Goal: Task Accomplishment & Management: Manage account settings

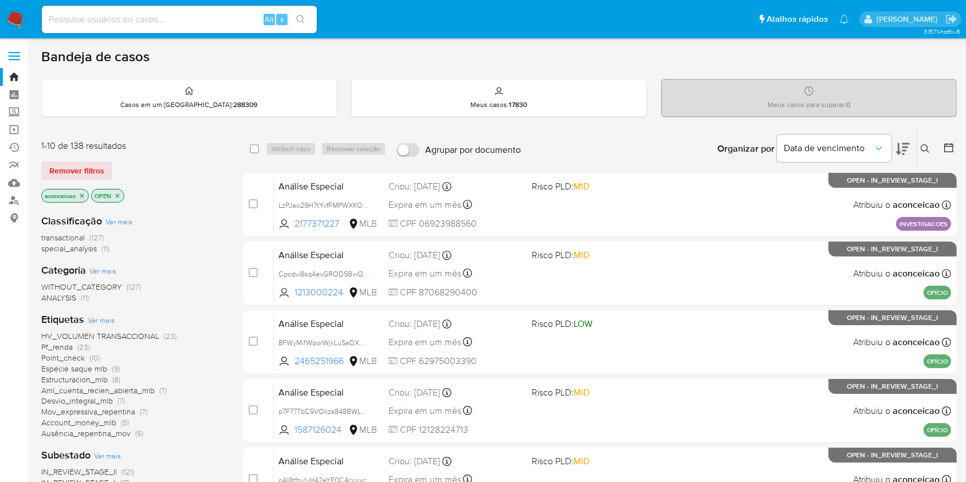
click at [82, 194] on icon "close-filter" at bounding box center [81, 195] width 7 height 7
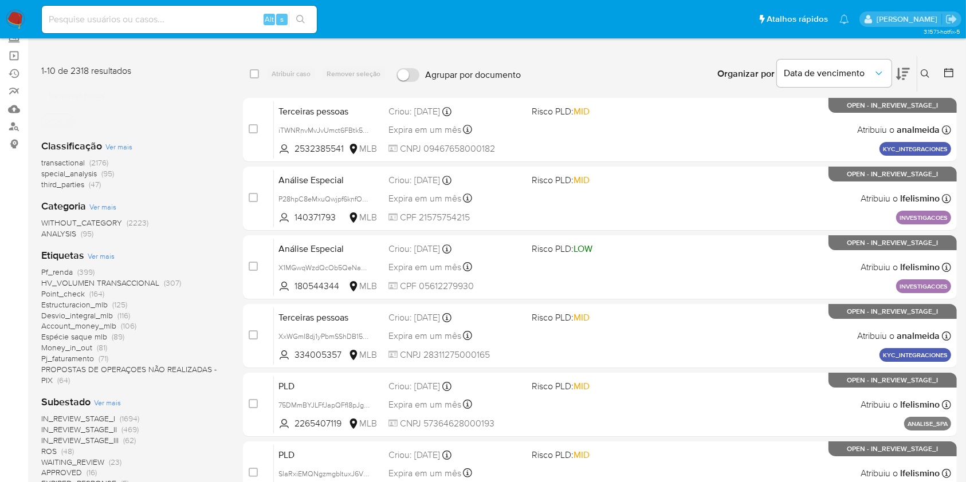
scroll to position [122, 0]
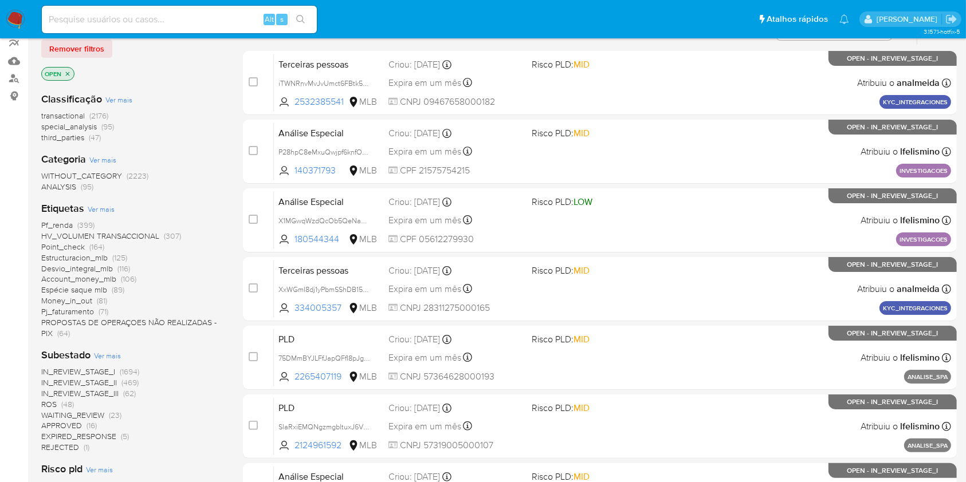
click at [61, 402] on span "ROS (48)" at bounding box center [57, 404] width 33 height 11
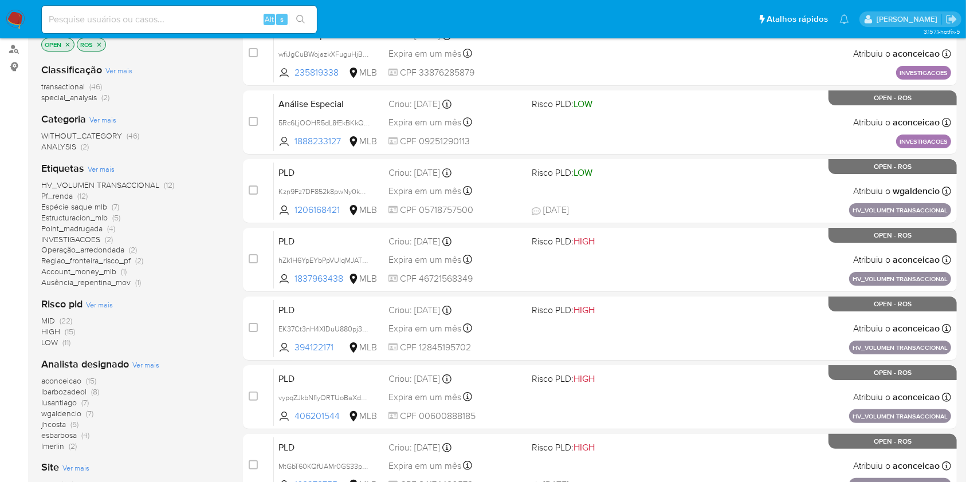
scroll to position [152, 0]
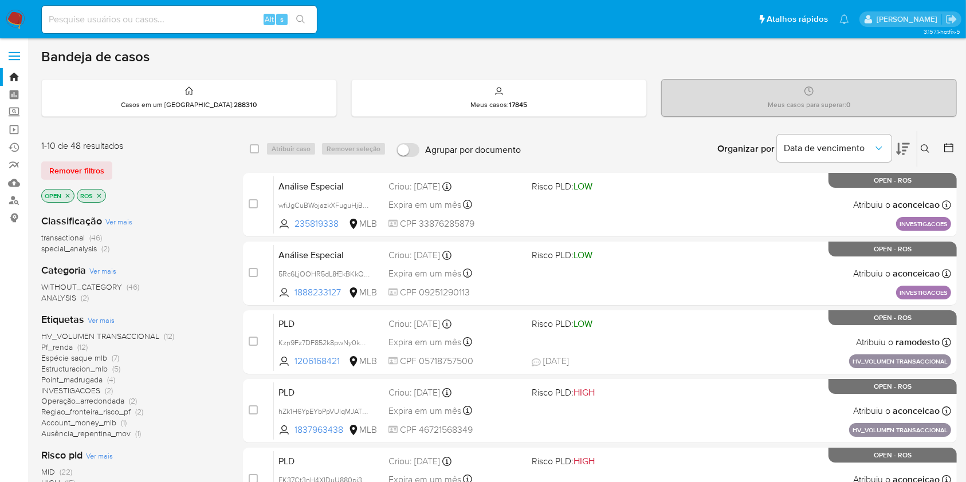
click at [168, 282] on div "WITHOUT_CATEGORY (46) ANALYSIS (2)" at bounding box center [132, 293] width 183 height 22
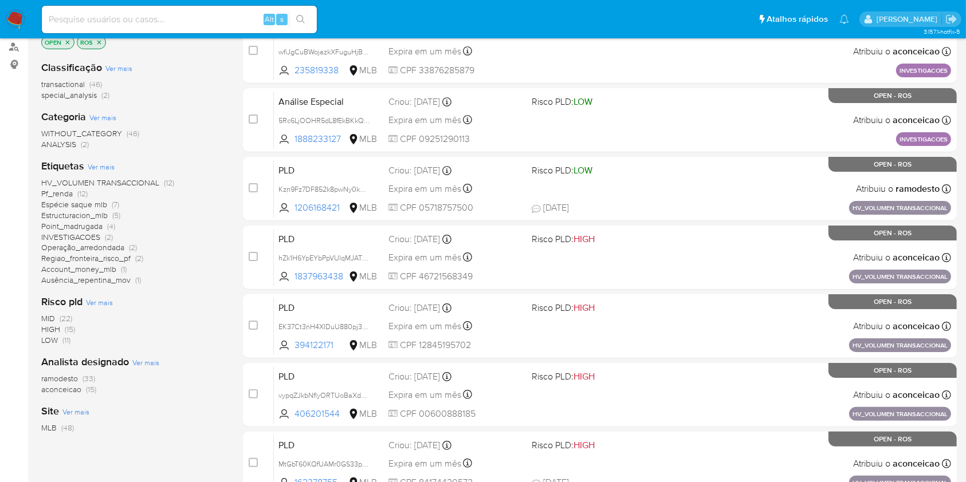
scroll to position [244, 0]
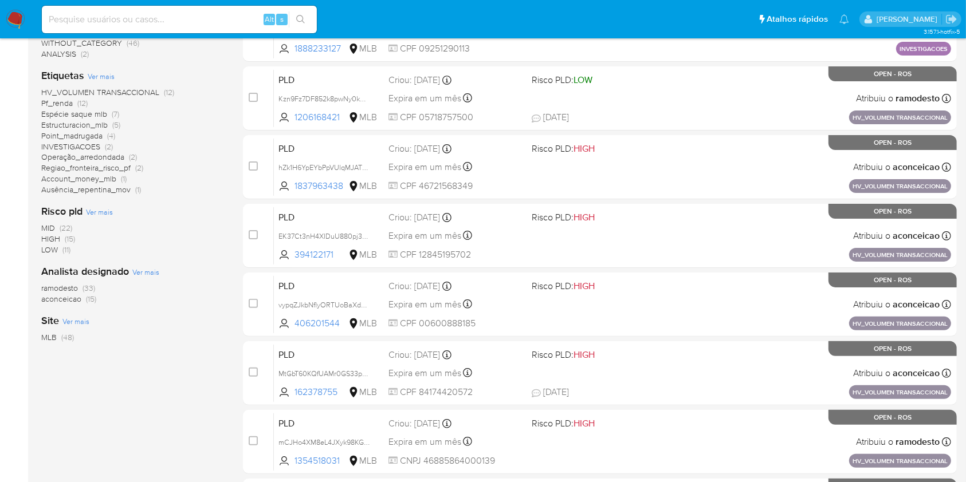
click at [87, 285] on span "(33)" at bounding box center [88, 287] width 13 height 11
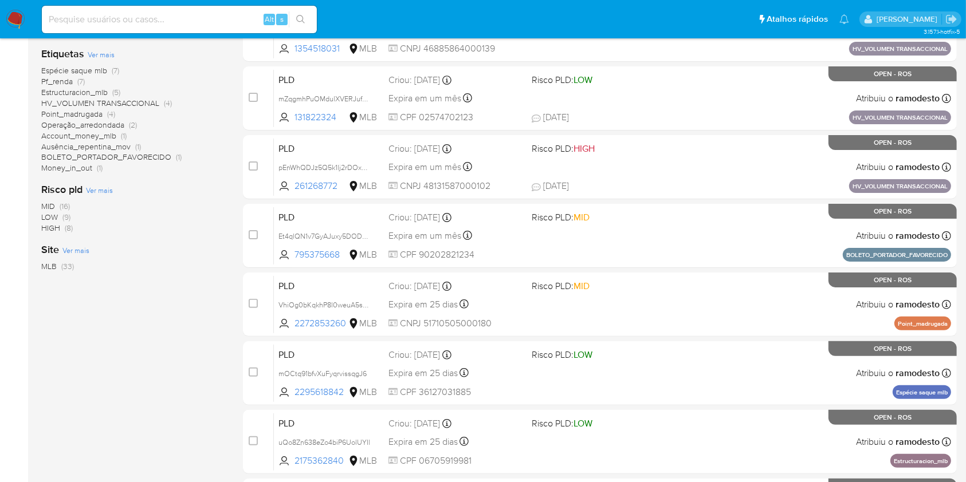
click at [183, 239] on div "Classificação Ver mais transactional (33) Categoria Ver mais WITHOUT_CATEGORY (…" at bounding box center [132, 156] width 183 height 390
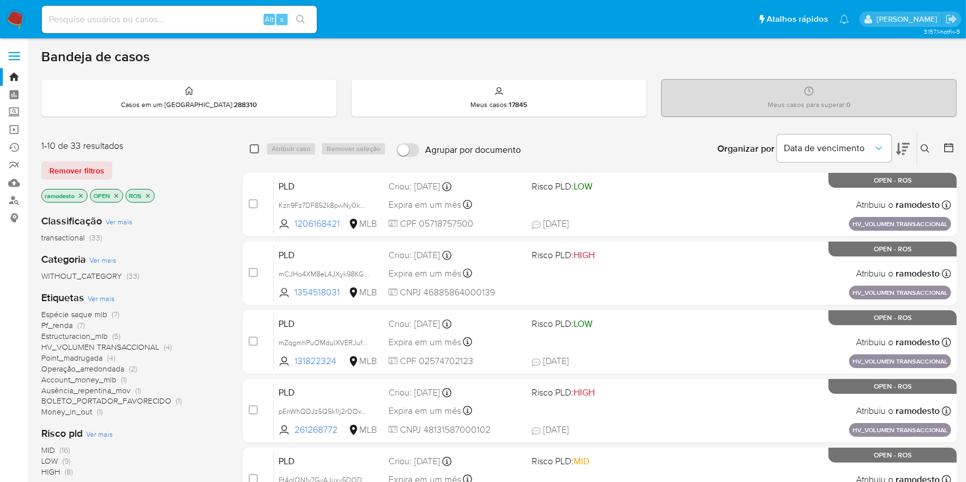
click at [256, 146] on input "checkbox" at bounding box center [254, 148] width 9 height 9
checkbox input "true"
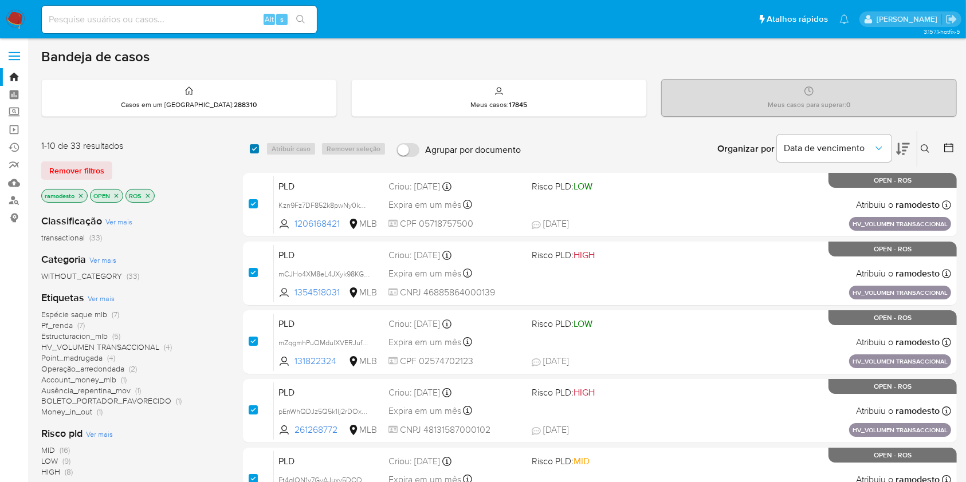
checkbox input "true"
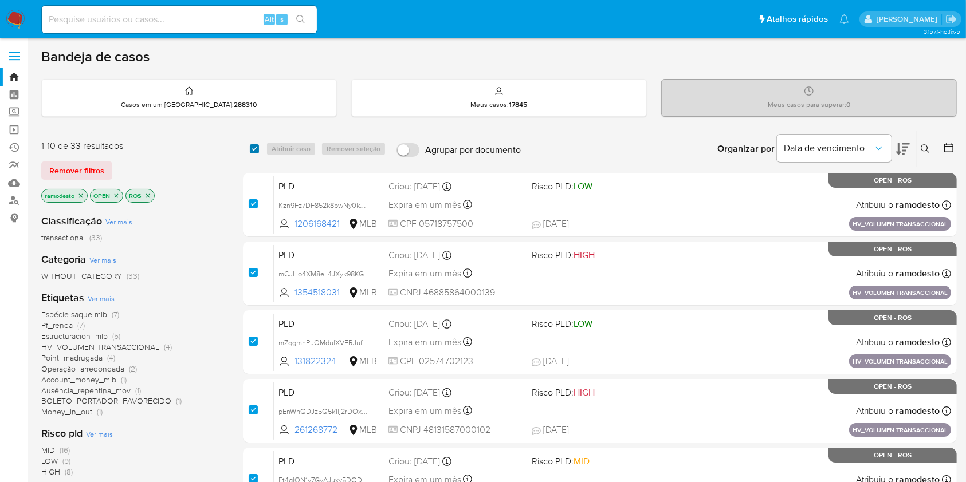
checkbox input "true"
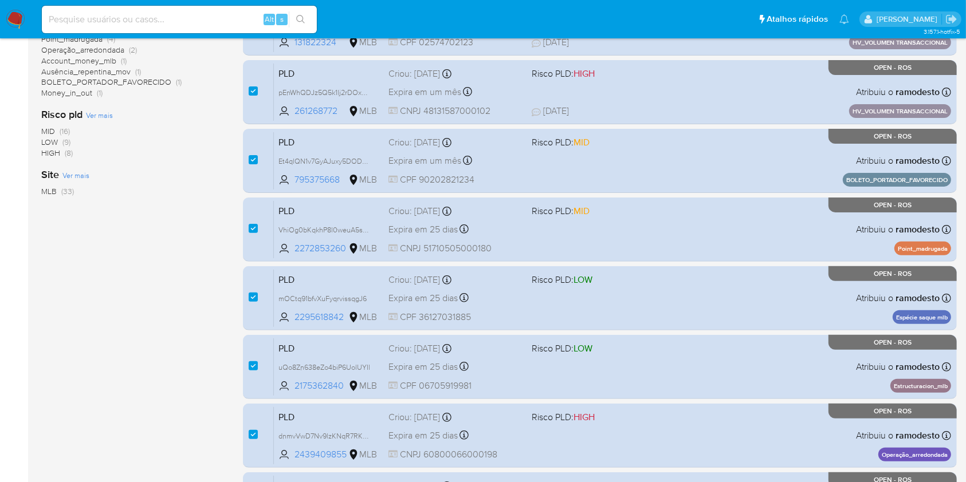
scroll to position [367, 0]
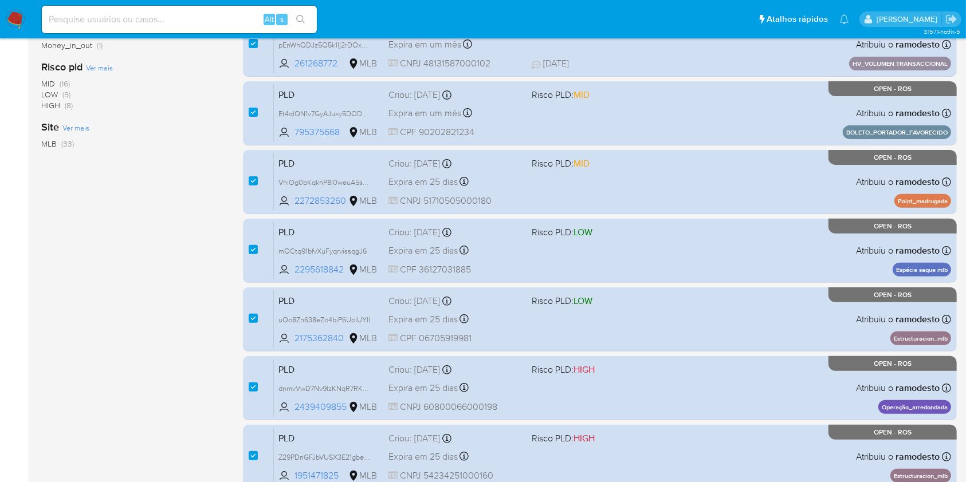
click at [256, 146] on div "case-item-checkbox Incapaz de atribuir o caso PLD Kzn9Fz7DF852k8pwNy0kB91y 1206…" at bounding box center [600, 147] width 714 height 683
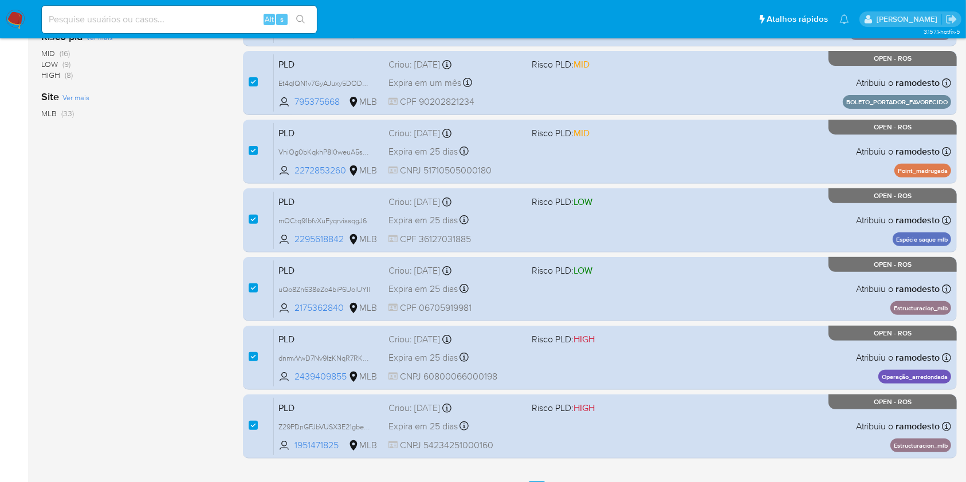
scroll to position [422, 0]
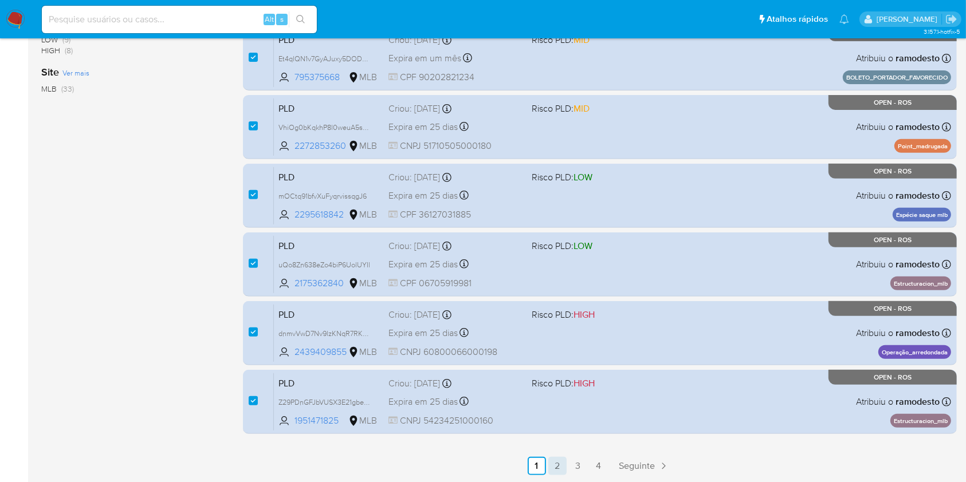
click at [564, 457] on link "2" at bounding box center [557, 466] width 18 height 18
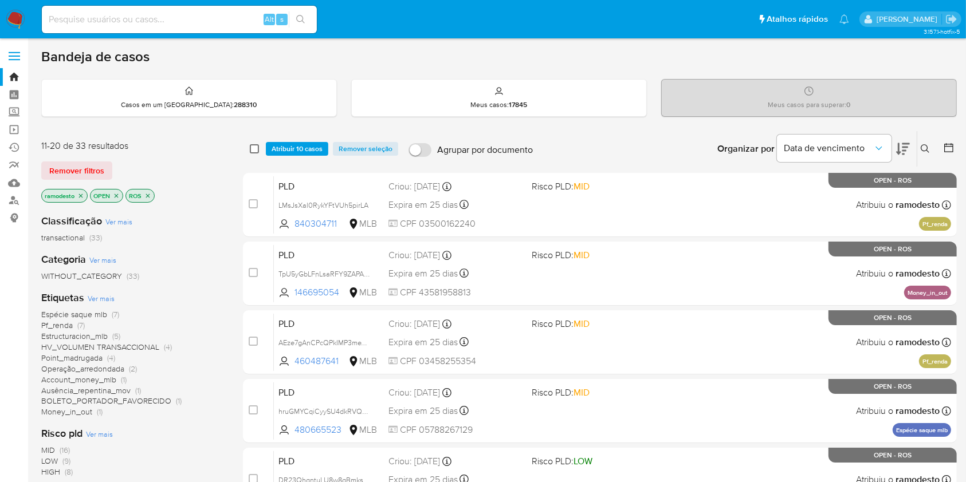
click at [256, 151] on input "checkbox" at bounding box center [254, 148] width 9 height 9
checkbox input "true"
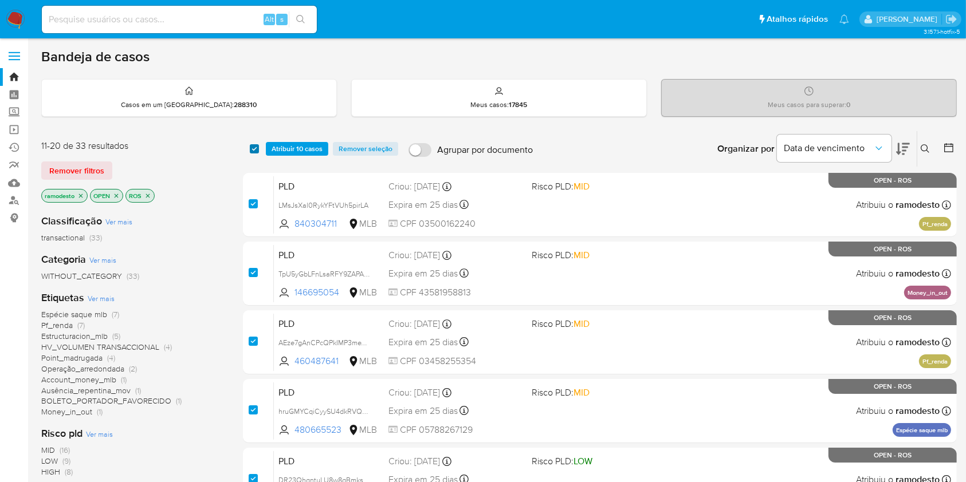
checkbox input "true"
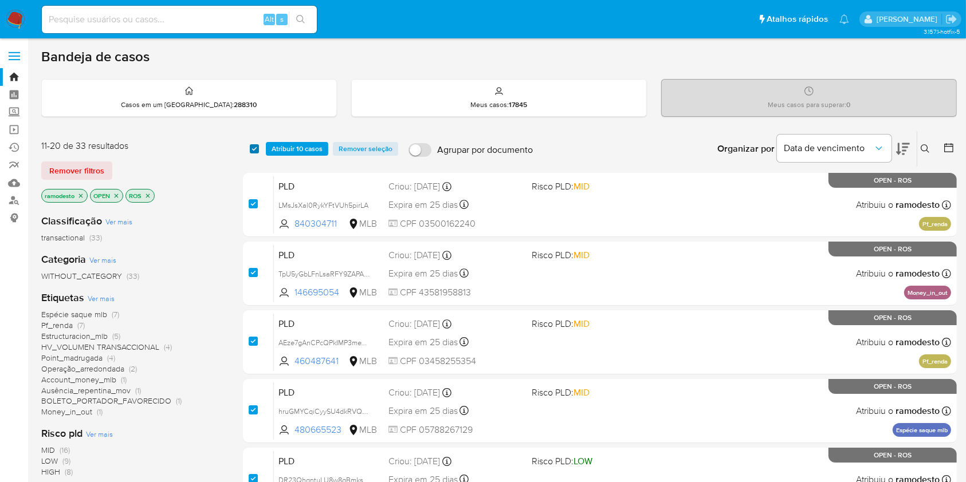
checkbox input "true"
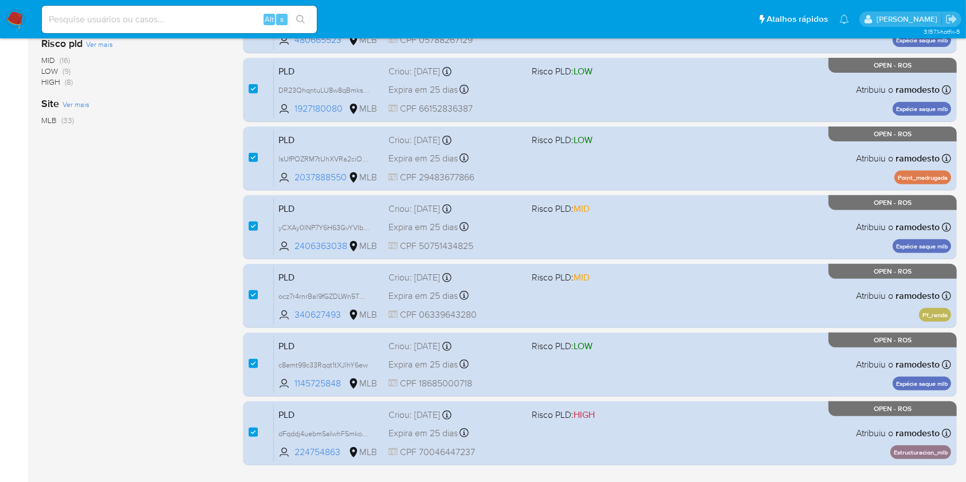
scroll to position [422, 0]
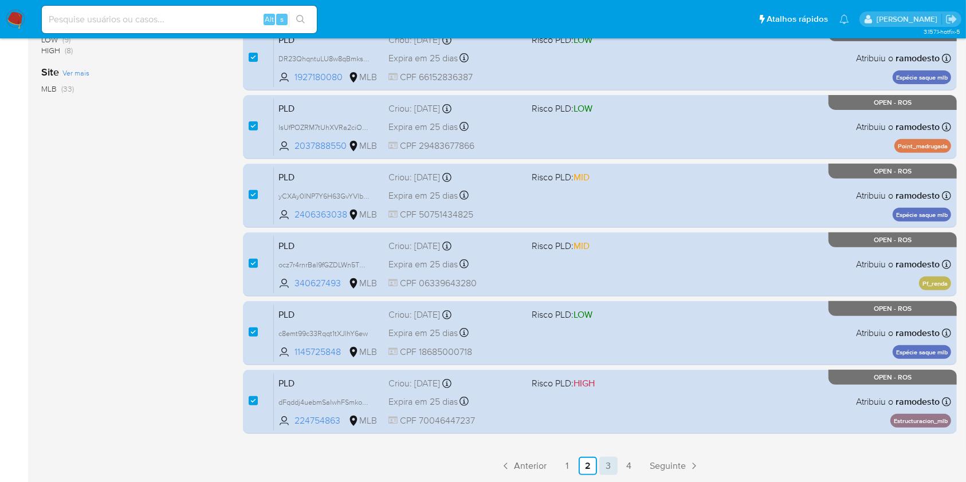
click at [612, 463] on link "3" at bounding box center [608, 466] width 18 height 18
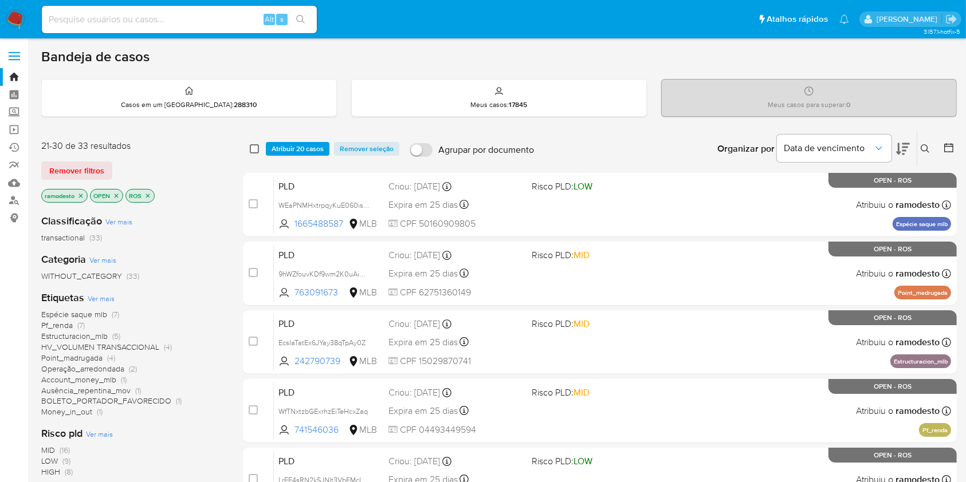
click at [252, 148] on input "checkbox" at bounding box center [254, 148] width 9 height 9
checkbox input "true"
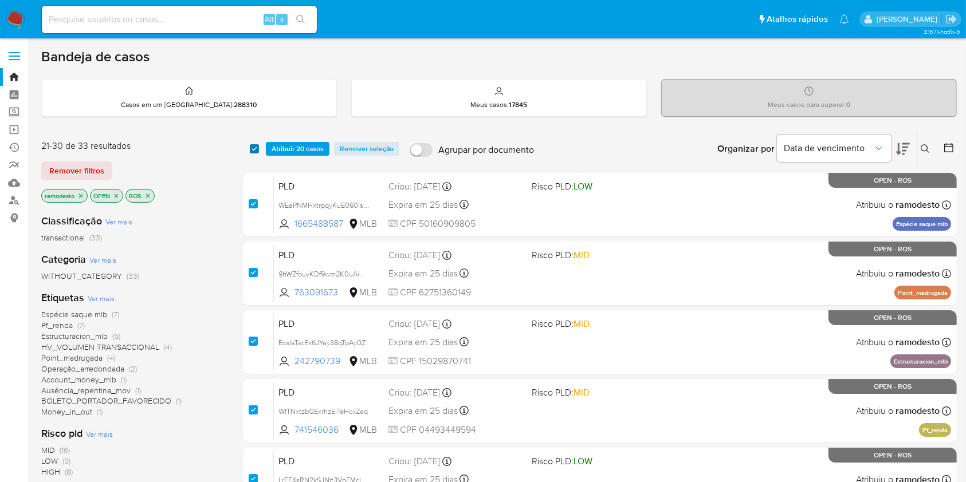
checkbox input "true"
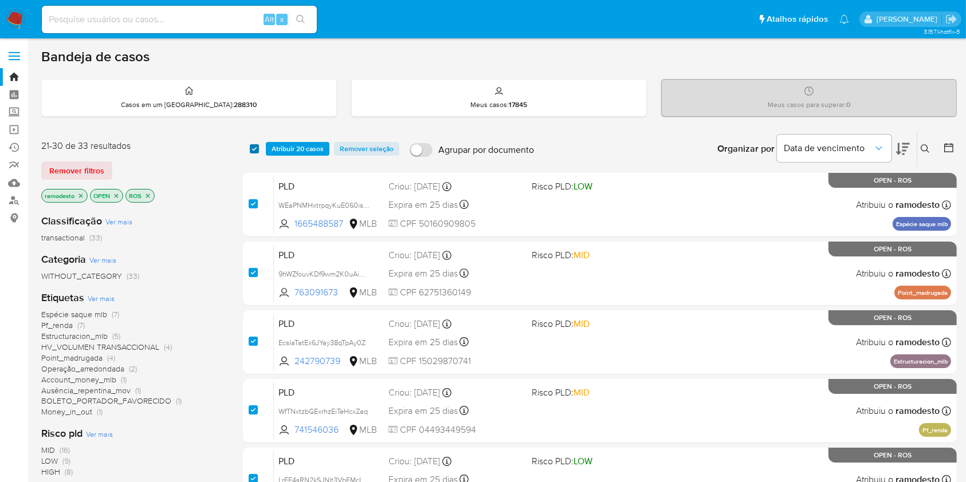
checkbox input "true"
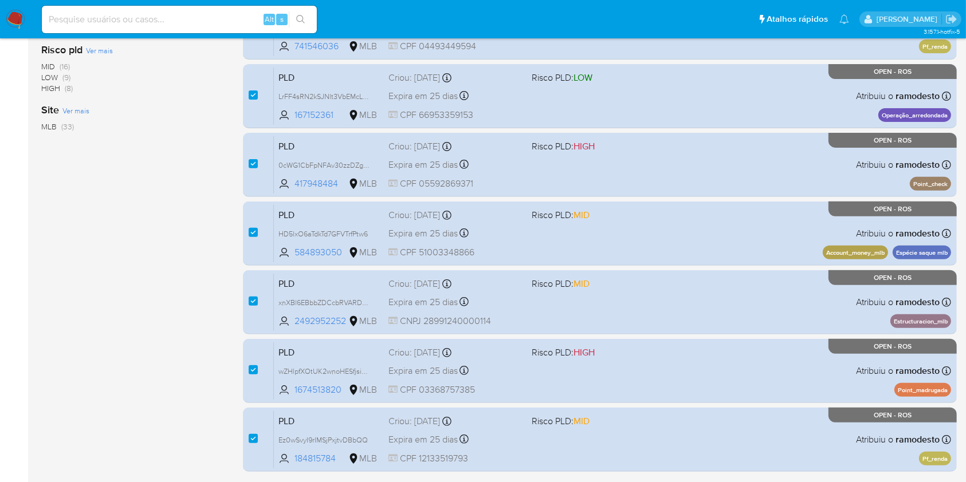
scroll to position [422, 0]
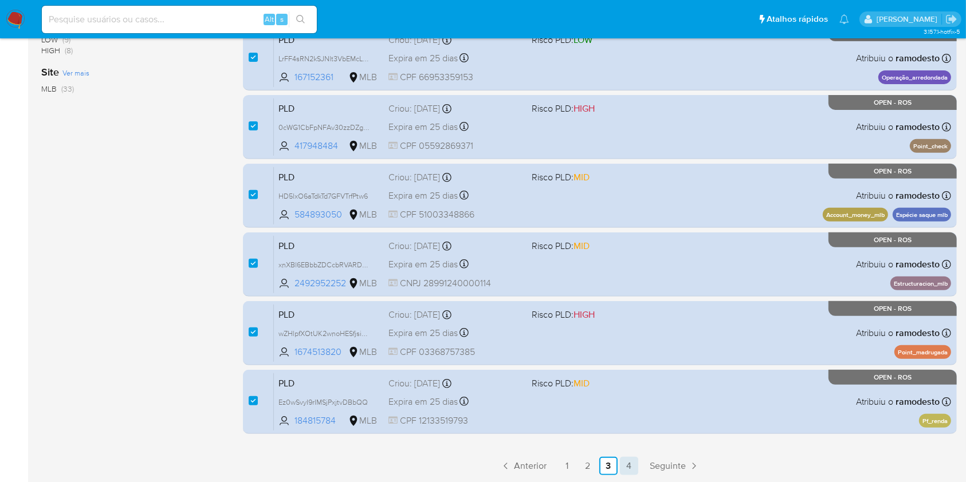
click at [634, 461] on link "4" at bounding box center [629, 466] width 18 height 18
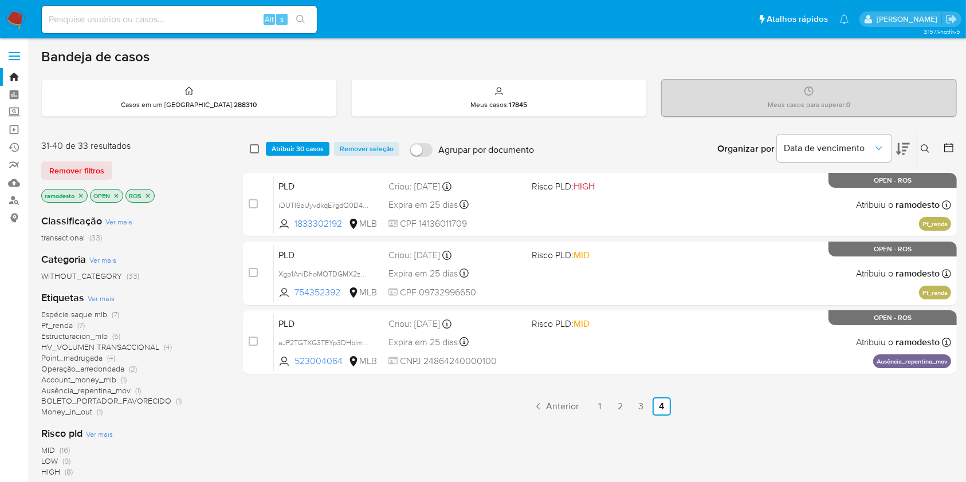
click at [255, 148] on input "checkbox" at bounding box center [254, 148] width 9 height 9
checkbox input "true"
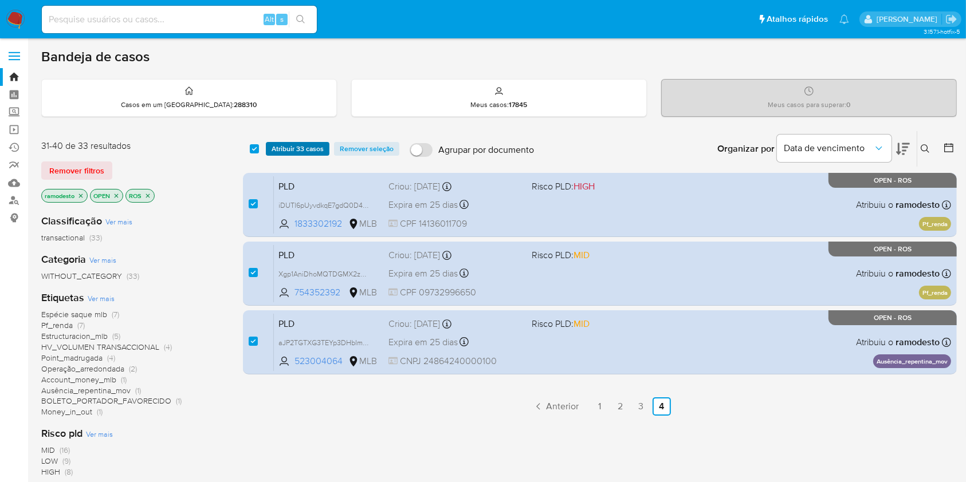
click at [290, 145] on span "Atribuir 33 casos" at bounding box center [298, 148] width 52 height 11
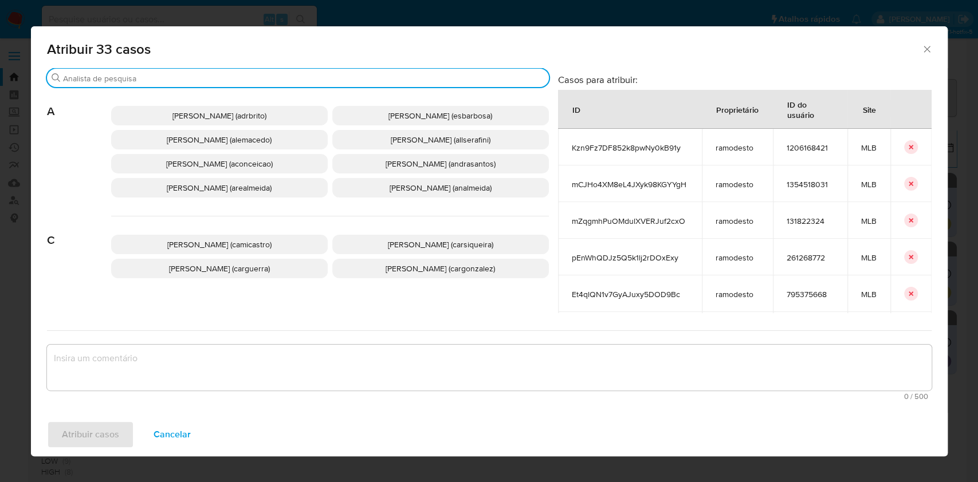
click at [269, 80] on input "Procurar" at bounding box center [303, 78] width 481 height 10
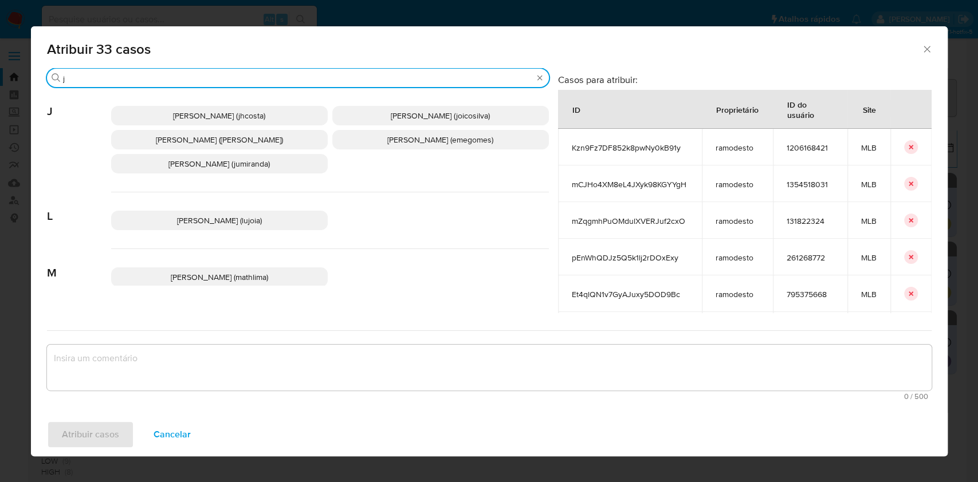
type input "j"
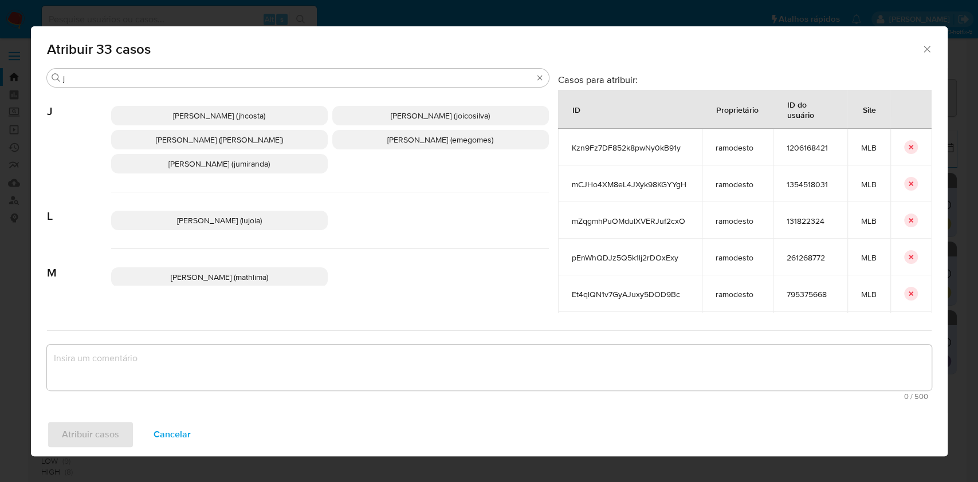
click at [391, 118] on span "[PERSON_NAME] (joicosilva)" at bounding box center [440, 115] width 99 height 11
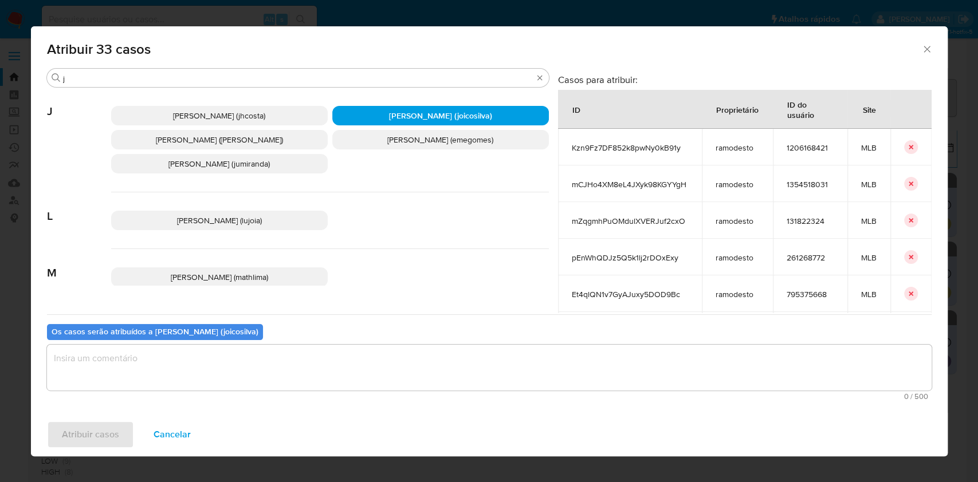
click at [215, 369] on textarea "assign-modal" at bounding box center [489, 368] width 884 height 46
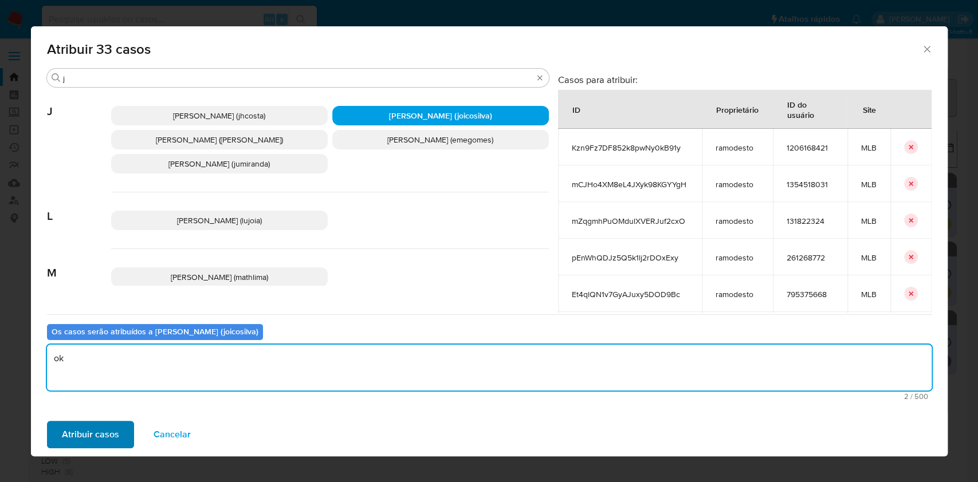
type textarea "ok"
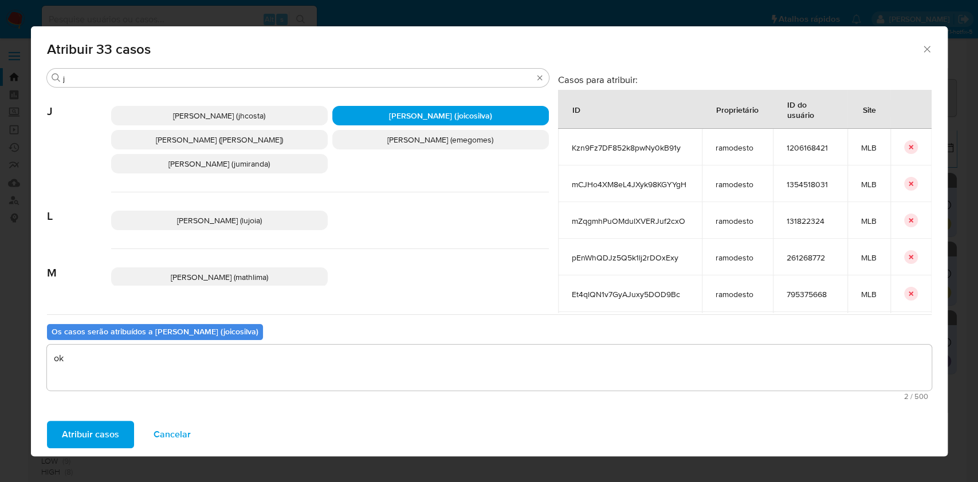
click at [91, 430] on span "Atribuir casos" at bounding box center [90, 434] width 57 height 25
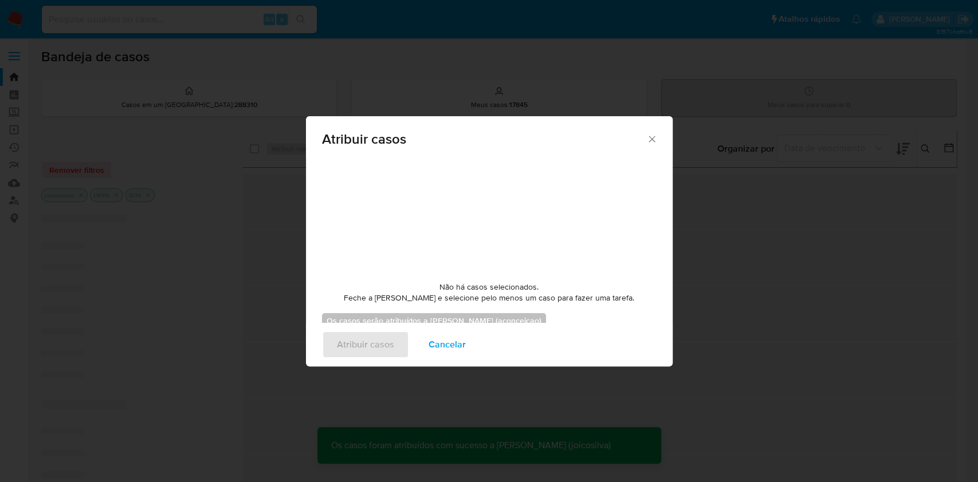
checkbox input "false"
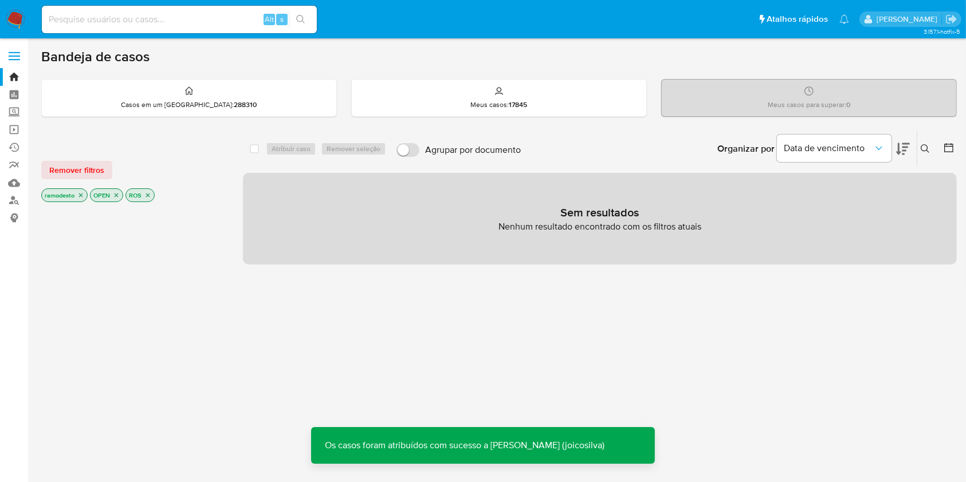
click at [82, 196] on icon "close-filter" at bounding box center [81, 196] width 4 height 4
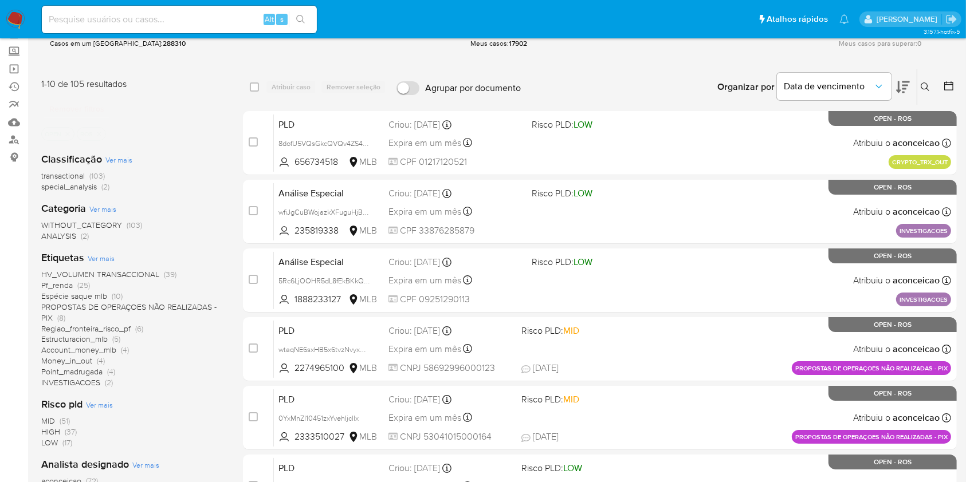
scroll to position [152, 0]
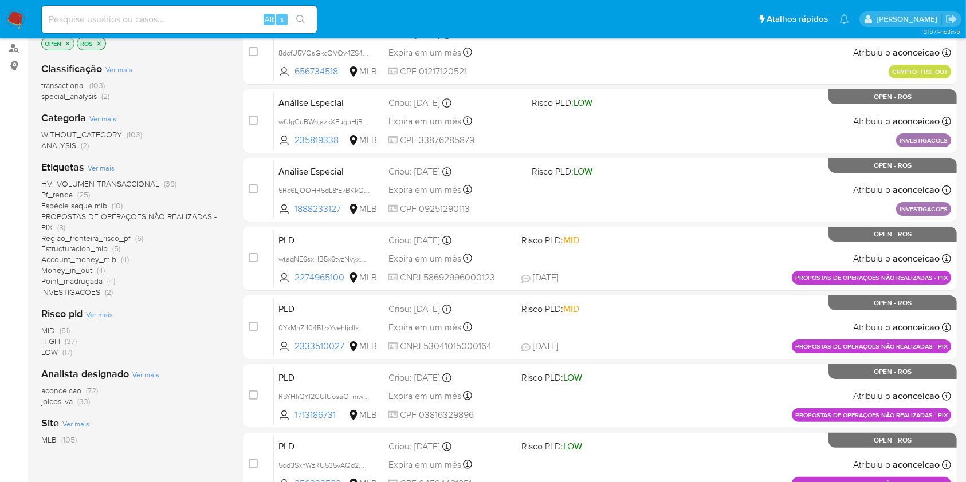
click at [85, 389] on span "aconceicao (72)" at bounding box center [69, 391] width 57 height 11
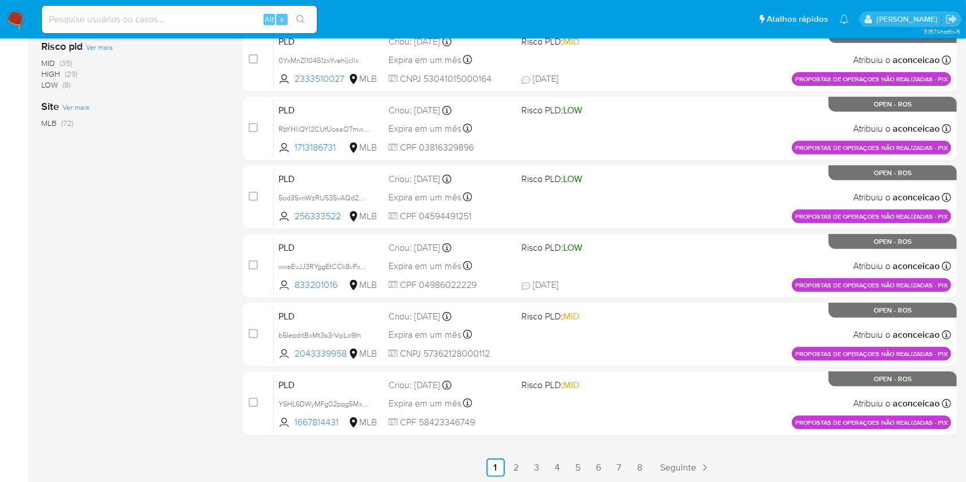
scroll to position [422, 0]
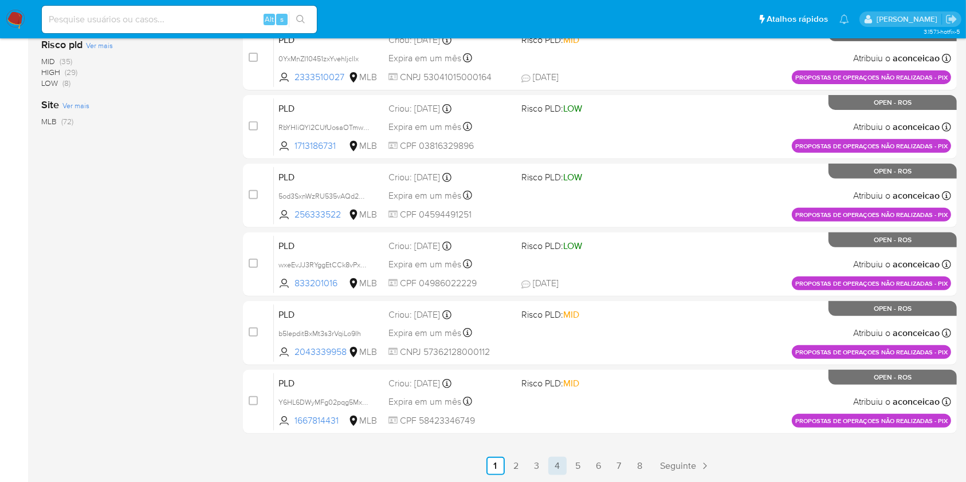
click at [566, 462] on link "4" at bounding box center [557, 466] width 18 height 18
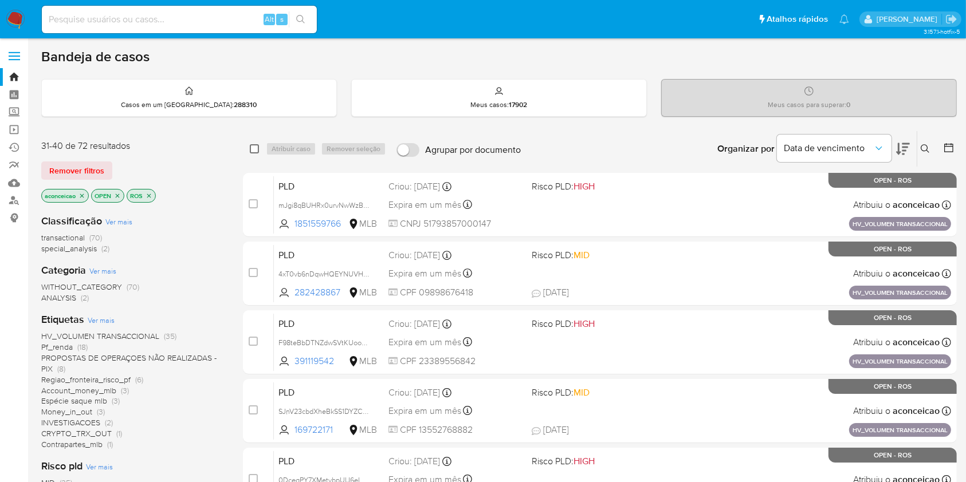
click at [255, 150] on input "checkbox" at bounding box center [254, 148] width 9 height 9
checkbox input "true"
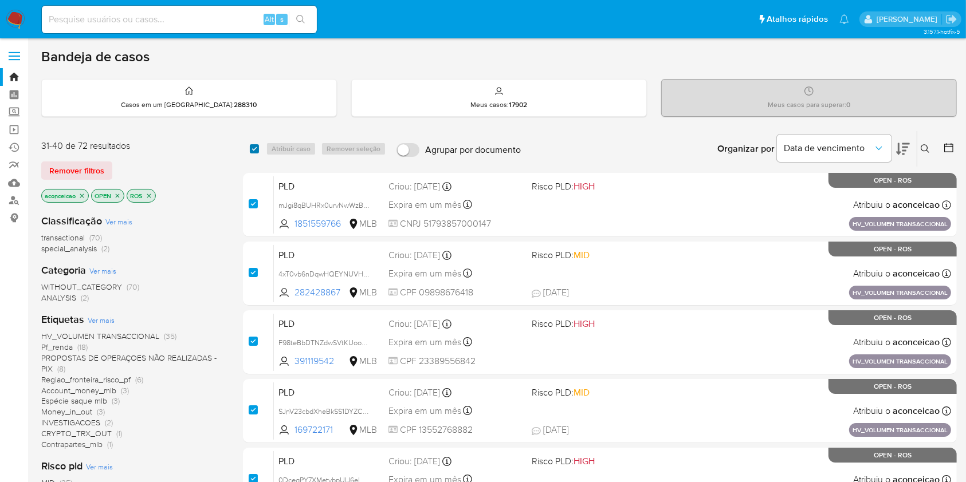
checkbox input "true"
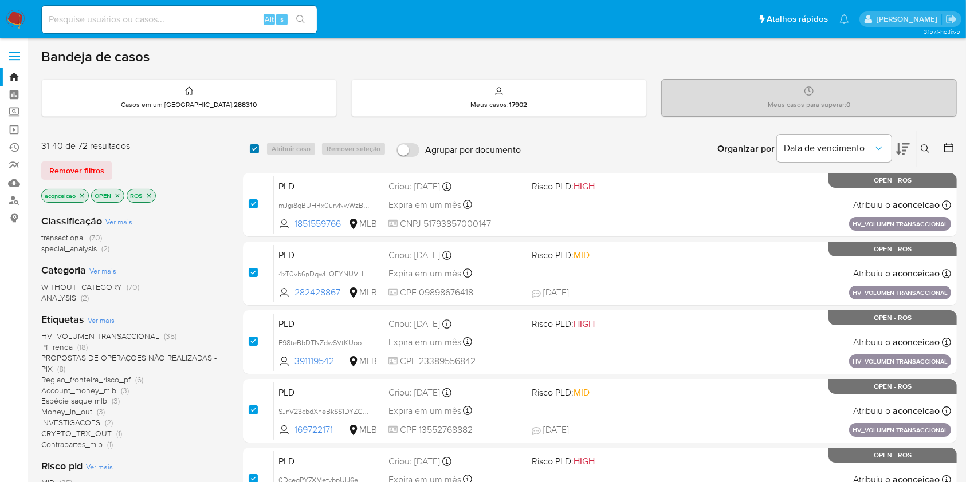
checkbox input "true"
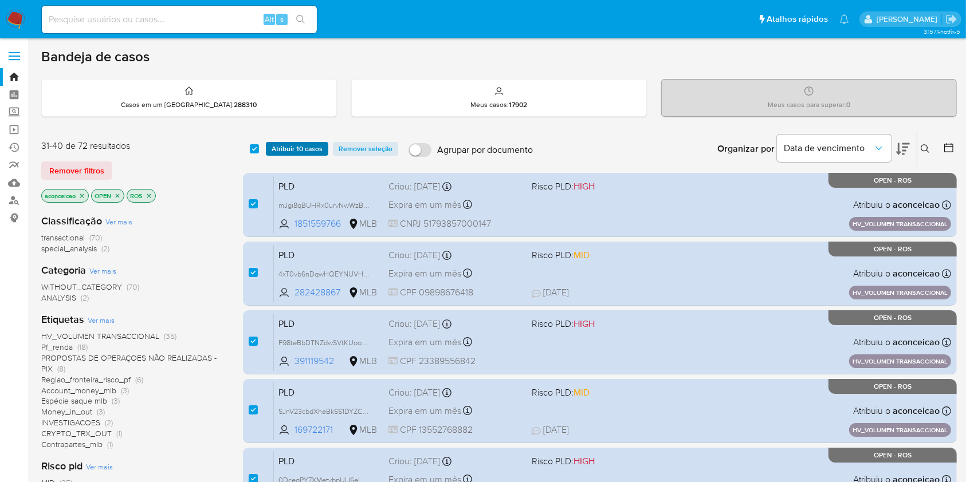
click at [289, 150] on span "Atribuir 10 casos" at bounding box center [297, 148] width 51 height 11
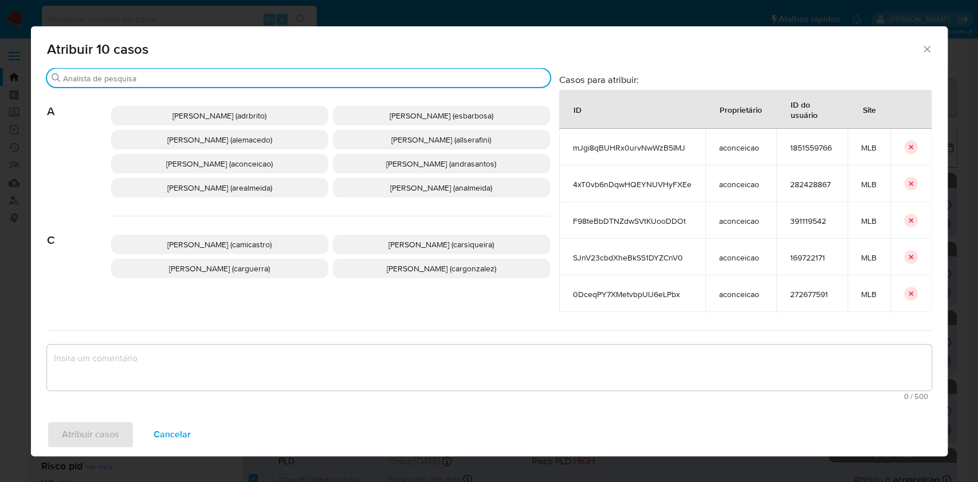
click at [266, 76] on input "Procurar" at bounding box center [304, 78] width 482 height 10
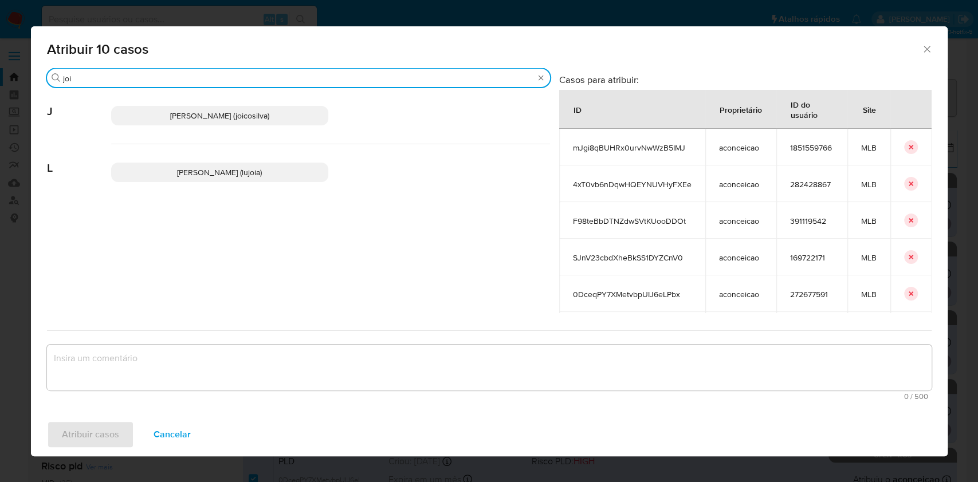
type input "joi"
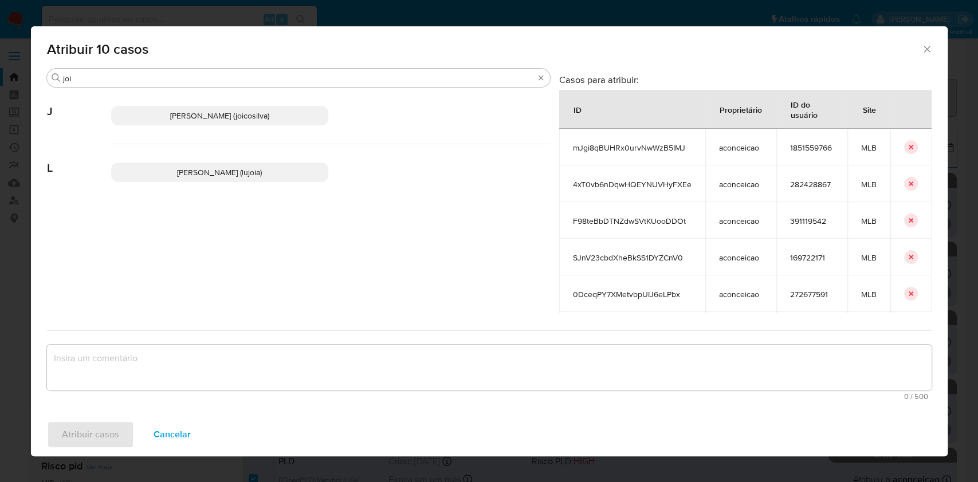
click at [265, 95] on div "[PERSON_NAME] (joicosilva)" at bounding box center [330, 116] width 439 height 57
click at [261, 108] on p "[PERSON_NAME] (joicosilva)" at bounding box center [219, 115] width 217 height 19
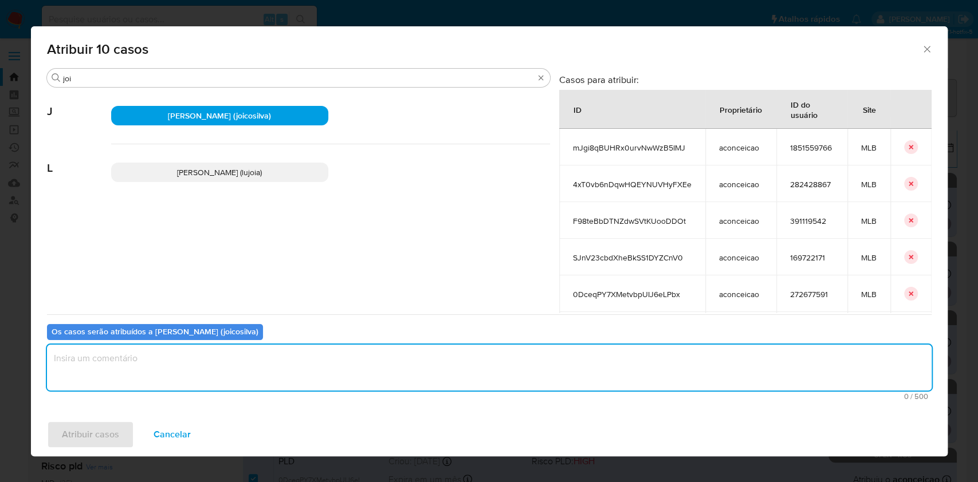
click at [262, 349] on textarea "assign-modal" at bounding box center [489, 368] width 884 height 46
type textarea "ok"
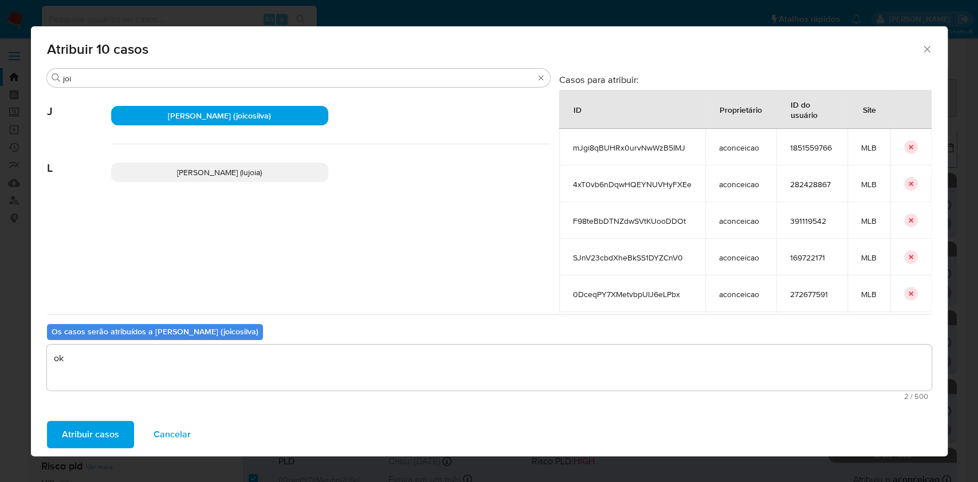
click at [98, 437] on span "Atribuir casos" at bounding box center [90, 434] width 57 height 25
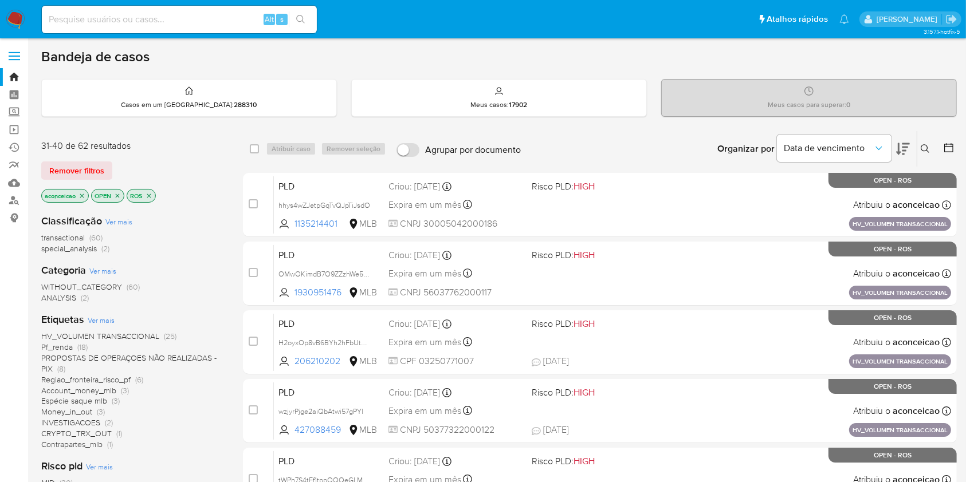
click at [81, 192] on icon "close-filter" at bounding box center [81, 195] width 7 height 7
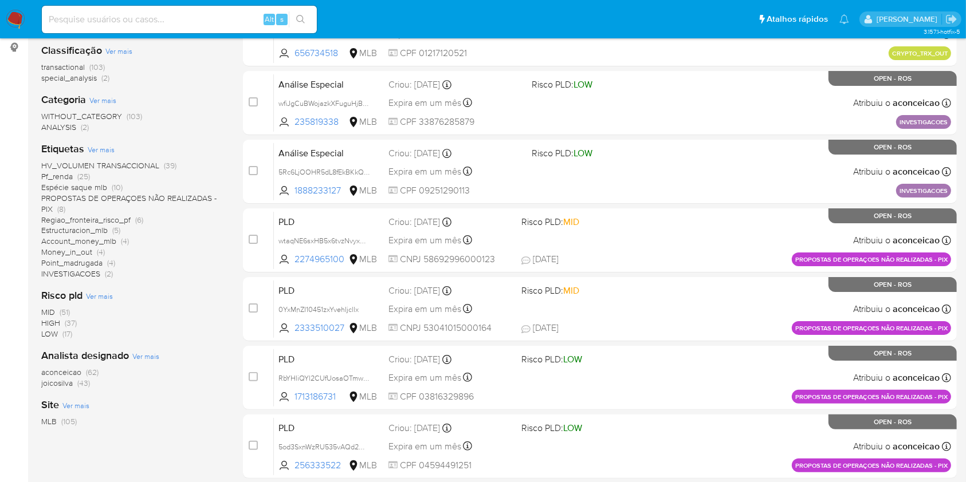
scroll to position [214, 0]
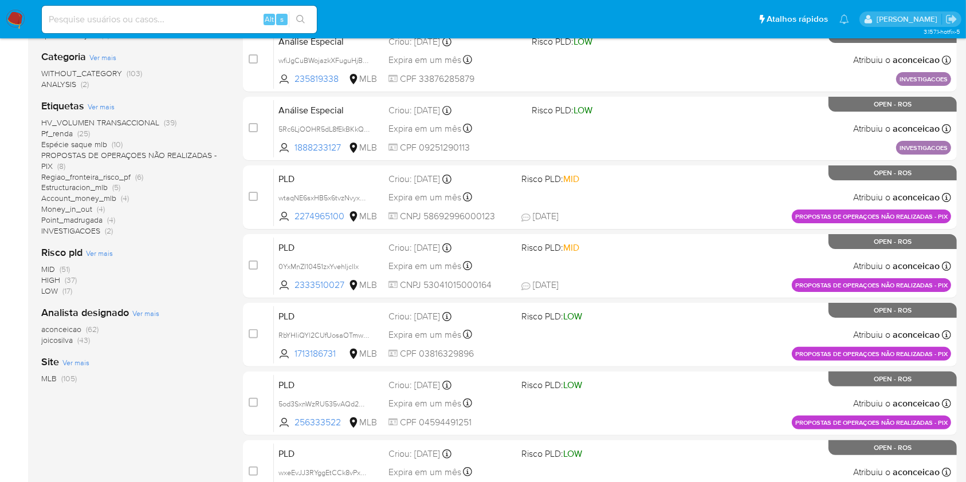
click at [91, 326] on span "(62)" at bounding box center [92, 329] width 13 height 11
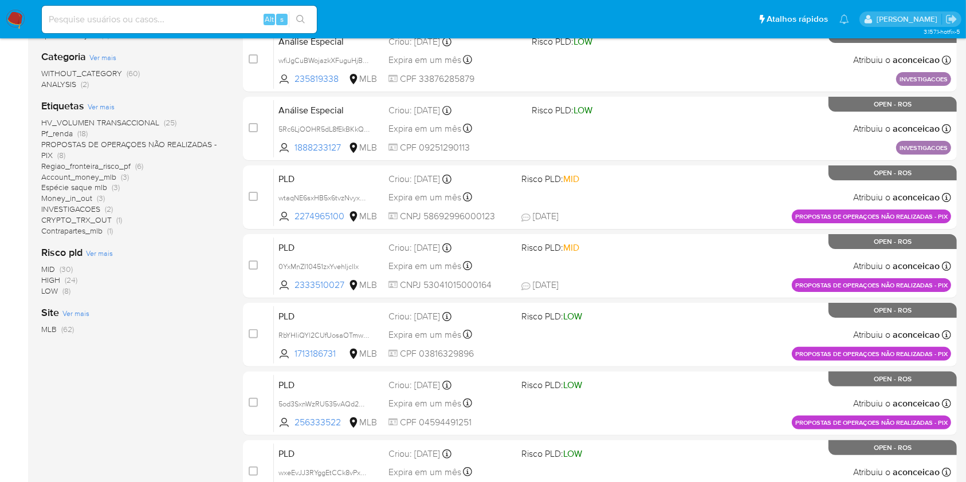
click at [91, 326] on div "MLB (62)" at bounding box center [132, 329] width 183 height 11
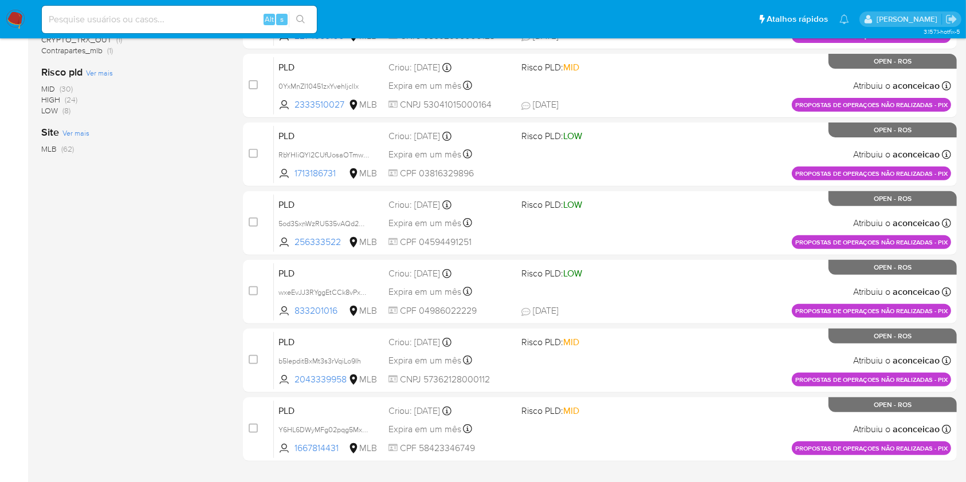
scroll to position [422, 0]
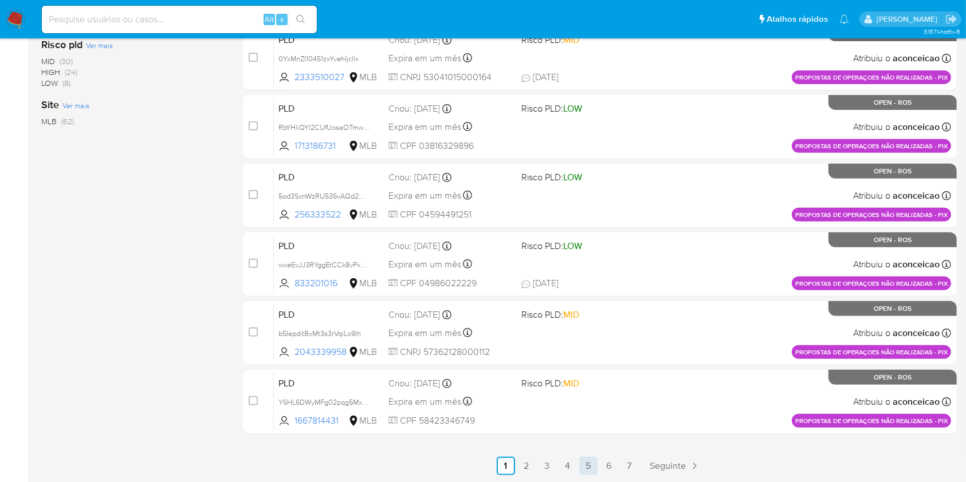
click at [587, 465] on link "5" at bounding box center [588, 466] width 18 height 18
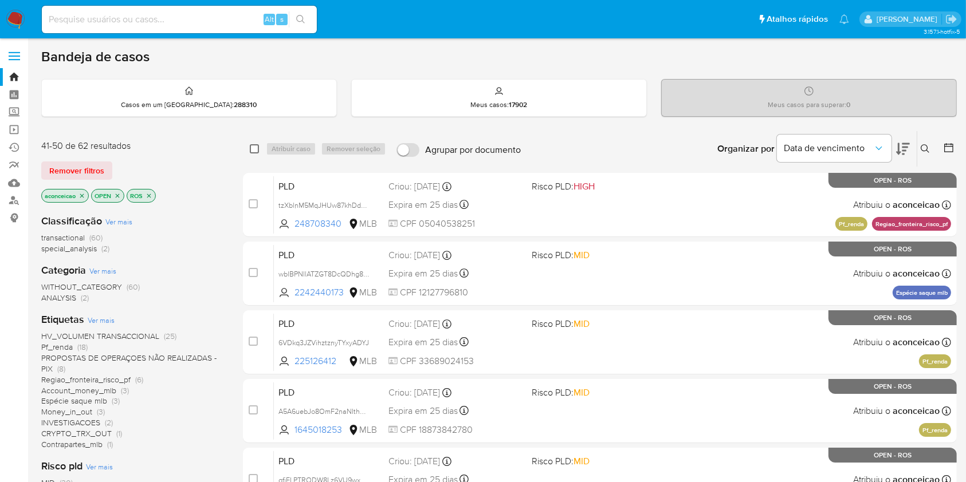
click at [254, 144] on input "checkbox" at bounding box center [254, 148] width 9 height 9
checkbox input "true"
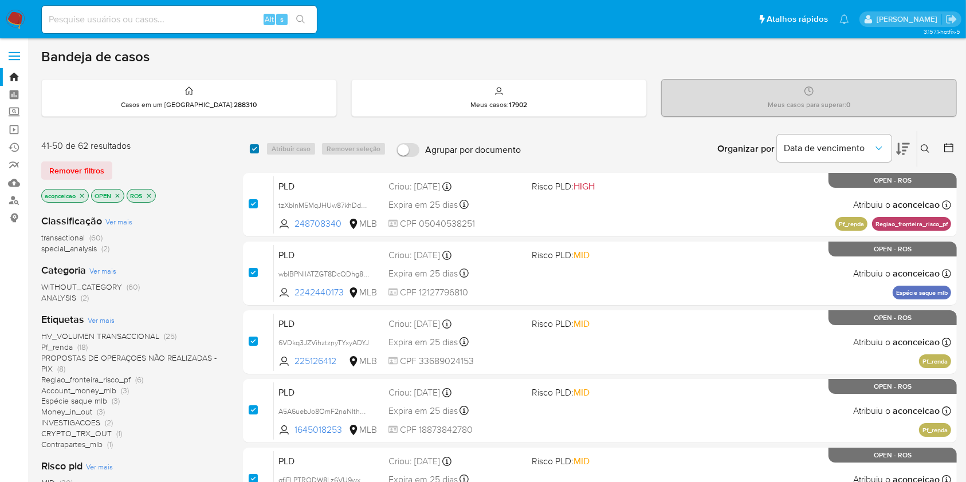
checkbox input "true"
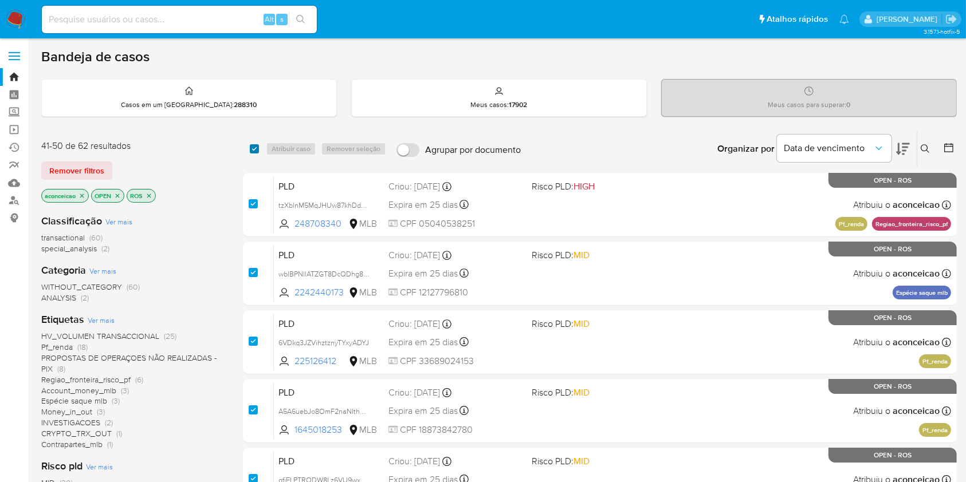
checkbox input "true"
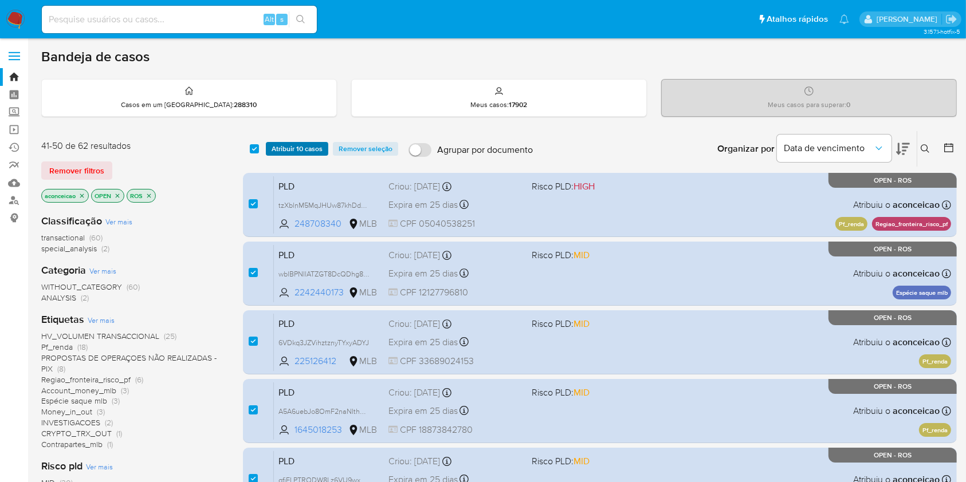
click at [279, 154] on span "Atribuir 10 casos" at bounding box center [297, 148] width 51 height 11
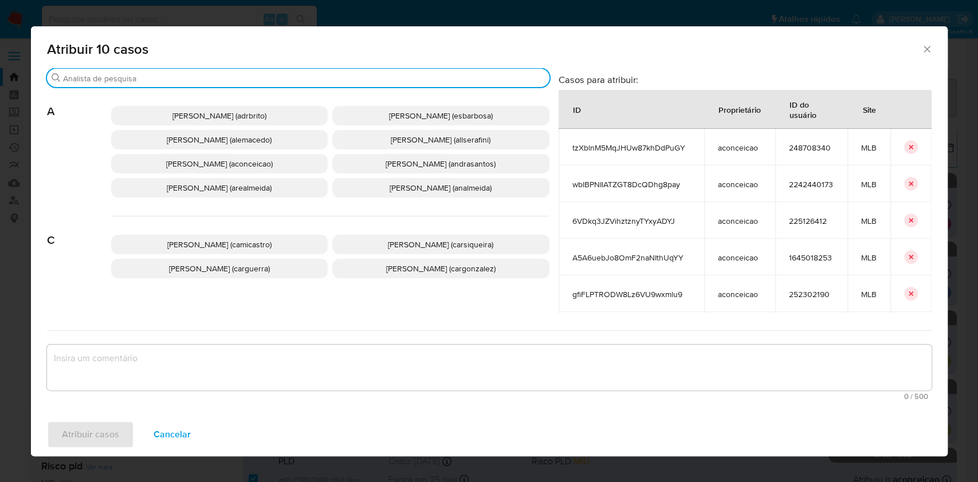
click at [338, 78] on input "Procurar" at bounding box center [304, 78] width 482 height 10
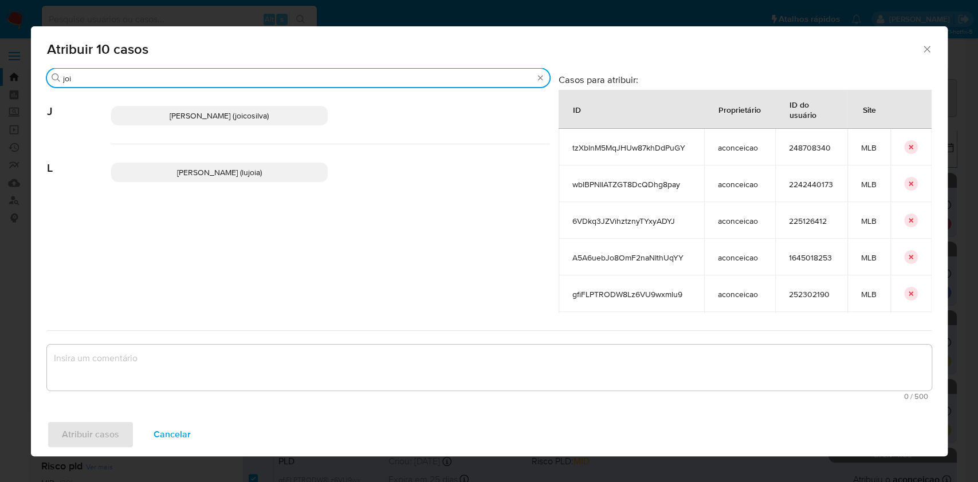
type input "joi"
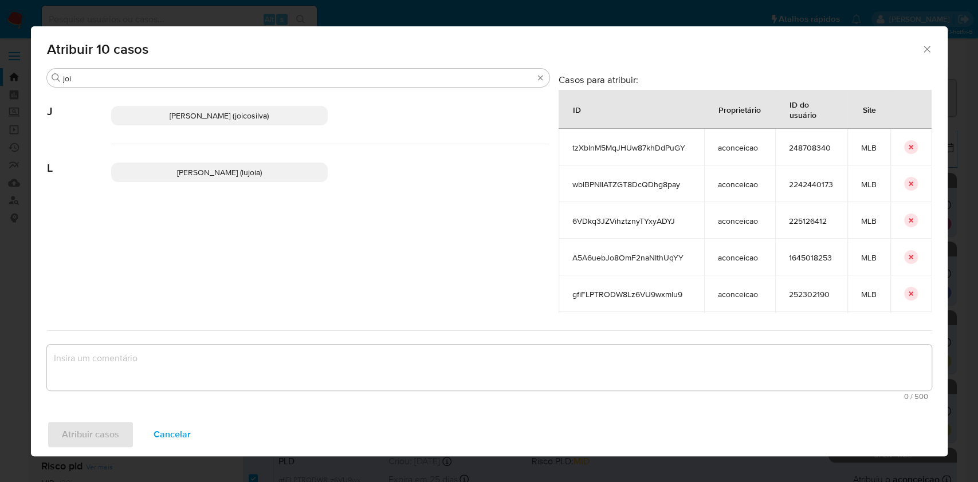
click at [191, 114] on span "[PERSON_NAME] (joicosilva)" at bounding box center [219, 115] width 99 height 11
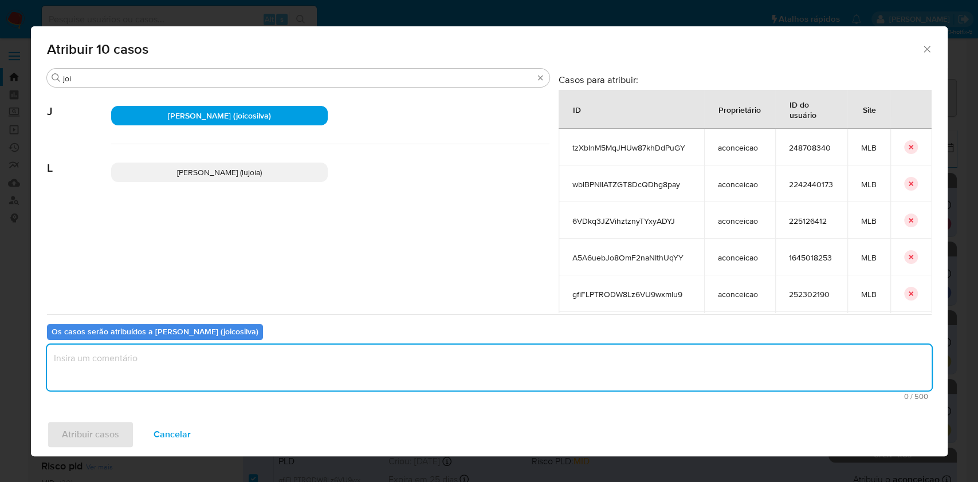
click at [229, 359] on textarea "assign-modal" at bounding box center [489, 368] width 884 height 46
type textarea "ok"
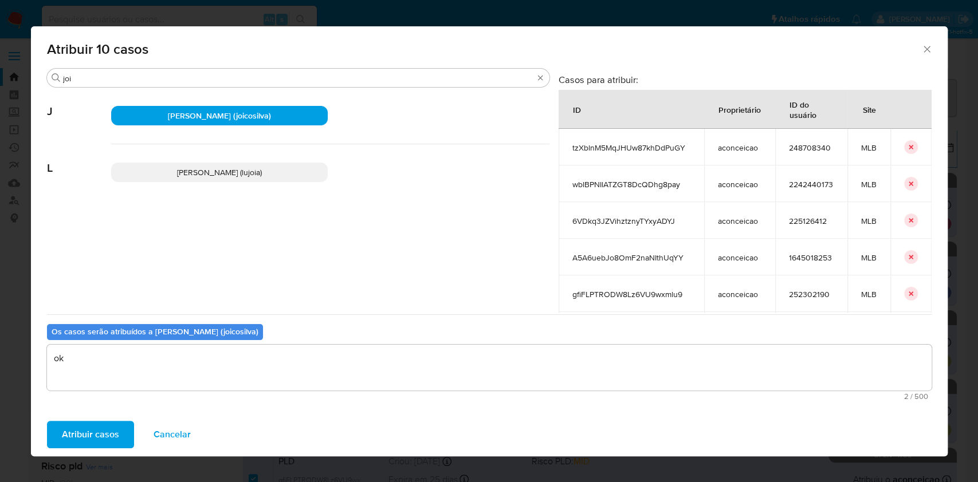
click at [105, 427] on span "Atribuir casos" at bounding box center [90, 434] width 57 height 25
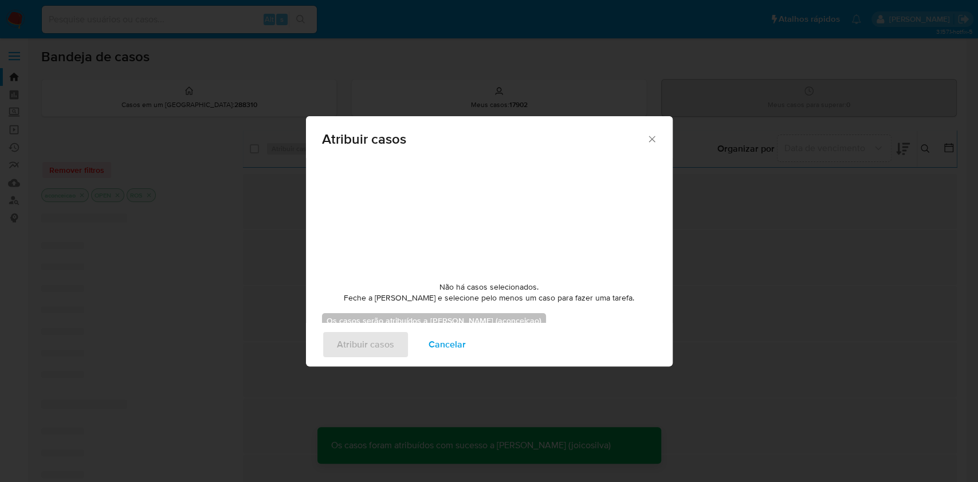
checkbox input "false"
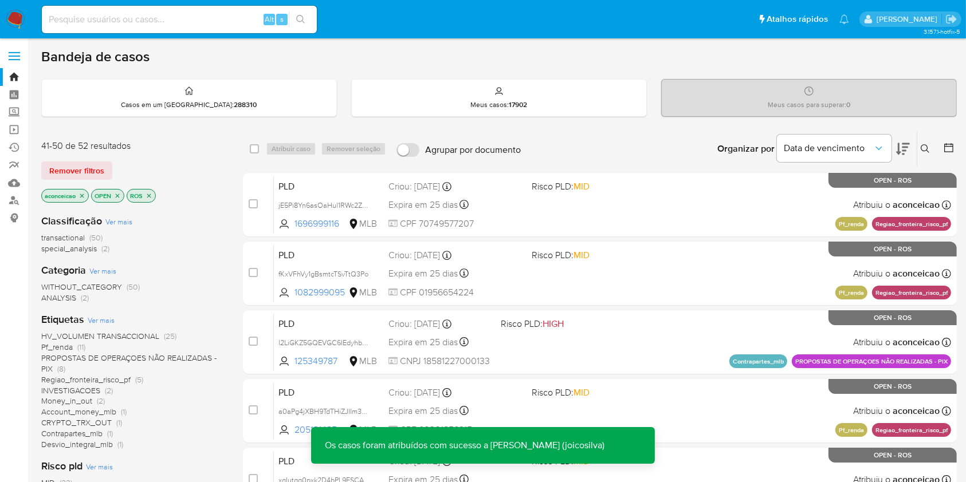
click at [85, 194] on icon "close-filter" at bounding box center [81, 195] width 7 height 7
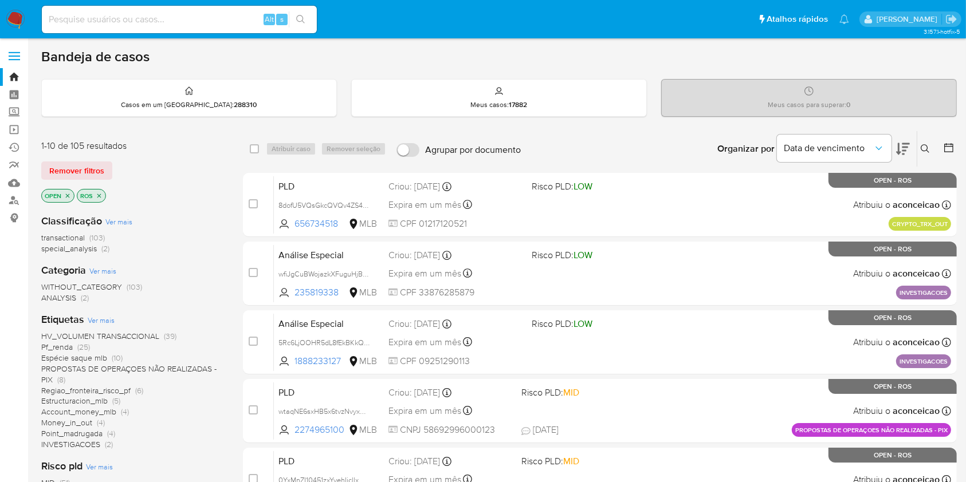
click at [927, 144] on icon at bounding box center [925, 148] width 9 height 9
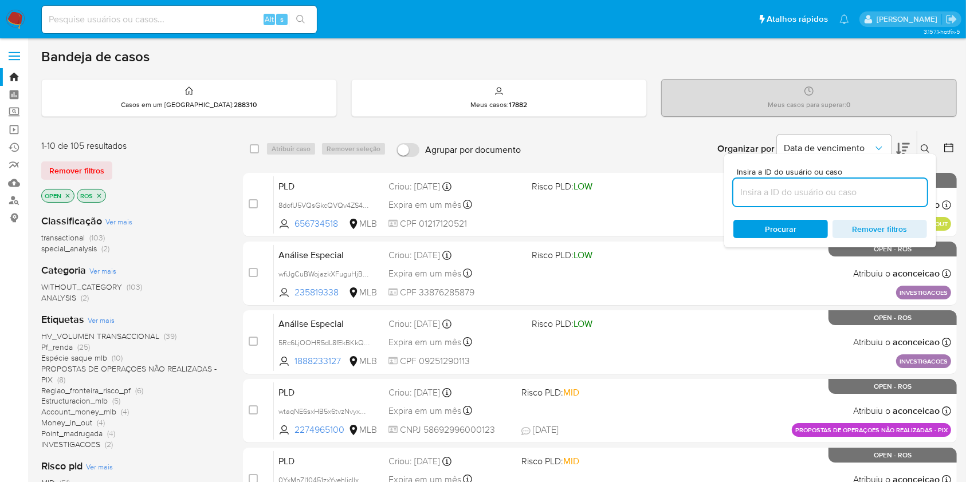
click at [860, 199] on input at bounding box center [830, 192] width 194 height 15
type input "7Y5ltApcvAYMcalxK6QAvFxm"
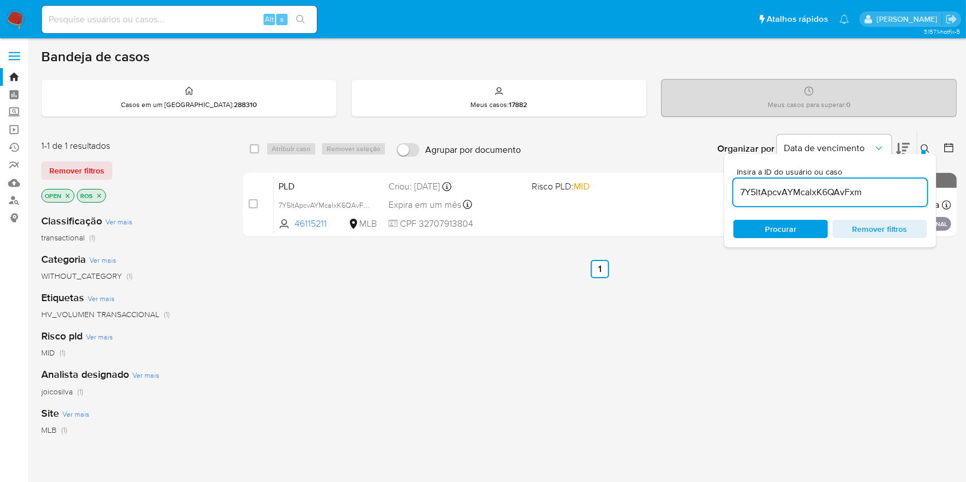
click at [921, 155] on div "Insira a ID do usuário ou caso 7Y5ltApcvAYMcalxK6QAvFxm Procurar Remover filtros" at bounding box center [830, 200] width 212 height 93
click at [925, 142] on button at bounding box center [926, 149] width 19 height 14
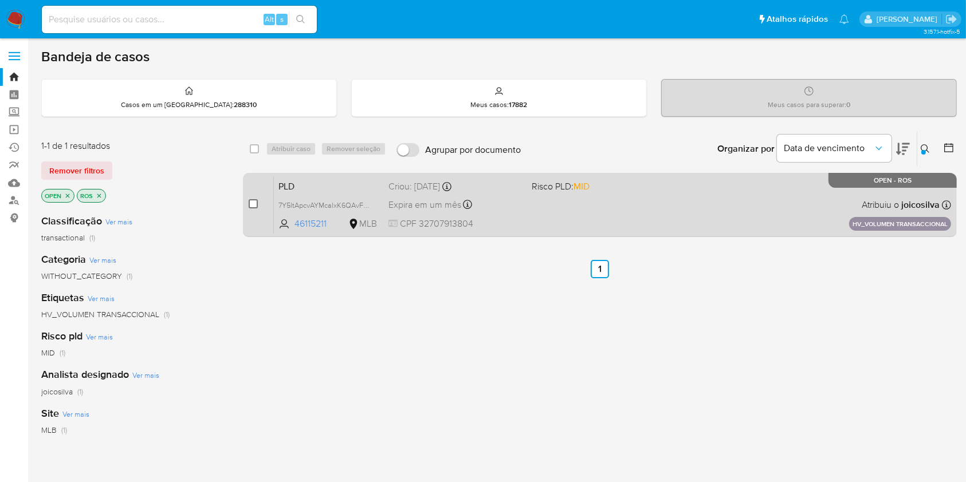
click at [253, 199] on input "checkbox" at bounding box center [253, 203] width 9 height 9
checkbox input "true"
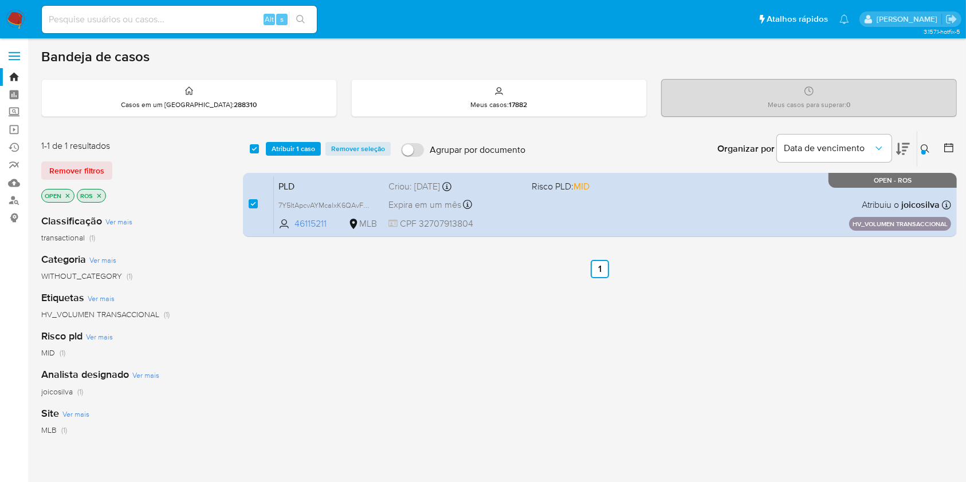
click at [930, 153] on button at bounding box center [926, 149] width 19 height 14
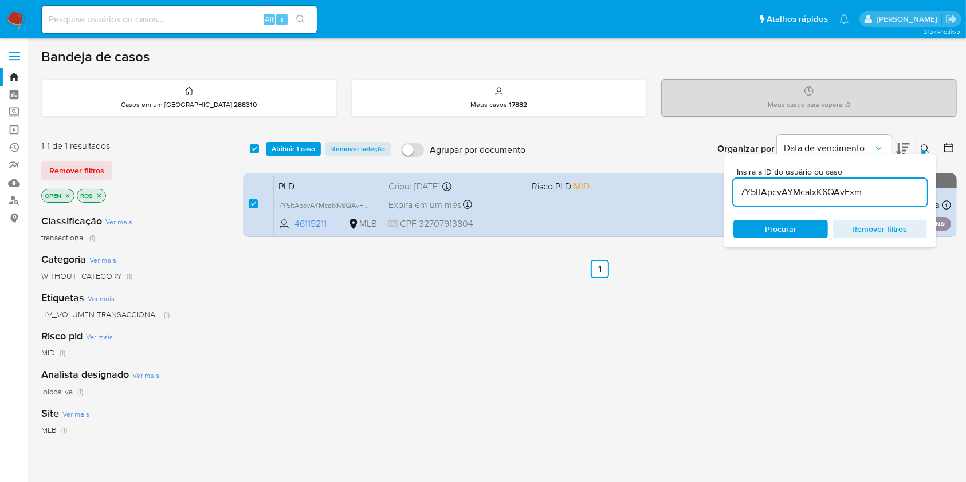
drag, startPoint x: 875, startPoint y: 200, endPoint x: 871, endPoint y: 193, distance: 8.0
click at [871, 193] on div "7Y5ltApcvAYMcalxK6QAvFxm" at bounding box center [830, 192] width 194 height 27
click at [871, 193] on input "7Y5ltApcvAYMcalxK6QAvFxm" at bounding box center [830, 192] width 194 height 15
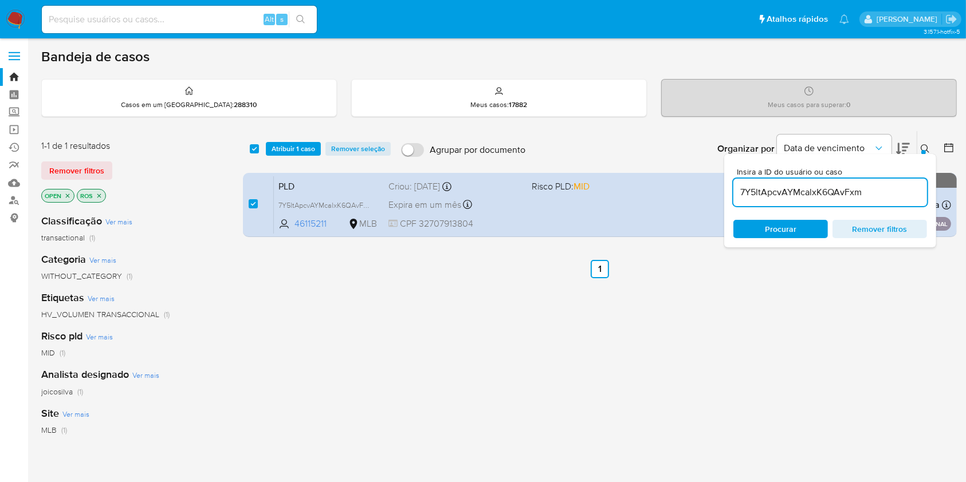
paste input "8dofU5VQsGkcQVQv4ZS4CRiS"
type input "7Y5ltApcvAYMcalxK6QAvFxm 8dofU5VQsGkcQVQv4ZS4CRiS"
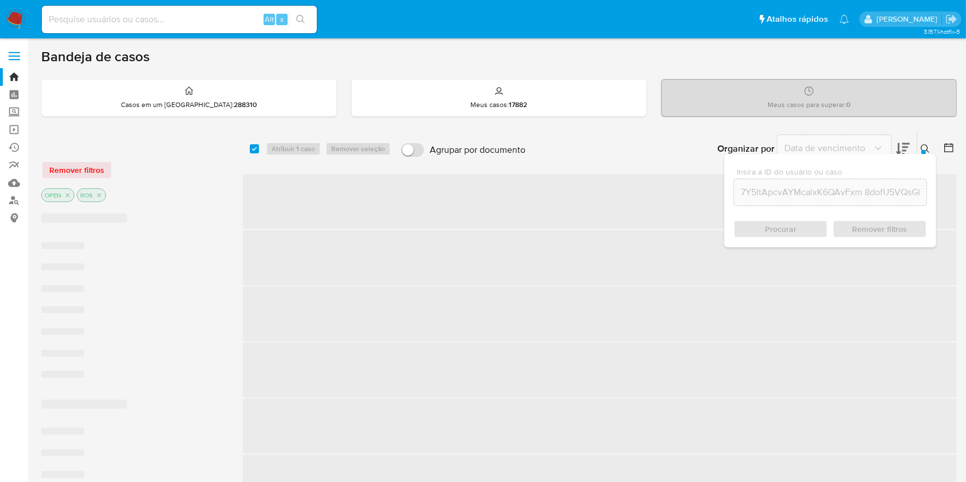
checkbox input "false"
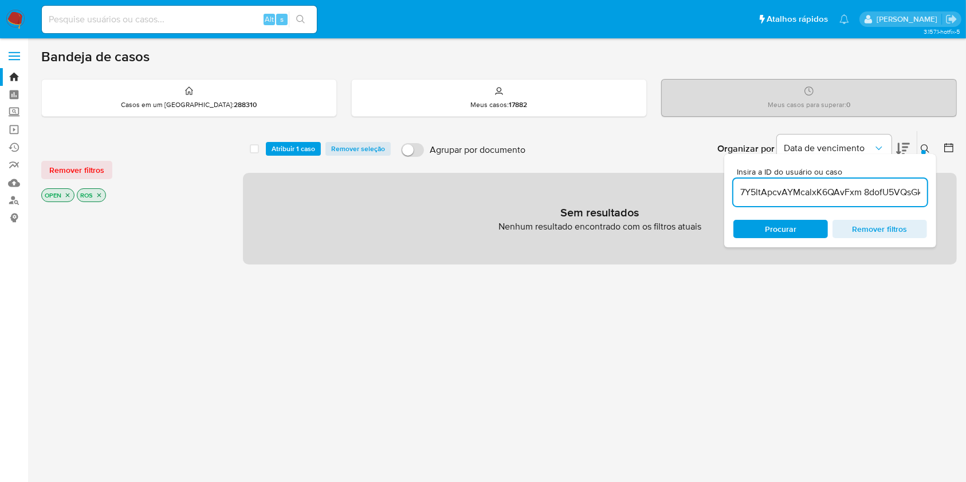
click at [830, 193] on input "7Y5ltApcvAYMcalxK6QAvFxm 8dofU5VQsGkcQVQv4ZS4CRiS" at bounding box center [830, 192] width 194 height 15
click at [830, 193] on input "8dofU5VQsGkcQVQv4ZS4CRiS8dofU5VQsGkcQVQv4ZS4CRiS" at bounding box center [830, 192] width 194 height 15
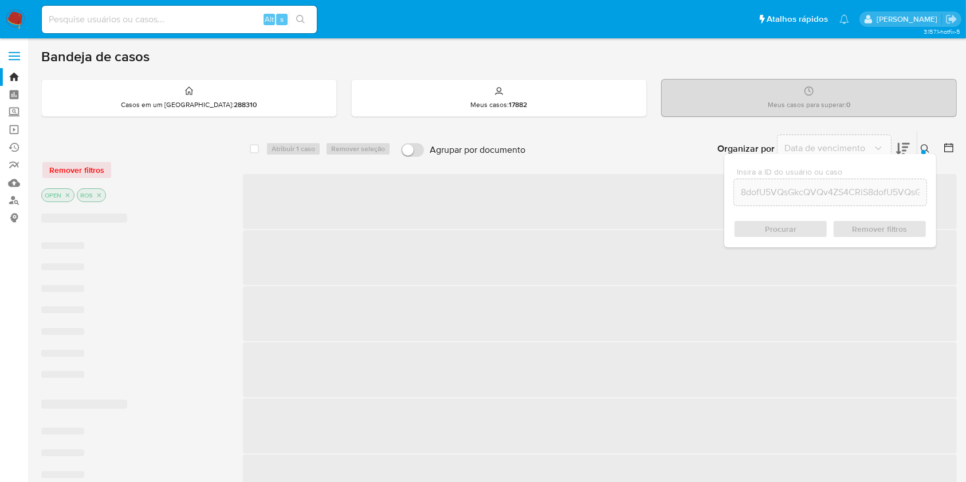
click at [830, 193] on input "8dofU5VQsGkcQVQv4ZS4CRiS8dofU5VQsGkcQVQv4ZS4CRiS" at bounding box center [830, 192] width 192 height 15
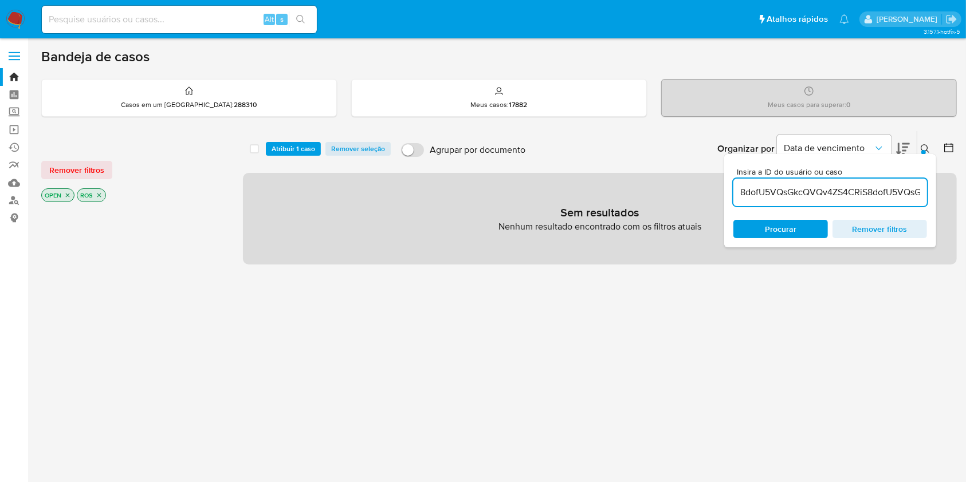
click at [830, 193] on input "8dofU5VQsGkcQVQv4ZS4CRiS8dofU5VQsGkcQVQv4ZS4CRiS" at bounding box center [830, 192] width 194 height 15
paste input
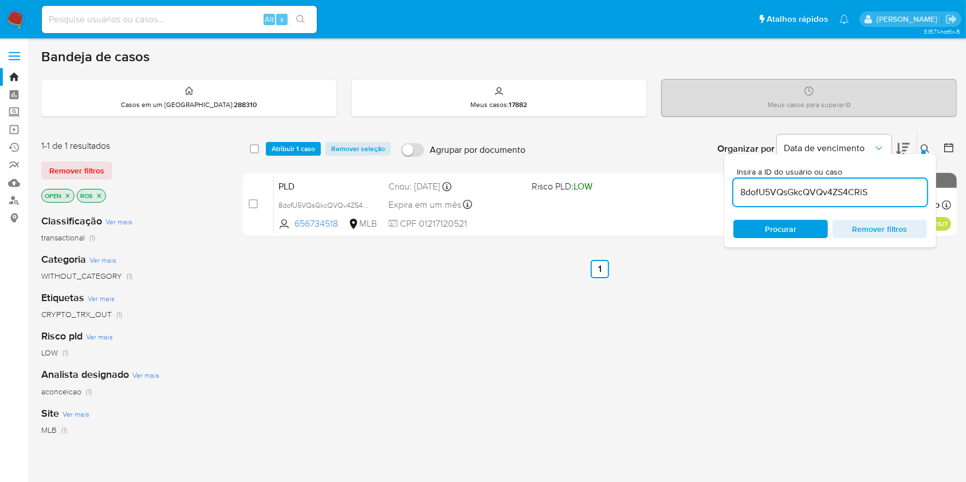
click at [809, 186] on input "8dofU5VQsGkcQVQv4ZS4CRiS" at bounding box center [830, 192] width 194 height 15
paste input "46e0b0UkRlnbocdOPkYH3XJo"
type input "46e0b0UkRlnbocdOPkYH3XJo"
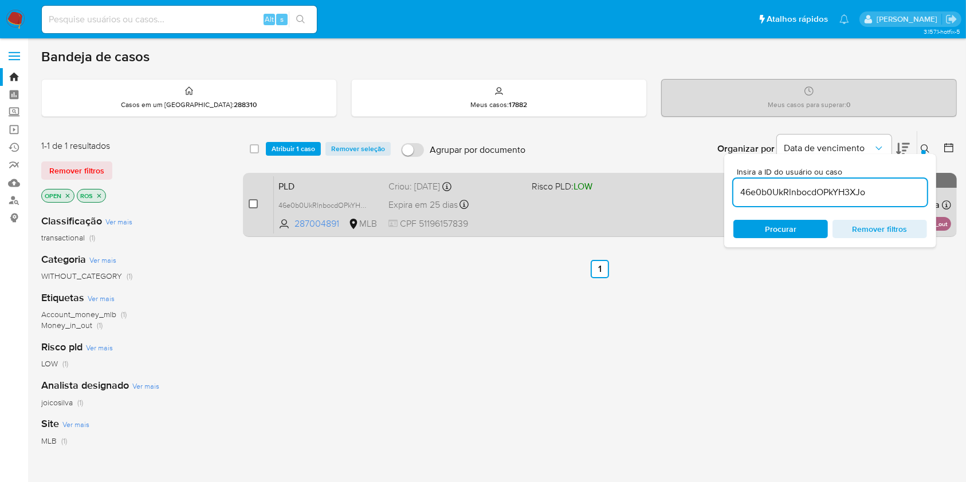
click at [253, 201] on input "checkbox" at bounding box center [253, 203] width 9 height 9
checkbox input "true"
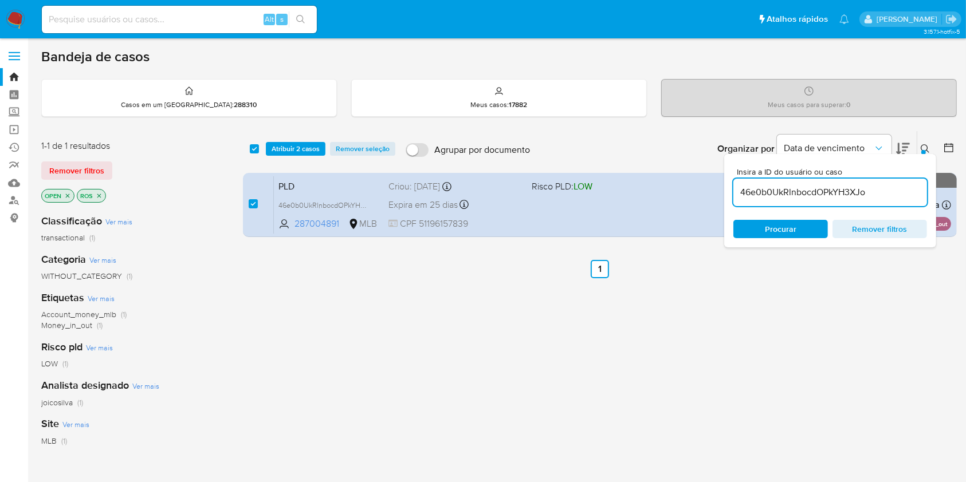
click at [827, 193] on input "46e0b0UkRlnbocdOPkYH3XJo" at bounding box center [830, 192] width 194 height 15
click at [827, 193] on input "oI2yFOuhUXSPggHLpuqDKBtB" at bounding box center [830, 192] width 194 height 15
type input "oI2yFOuhUXSPggHLpuqDKBtB"
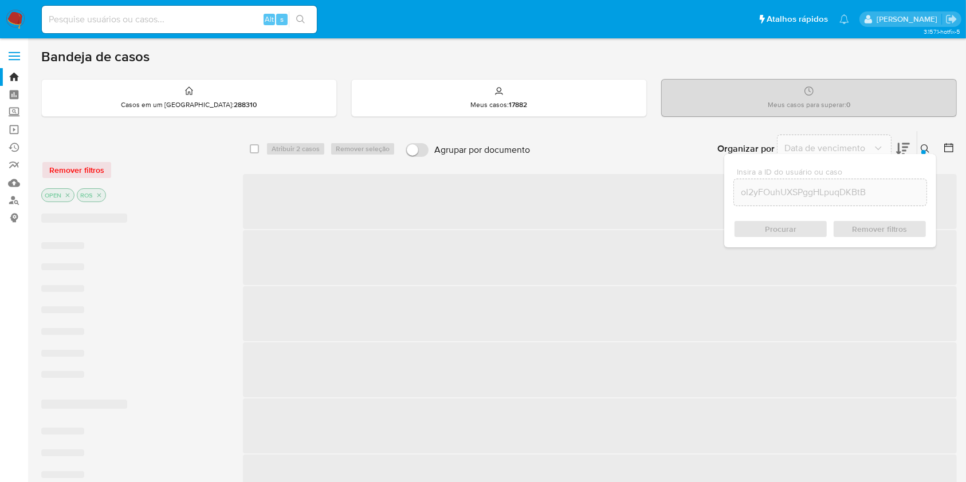
checkbox input "false"
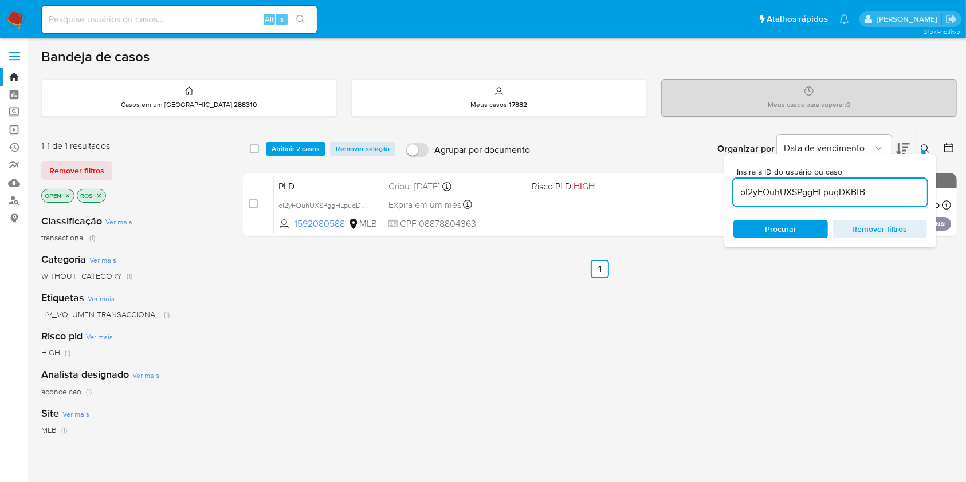
click at [854, 196] on input "oI2yFOuhUXSPggHLpuqDKBtB" at bounding box center [830, 192] width 194 height 15
paste input "4xT0vb6nDqwHQEYNUVHyFXEe"
click at [854, 196] on input "4xT0vb6nDqwHQEYNUVHyFXEe" at bounding box center [830, 192] width 194 height 15
type input "4xT0vb6nDqwHQEYNUVHyFXEe"
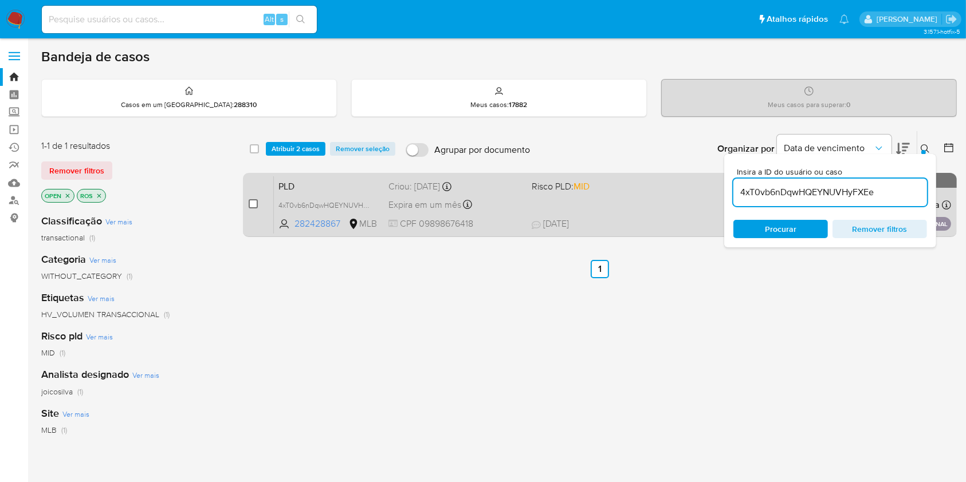
click at [250, 202] on input "checkbox" at bounding box center [253, 203] width 9 height 9
checkbox input "true"
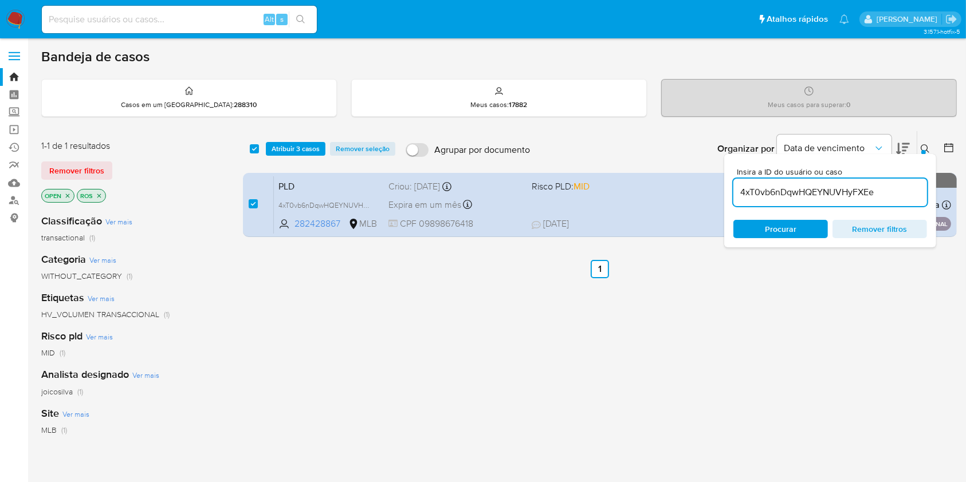
click at [780, 195] on input "4xT0vb6nDqwHQEYNUVHyFXEe" at bounding box center [830, 192] width 194 height 15
click at [780, 195] on input "dnmvVwD7Nv9lzKNqR7RKfZtC" at bounding box center [830, 192] width 194 height 15
type input "dnmvVwD7Nv9lzKNqR7RKfZtC"
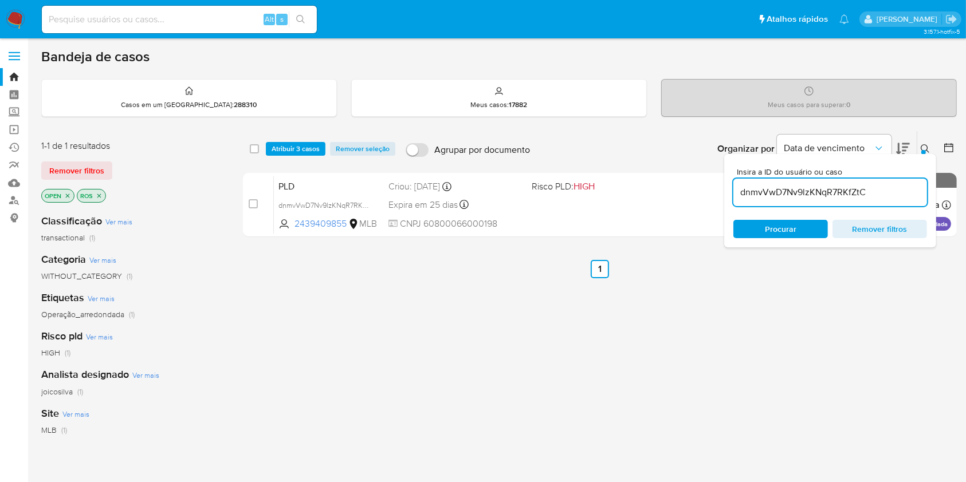
checkbox input "false"
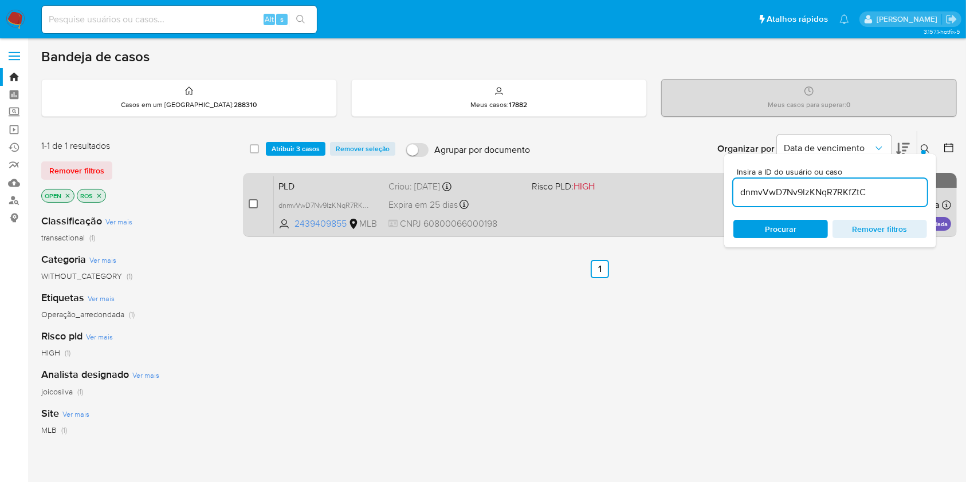
click at [253, 200] on input "checkbox" at bounding box center [253, 203] width 9 height 9
checkbox input "true"
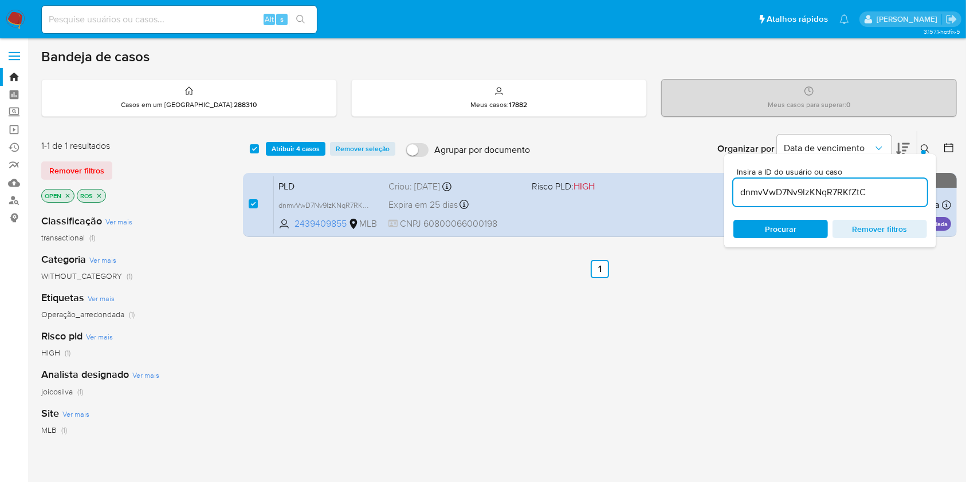
click at [797, 196] on input "dnmvVwD7Nv9lzKNqR7RKfZtC" at bounding box center [830, 192] width 194 height 15
type input "VwxfIBdfFxnXVXdNeP26f0v5"
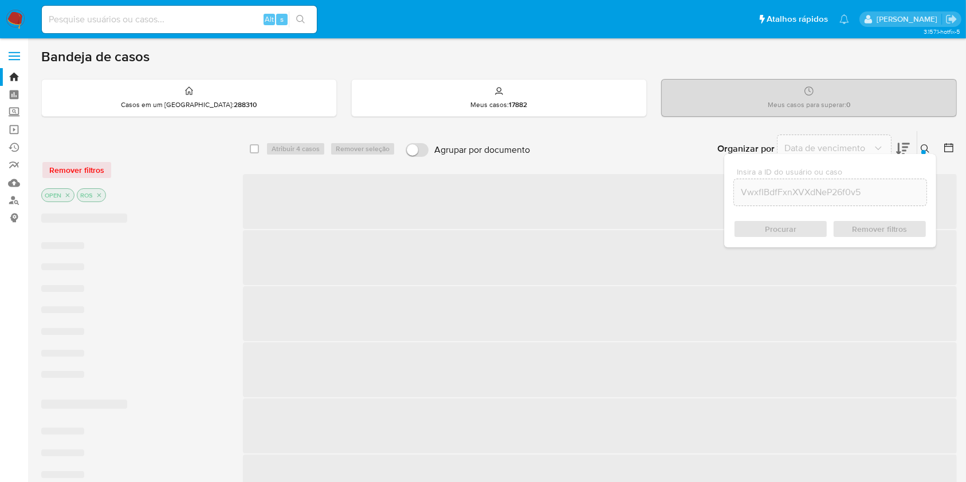
checkbox input "false"
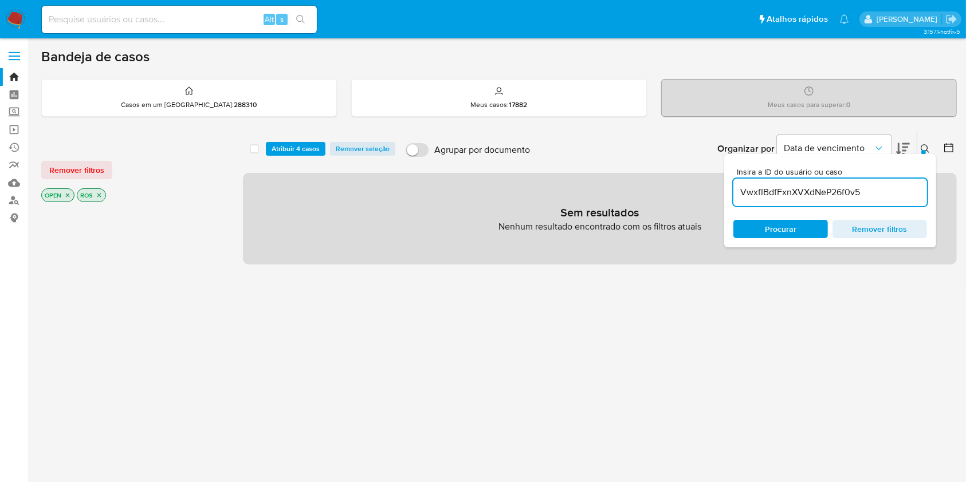
click at [788, 196] on input "VwxfIBdfFxnXVXdNeP26f0v5" at bounding box center [830, 192] width 194 height 15
paste input "kWtV83OOvMzEqFbj0Dg9IQxd"
click at [788, 196] on input "VwxfIBdfFxnXVXdNeP26f0v5" at bounding box center [830, 192] width 194 height 15
click at [832, 191] on input "kWtV83OOvMzEqFbj0Dg9IQxd" at bounding box center [830, 192] width 194 height 15
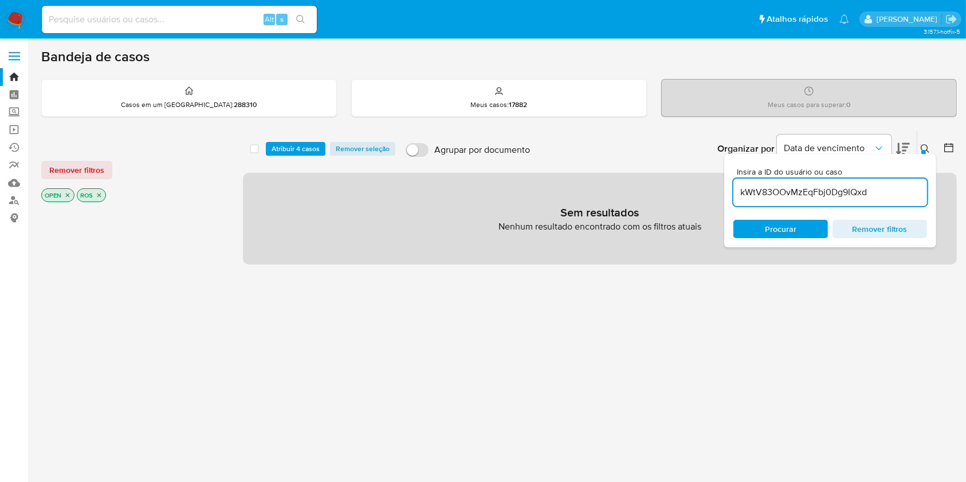
click at [832, 191] on input "kWtV83OOvMzEqFbj0Dg9IQxd" at bounding box center [830, 192] width 194 height 15
paste input "J9hD0Wfq5rWiVFI5PN2xcgy6"
click at [833, 194] on input "J9hD0Wfq5rWiVFI5PN2xcgy6" at bounding box center [830, 192] width 194 height 15
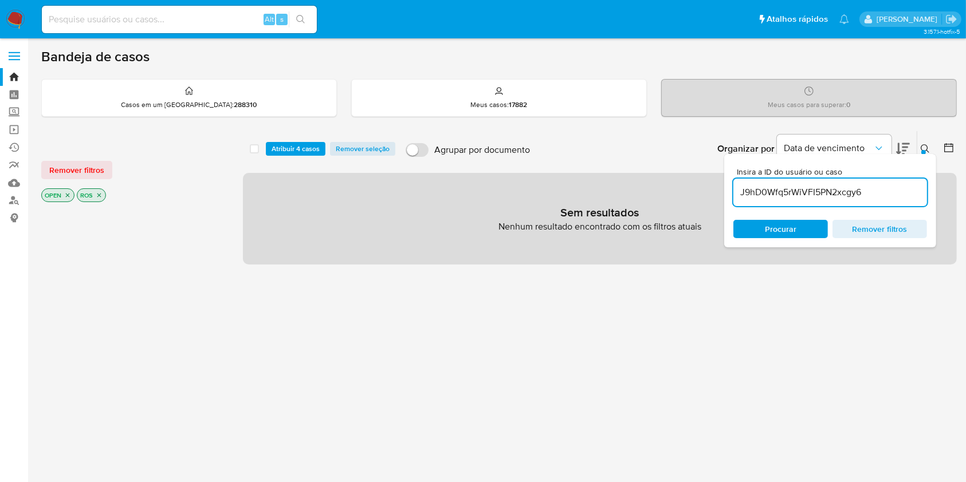
paste input "la4qpLz7N1iEomT09UCxxzNO"
click at [833, 194] on input "la4qpLz7N1iEomT09UCxxzNO" at bounding box center [830, 192] width 194 height 15
click at [834, 192] on input "la4qpLz7N1iEomT09UCxxzNO" at bounding box center [830, 192] width 194 height 15
paste input "IdyBTjplfDWVTBsIpHPqn4Tg"
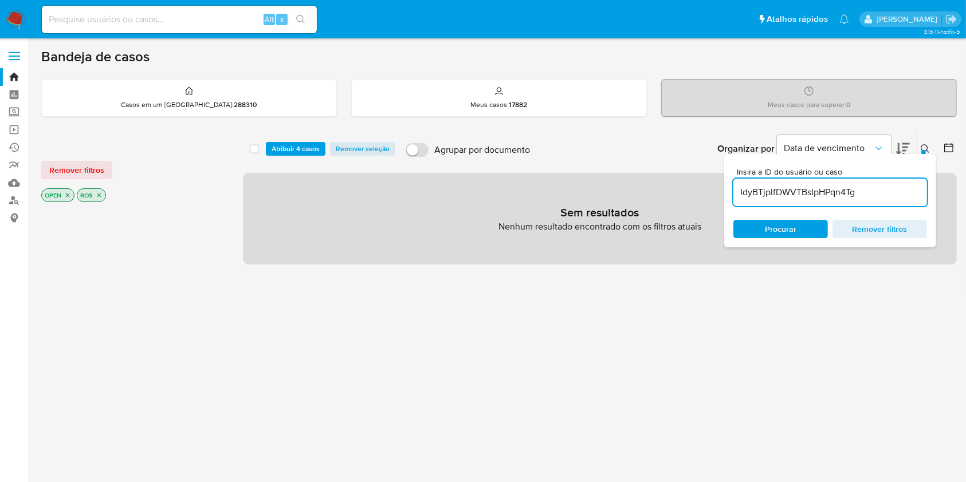
click at [834, 192] on input "IdyBTjplfDWVTBsIpHPqn4Tg" at bounding box center [830, 192] width 194 height 15
click at [831, 194] on input "IdyBTjplfDWVTBsIpHPqn4Tg" at bounding box center [830, 192] width 194 height 15
click at [767, 236] on span "Procurar" at bounding box center [781, 229] width 32 height 18
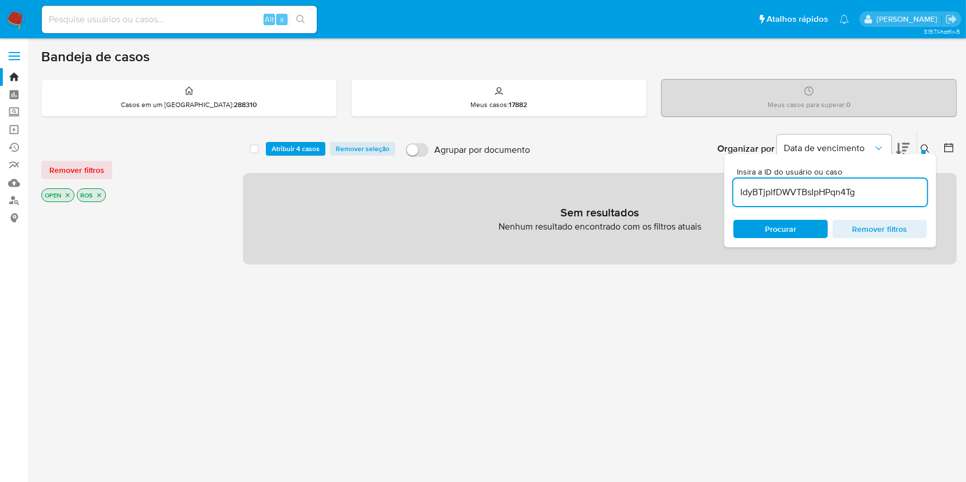
click at [799, 193] on input "IdyBTjplfDWVTBsIpHPqn4Tg" at bounding box center [830, 192] width 194 height 15
paste input "m9gTD56Um7xwRItUnRxNuunA"
click at [799, 193] on input "m9gTD56Um7xwRItUnRxNuunA" at bounding box center [830, 192] width 194 height 15
click at [795, 199] on div "m9gTD56Um7xwRItUnRxNuunA" at bounding box center [830, 192] width 194 height 27
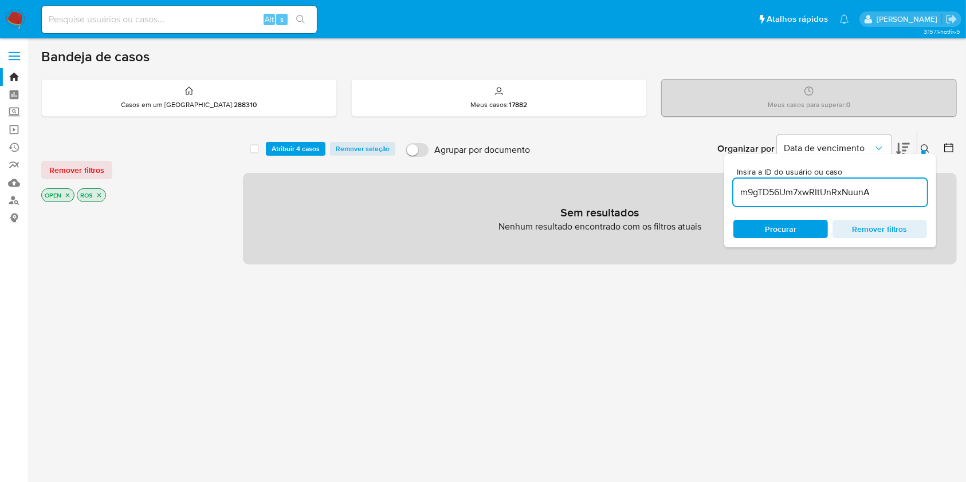
drag, startPoint x: 795, startPoint y: 199, endPoint x: 793, endPoint y: 190, distance: 9.4
click at [793, 190] on div "m9gTD56Um7xwRItUnRxNuunA" at bounding box center [830, 192] width 194 height 27
click at [793, 190] on input "m9gTD56Um7xwRItUnRxNuunA" at bounding box center [830, 192] width 194 height 15
paste input "MAXmqxplC9epsQ1kmsgjdXAc"
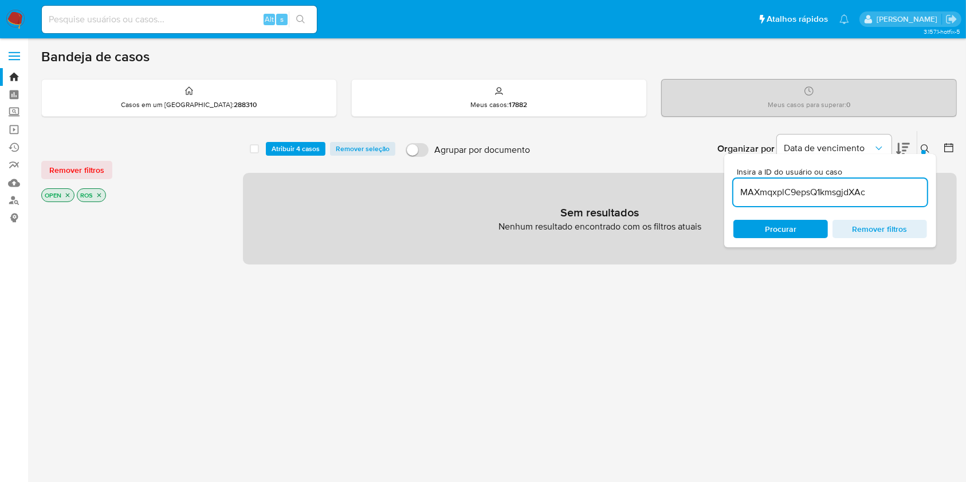
click at [793, 190] on input "MAXmqxplC9epsQ1kmsgjdXAc" at bounding box center [830, 192] width 194 height 15
click at [785, 199] on div "MAXmqxplC9epsQ1kmsgjdXAc" at bounding box center [830, 192] width 194 height 27
click at [785, 198] on div "MAXmqxplC9epsQ1kmsgjdXAc" at bounding box center [830, 192] width 194 height 27
click at [785, 198] on input "MAXmqxplC9epsQ1kmsgjdXAc" at bounding box center [830, 192] width 194 height 15
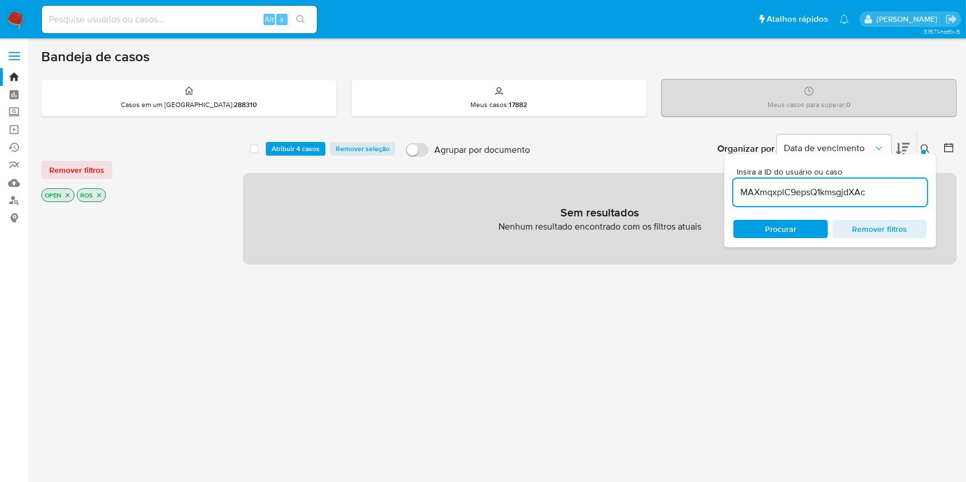
click at [785, 198] on input "MAXmqxplC9epsQ1kmsgjdXAc" at bounding box center [830, 192] width 194 height 15
paste input "vhbxrwAgioUyh7SsyGrdtCG0"
click at [785, 198] on input "vhbxrwAgioUyh7SsyGrdtCG0" at bounding box center [830, 192] width 194 height 15
click at [769, 191] on input "vhbxrwAgioUyh7SsyGrdtCG0" at bounding box center [830, 192] width 194 height 15
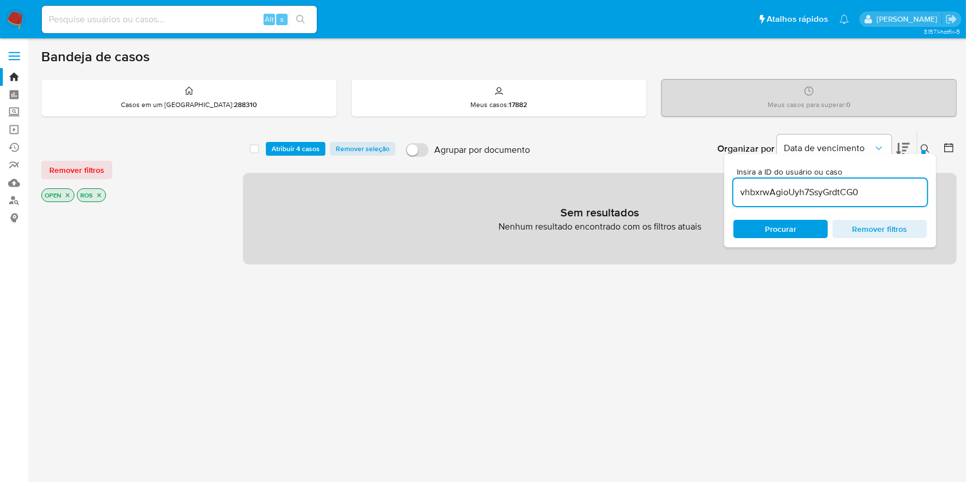
paste input "GmfZWW4NpZEeyl5PHKi3fxOO"
click at [769, 191] on input "vhbxrwAgioUyh7SsyGrdtCG0" at bounding box center [830, 192] width 194 height 15
click at [874, 197] on input "GmfZWW4NpZEeyl5PHKi3fxOO" at bounding box center [830, 192] width 194 height 15
paste input "F4zh5fZOLyeXFzxiV8PVX4HQ"
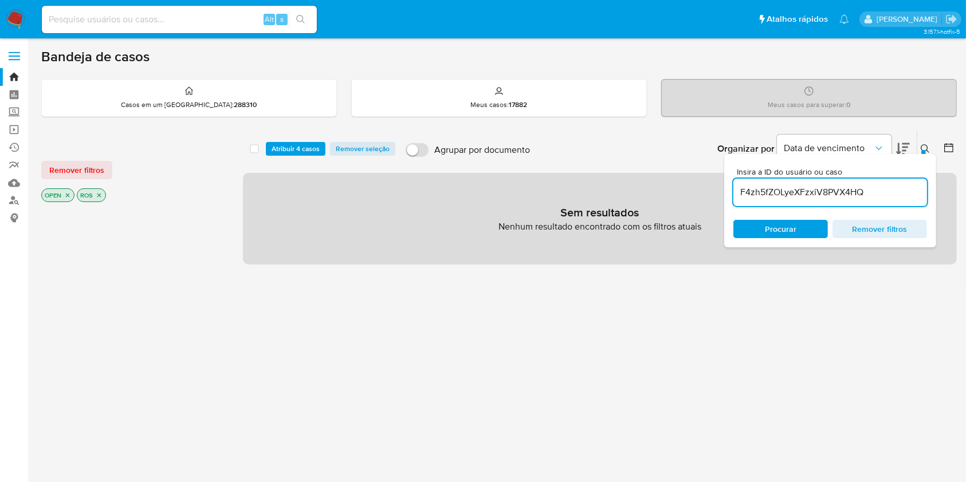
click at [852, 187] on input "F4zh5fZOLyeXFzxiV8PVX4HQ" at bounding box center [830, 192] width 194 height 15
paste input "wxeEvJJ3RYggEtCCk8vPx0Me"
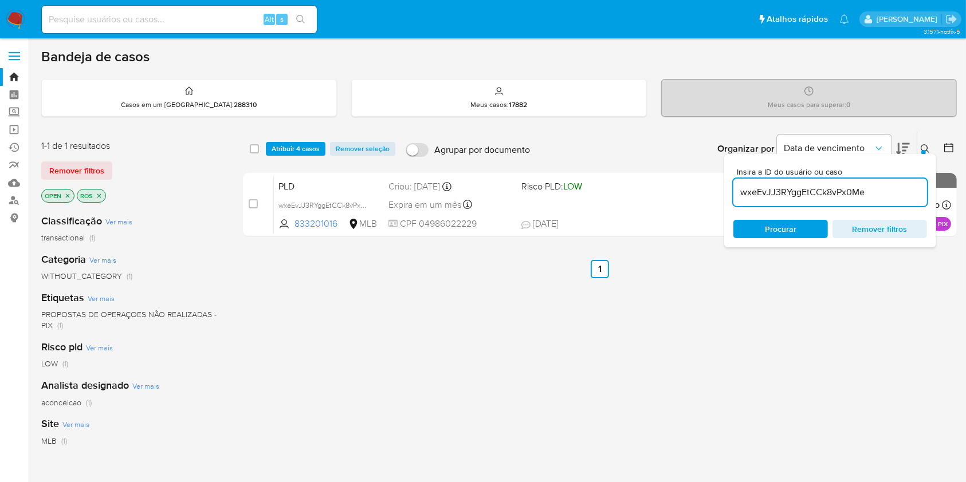
click at [866, 191] on input "wxeEvJJ3RYggEtCCk8vPx0Me" at bounding box center [830, 192] width 194 height 15
paste input "5od3SxnWzRU535vAQd2Qt24Y"
click at [866, 191] on input "5od3SxnWzRU535vAQd2Qt24Y" at bounding box center [830, 192] width 194 height 15
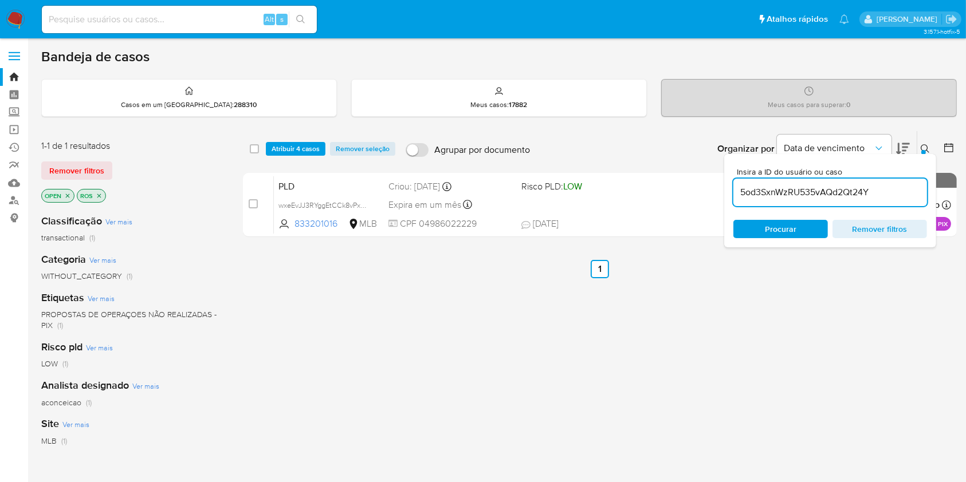
type input "5od3SxnWzRU535vAQd2Qt24Y"
click at [304, 148] on span "Atribuir 4 casos" at bounding box center [296, 148] width 48 height 11
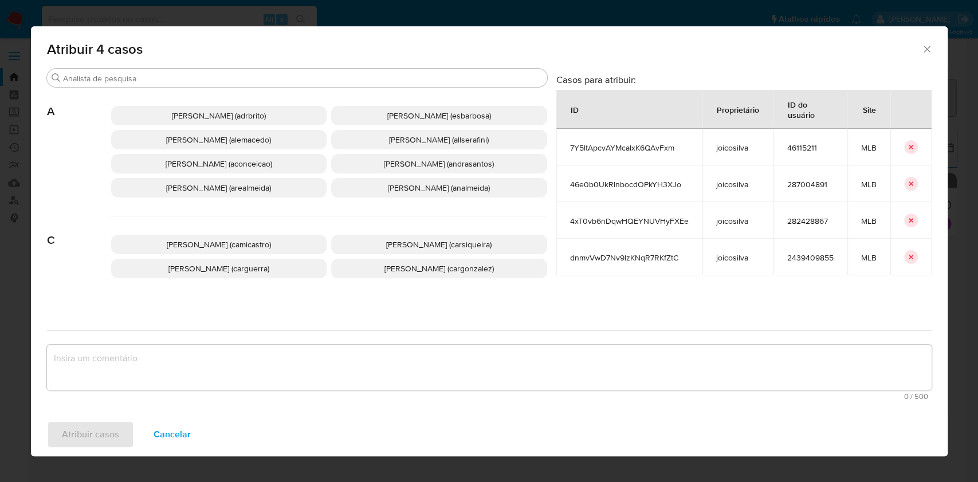
click at [270, 167] on span "[PERSON_NAME] (aconceicao)" at bounding box center [219, 163] width 107 height 11
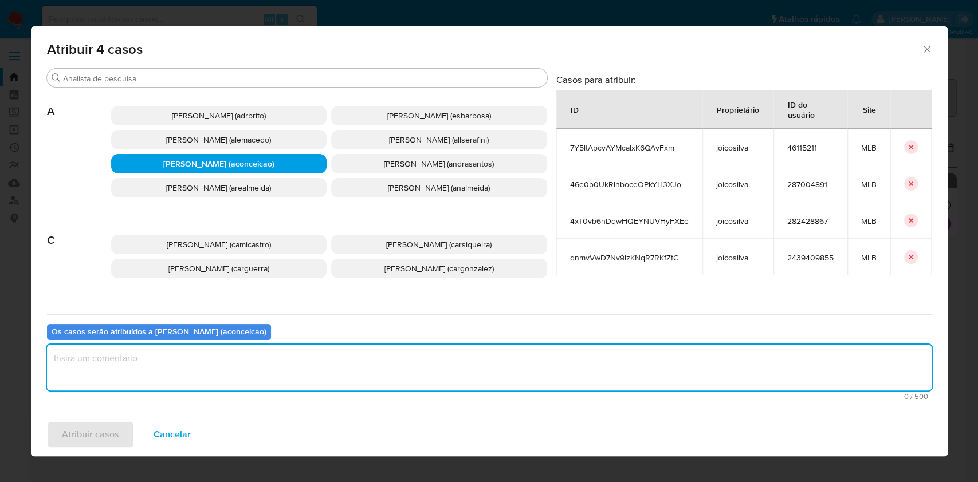
click at [266, 360] on textarea "assign-modal" at bounding box center [489, 368] width 884 height 46
type textarea "encerrar"
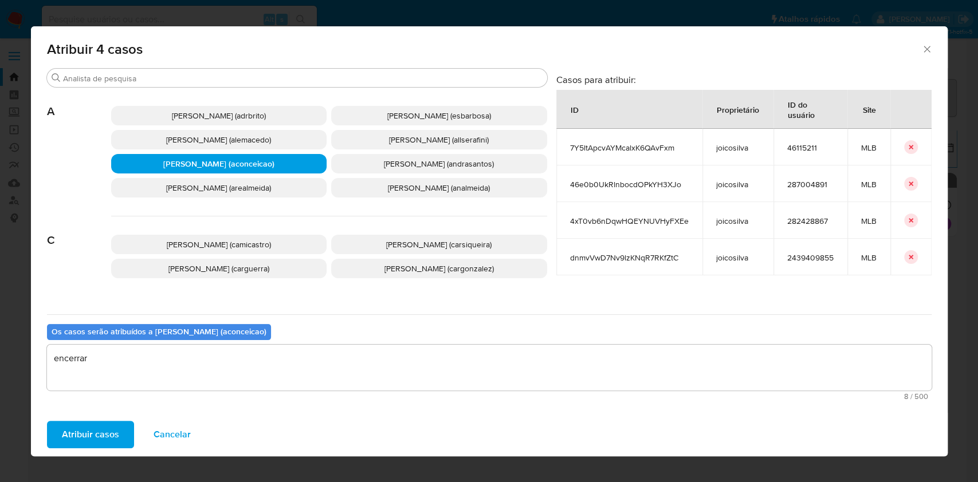
click at [89, 428] on span "Atribuir casos" at bounding box center [90, 434] width 57 height 25
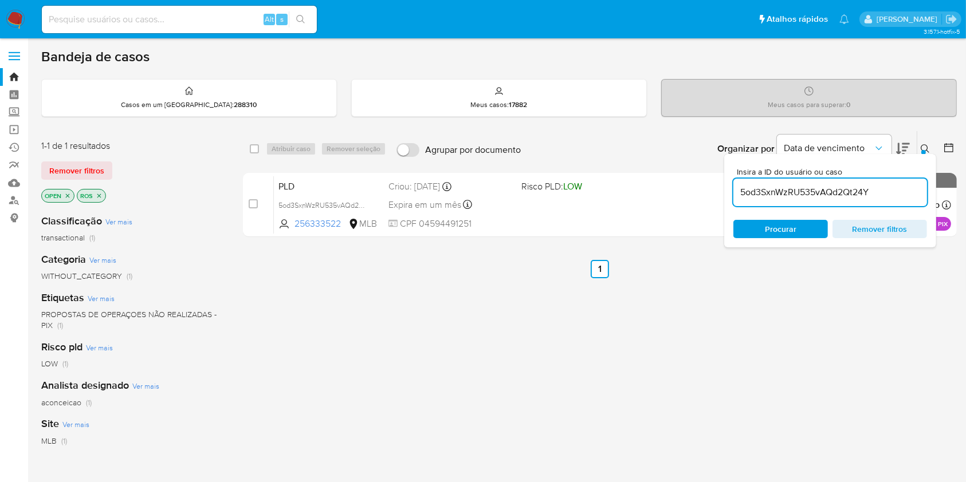
click at [792, 194] on input "5od3SxnWzRU535vAQd2Qt24Y" at bounding box center [830, 192] width 194 height 15
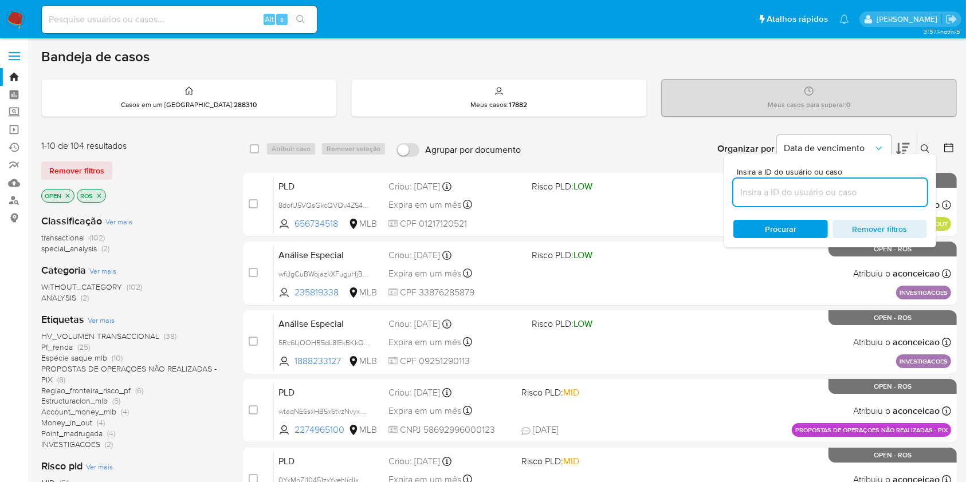
click at [171, 186] on div "1-10 de 104 resultados Remover filtros OPEN ROS" at bounding box center [132, 172] width 183 height 65
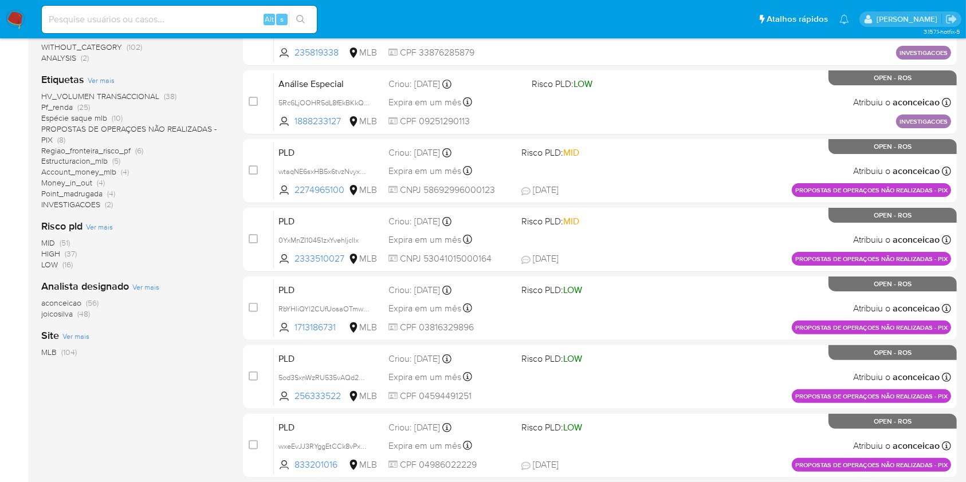
scroll to position [244, 0]
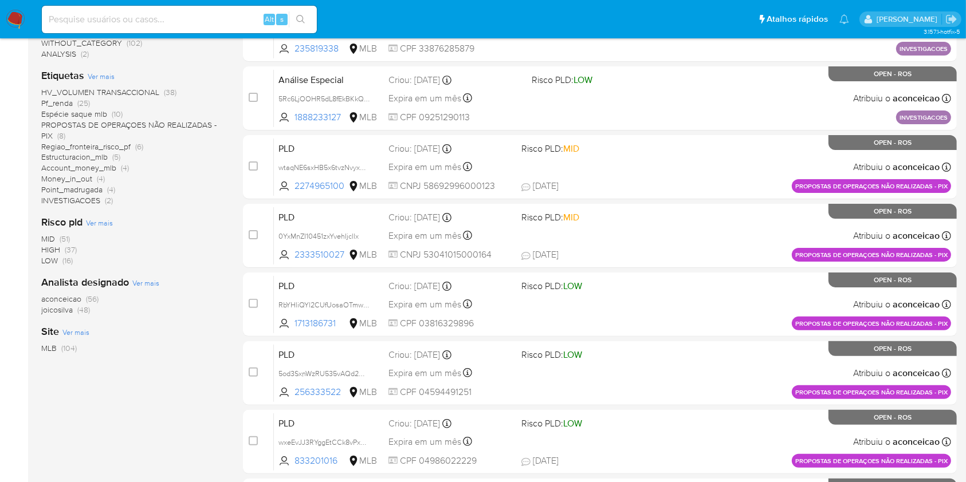
click at [93, 297] on span "(56)" at bounding box center [92, 298] width 13 height 11
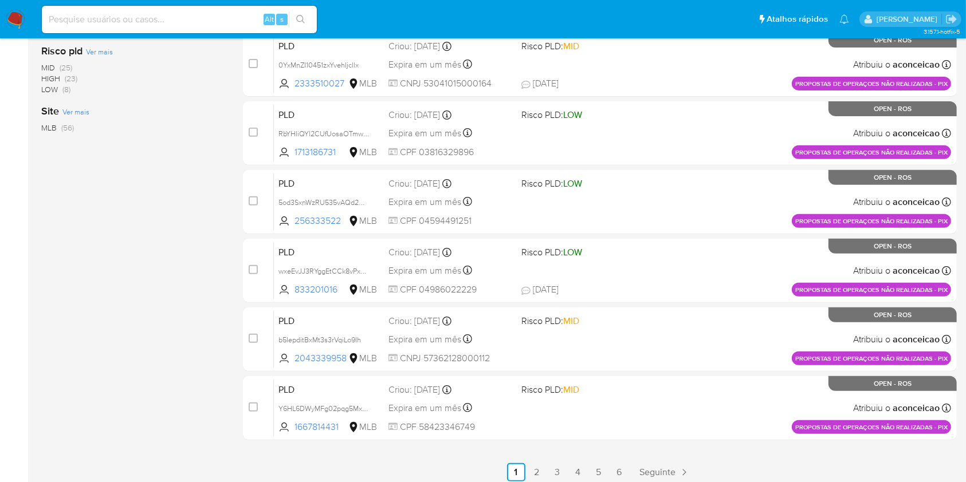
scroll to position [422, 0]
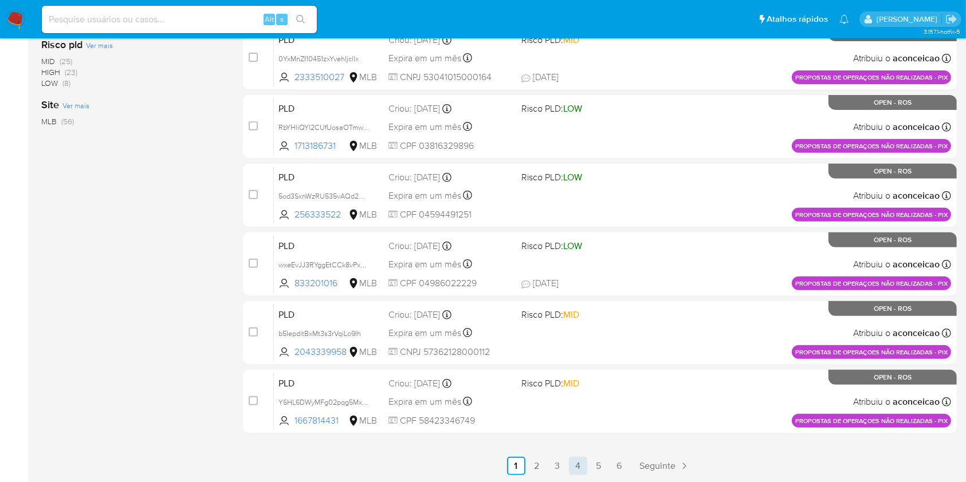
click at [582, 462] on link "4" at bounding box center [578, 466] width 18 height 18
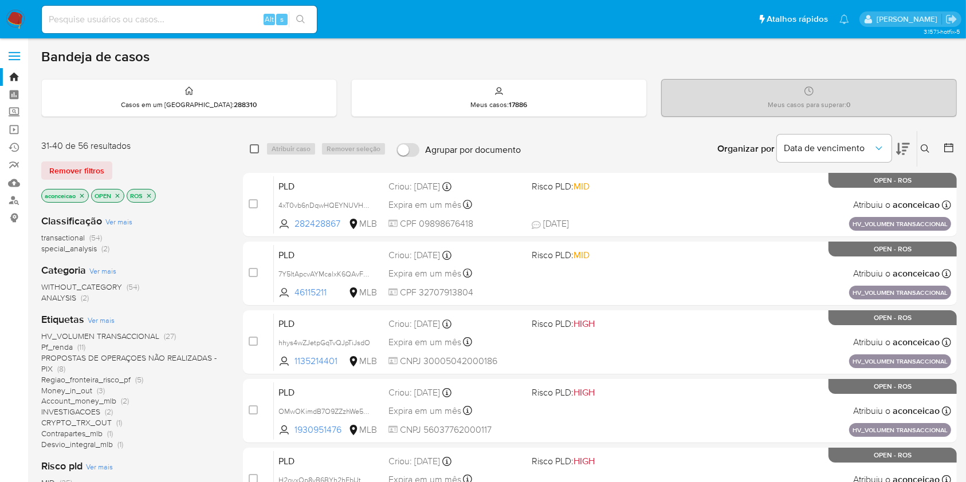
click at [254, 150] on input "checkbox" at bounding box center [254, 148] width 9 height 9
checkbox input "true"
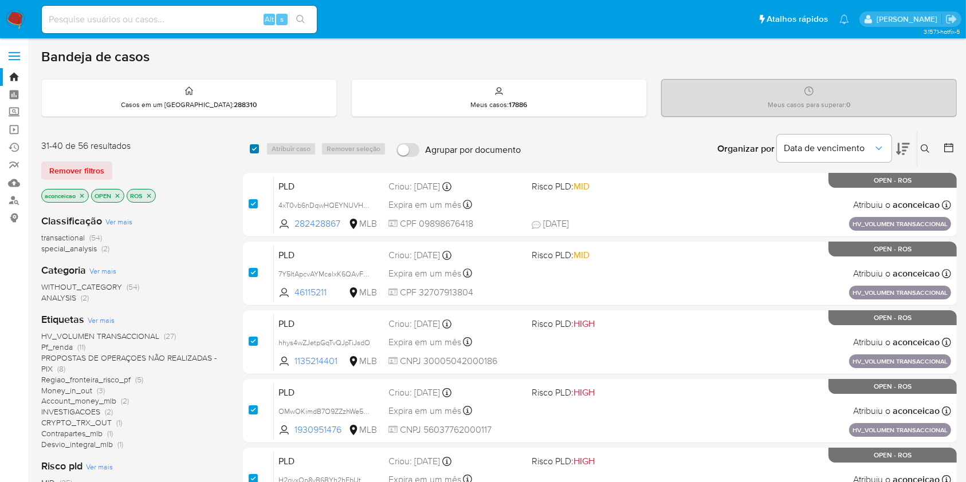
checkbox input "true"
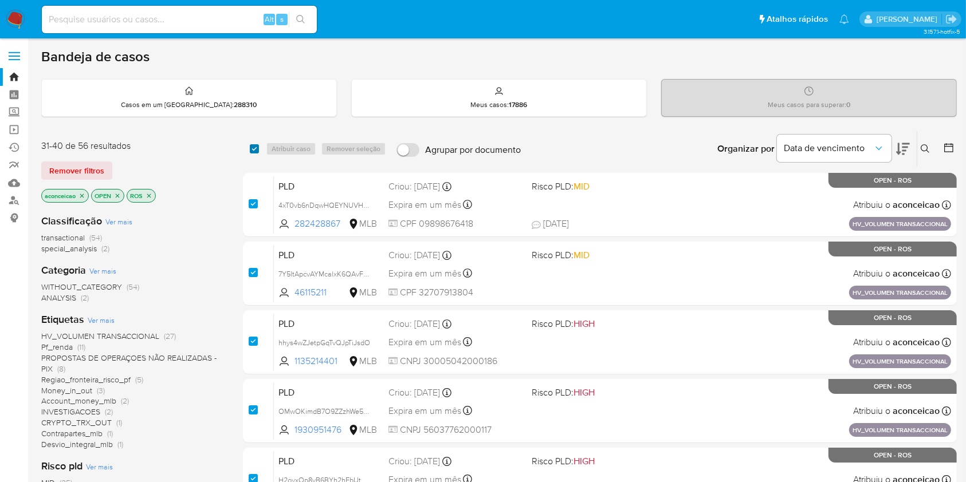
checkbox input "true"
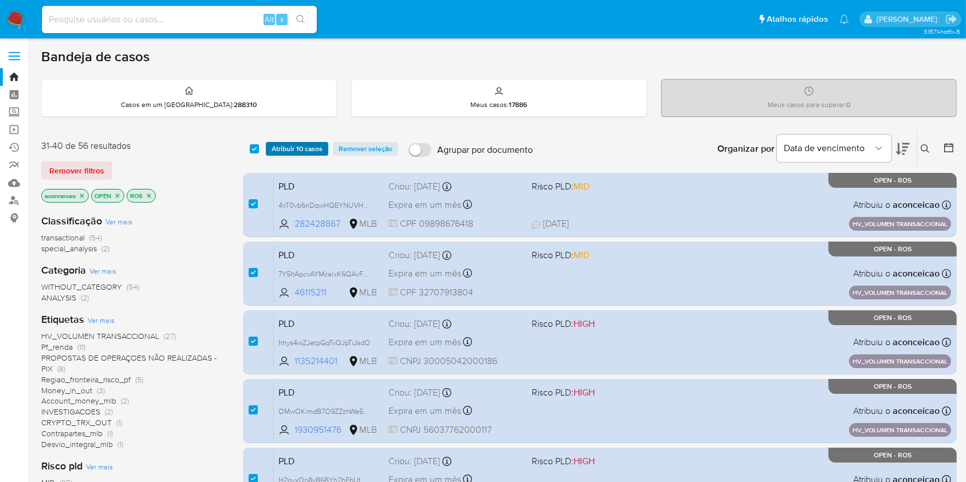
click at [309, 146] on span "Atribuir 10 casos" at bounding box center [297, 148] width 51 height 11
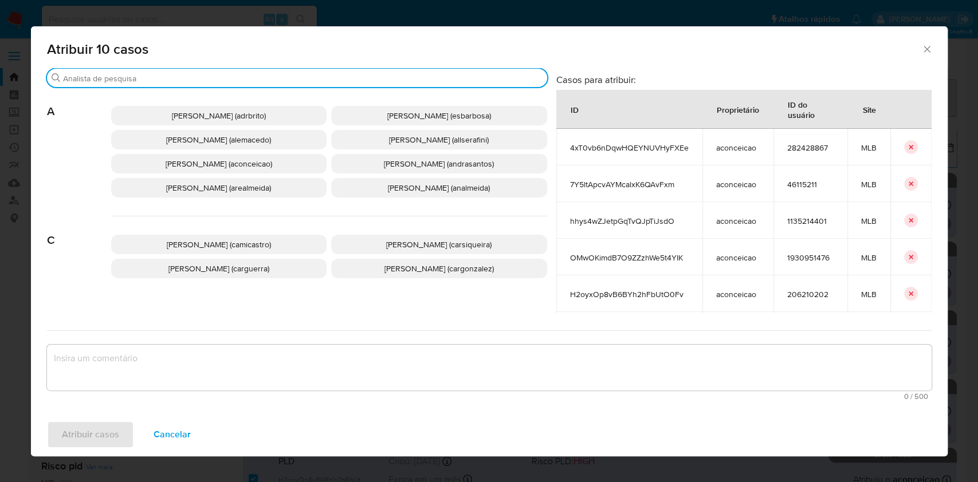
click at [277, 82] on input "Procurar" at bounding box center [302, 78] width 479 height 10
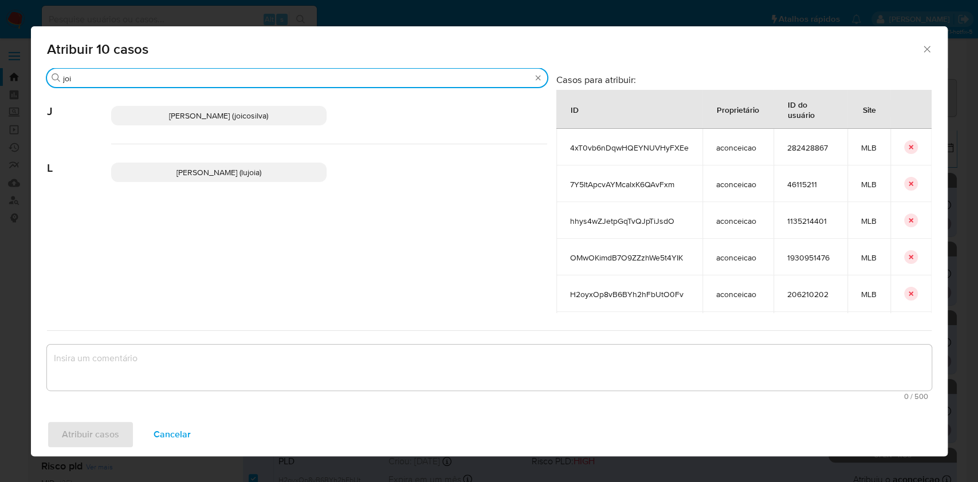
type input "joi"
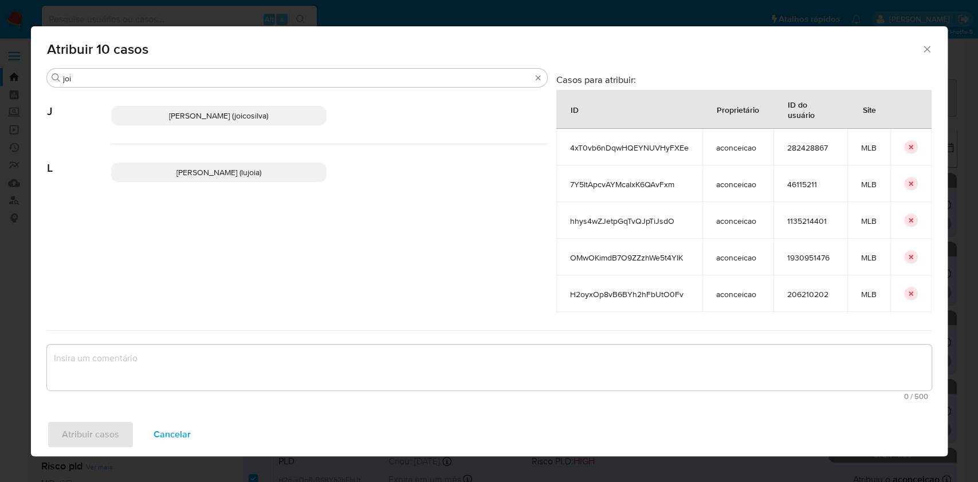
click at [226, 119] on span "[PERSON_NAME] (joicosilva)" at bounding box center [218, 115] width 99 height 11
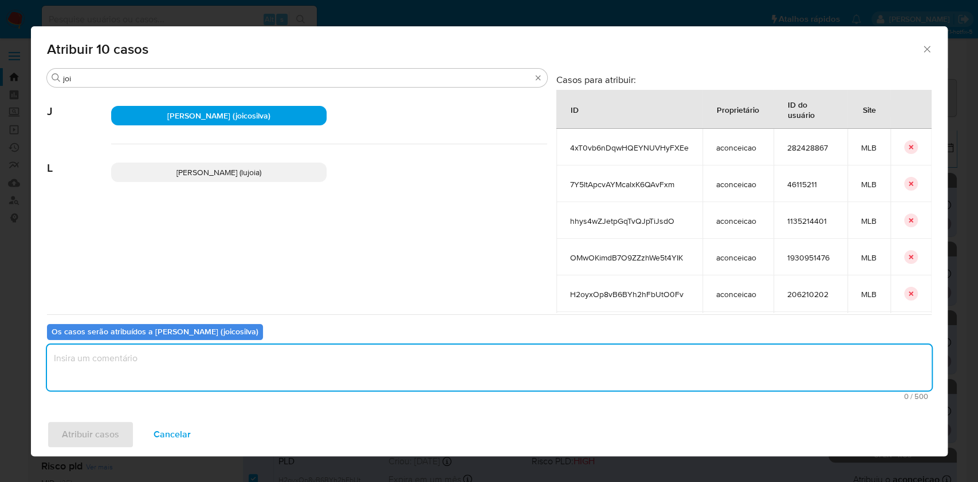
click at [247, 362] on textarea "assign-modal" at bounding box center [489, 368] width 884 height 46
type textarea "p"
type textarea "ok"
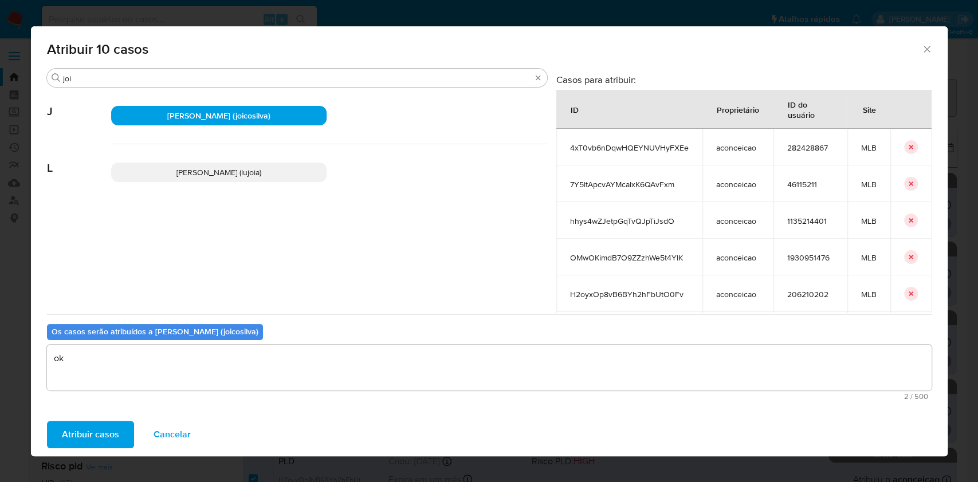
click at [117, 424] on span "Atribuir casos" at bounding box center [90, 434] width 57 height 25
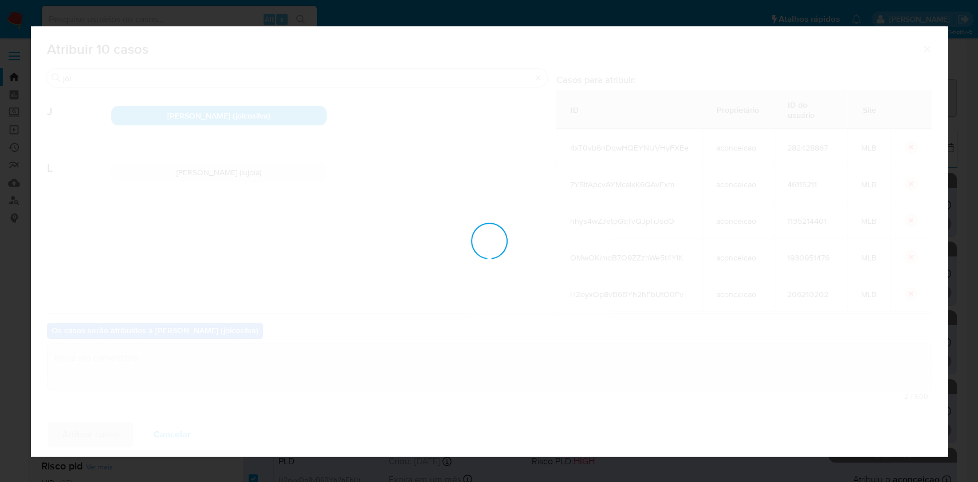
checkbox input "false"
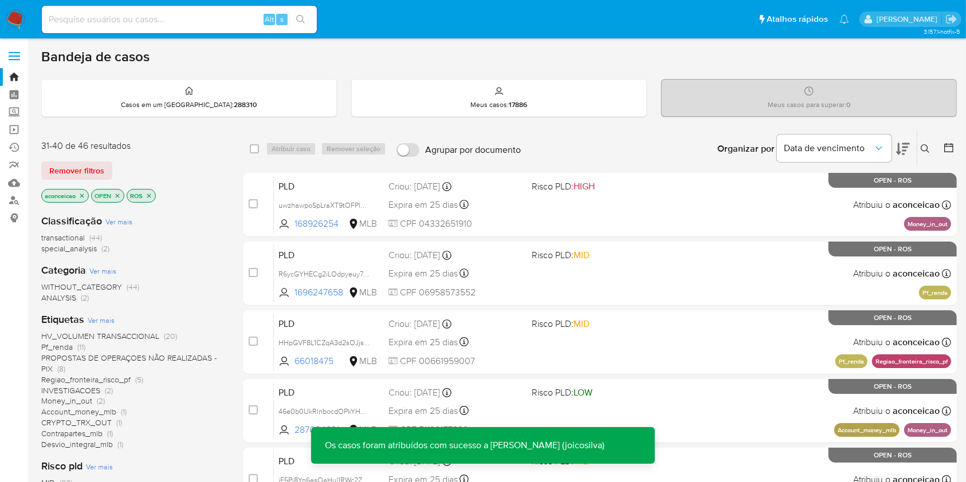
click at [85, 195] on icon "close-filter" at bounding box center [81, 195] width 7 height 7
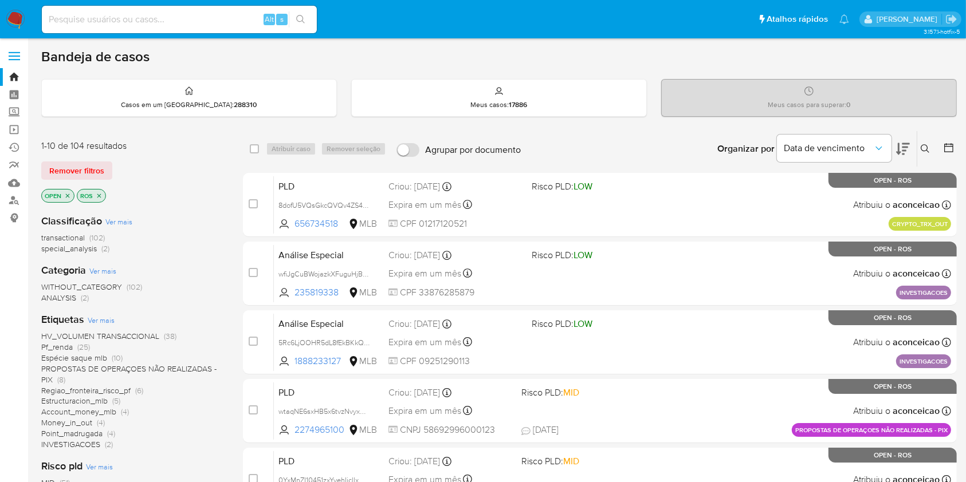
click at [920, 147] on button at bounding box center [926, 149] width 19 height 14
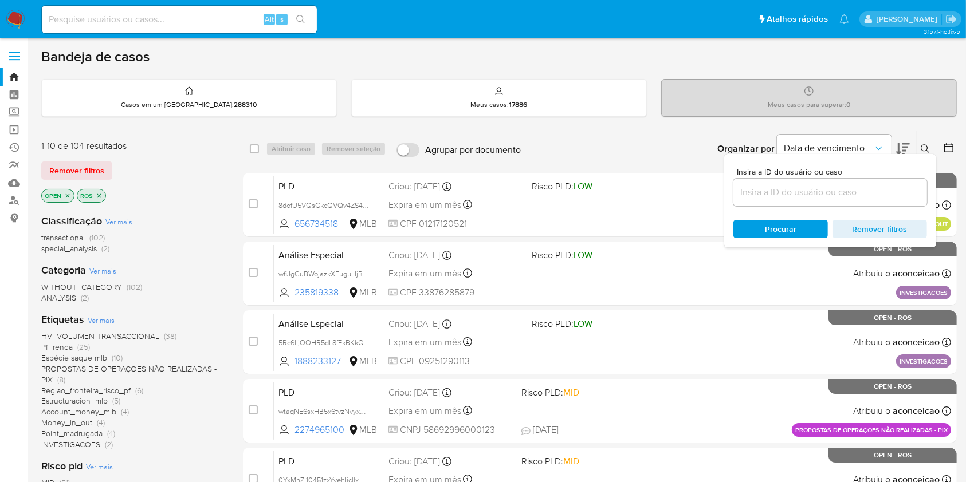
click at [807, 190] on input at bounding box center [830, 192] width 194 height 15
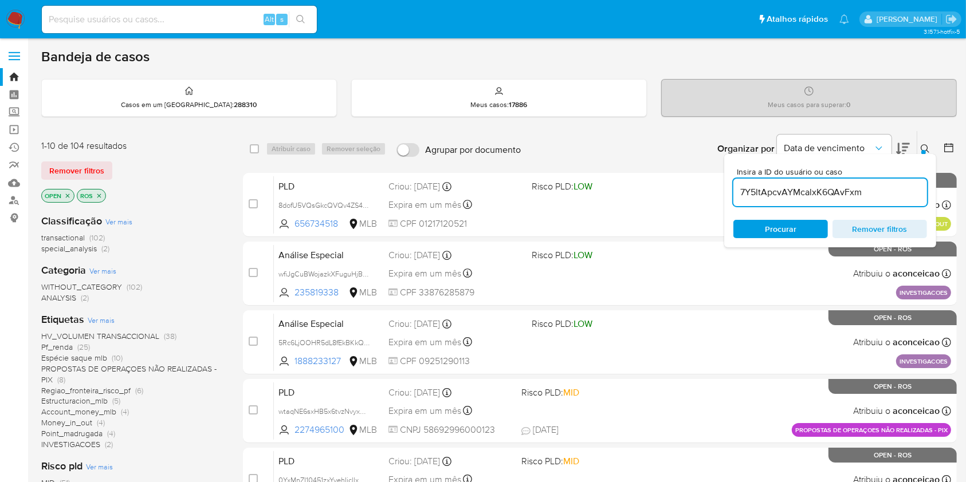
type input "7Y5ltApcvAYMcalxK6QAvFxm"
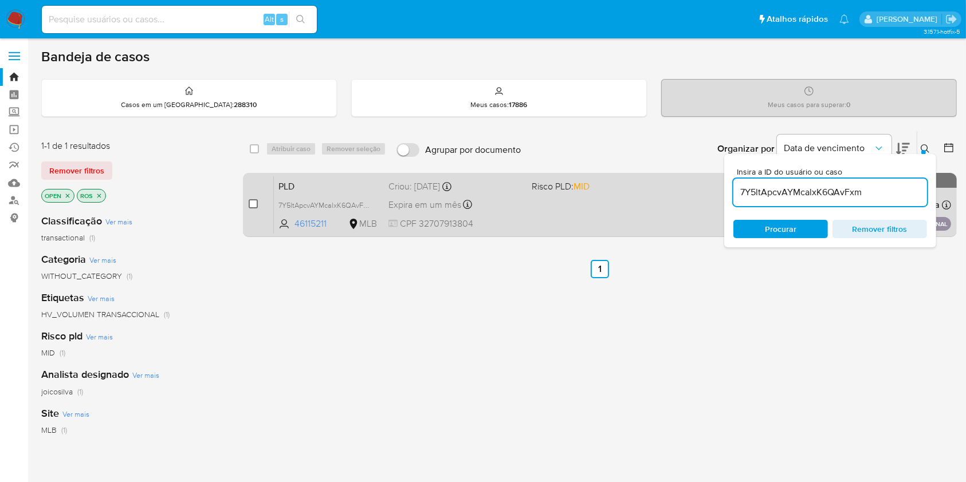
click at [251, 206] on input "checkbox" at bounding box center [253, 203] width 9 height 9
checkbox input "true"
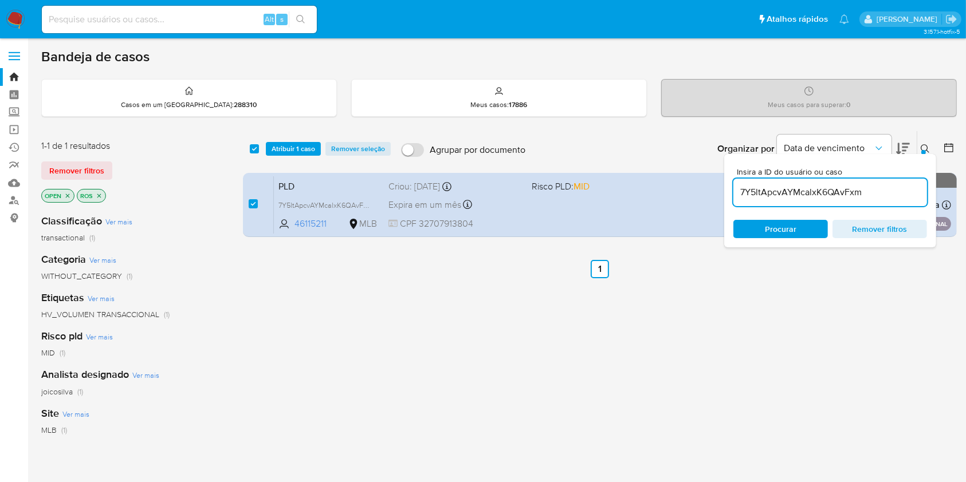
click at [891, 194] on input "7Y5ltApcvAYMcalxK6QAvFxm" at bounding box center [830, 192] width 194 height 15
type input "8dofU5VQsGkcQVQv4ZS4CRiS"
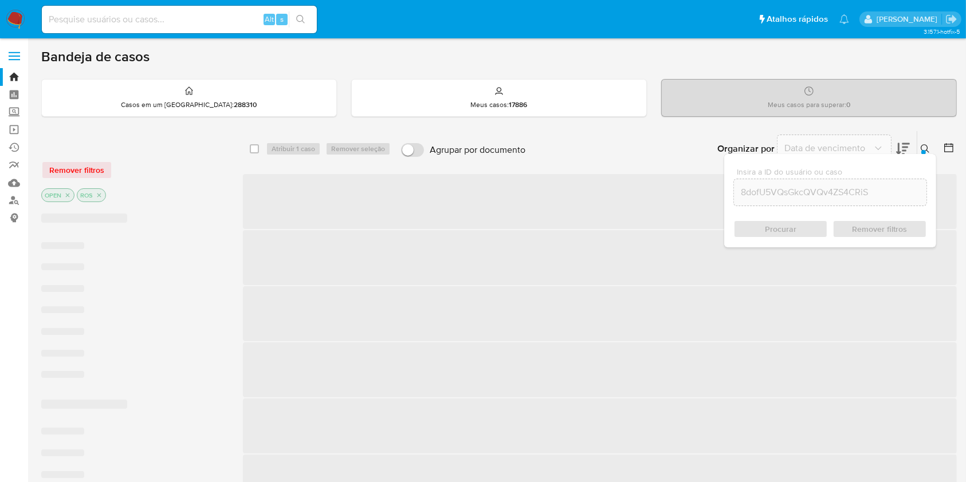
checkbox input "false"
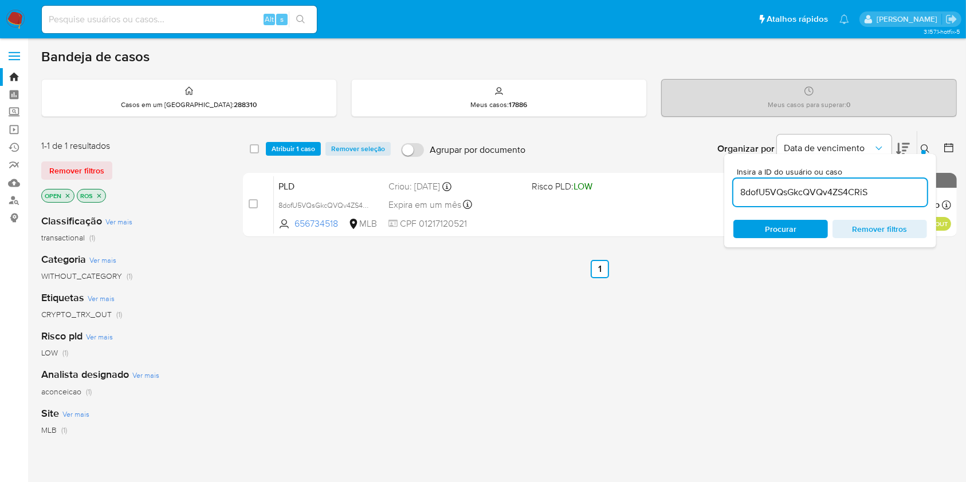
click at [906, 192] on input "8dofU5VQsGkcQVQv4ZS4CRiS" at bounding box center [830, 192] width 194 height 15
paste input "46e0b0UkRlnbocdOPkYH3XJo"
click at [879, 191] on input "46e0b0UkRlnbocdOPkYH3XJo" at bounding box center [830, 192] width 194 height 15
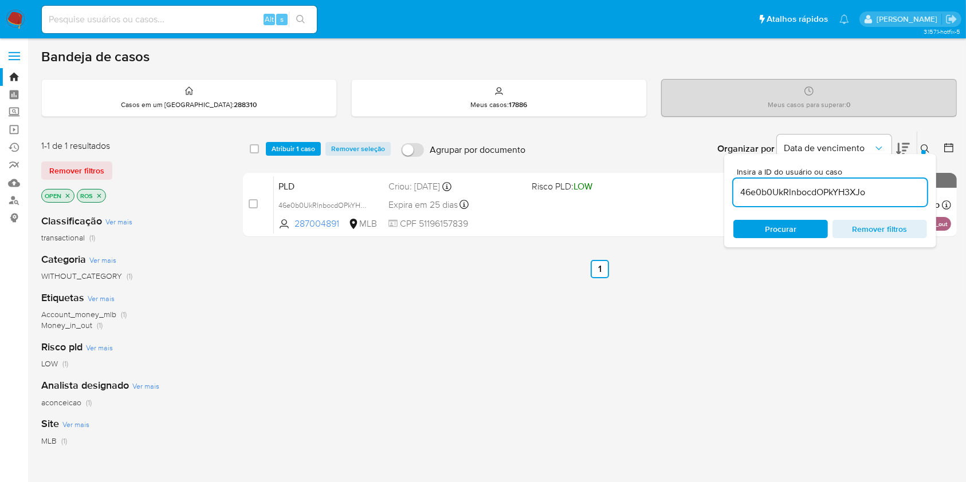
click at [879, 191] on input "46e0b0UkRlnbocdOPkYH3XJo" at bounding box center [830, 192] width 194 height 15
paste input "oI2yFOuhUXSPggHLpuqDKBtB"
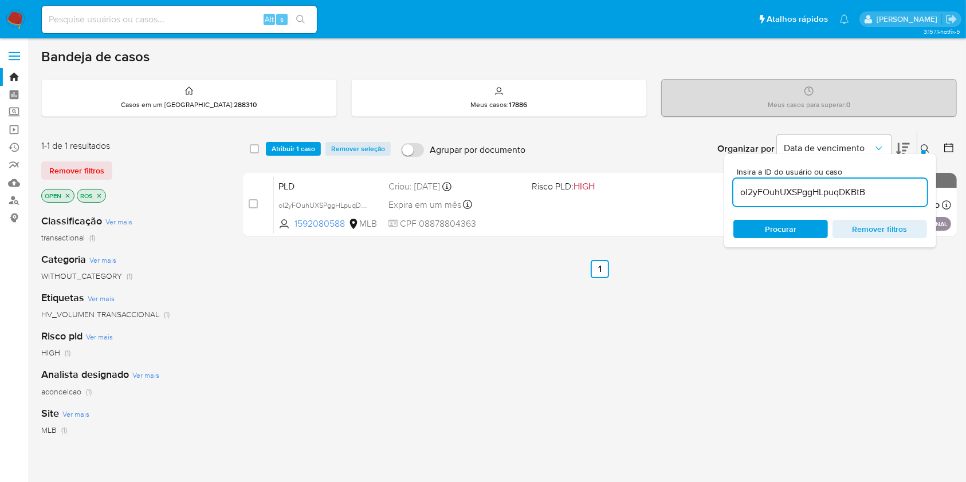
click at [837, 195] on input "oI2yFOuhUXSPggHLpuqDKBtB" at bounding box center [830, 192] width 194 height 15
click at [837, 194] on input "oI2yFOuhUXSPggHLpuqDKBtB" at bounding box center [830, 192] width 194 height 15
paste input "4xT0vb6nDqwHQEYNUVHyFXEe"
type input "4xT0vb6nDqwHQEYNUVHyFXEe"
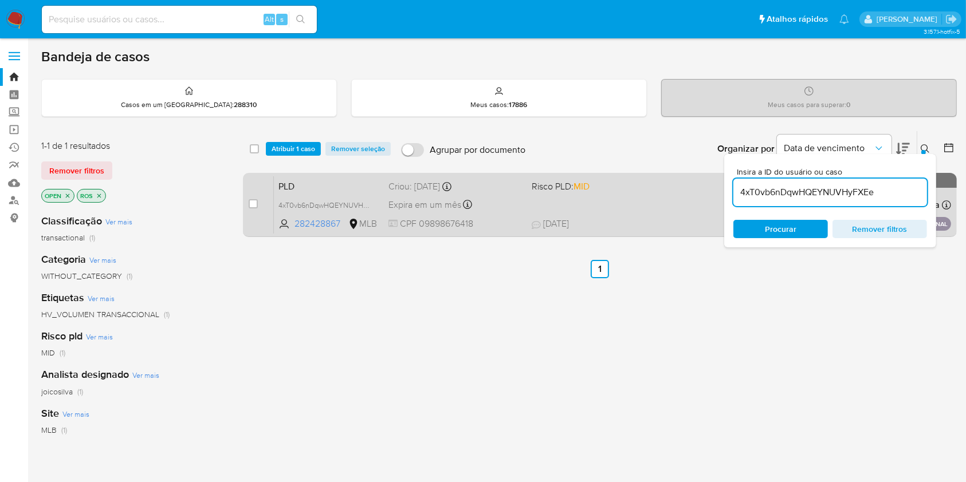
click at [258, 203] on div "case-item-checkbox Incapaz de atribuir o caso" at bounding box center [261, 205] width 25 height 58
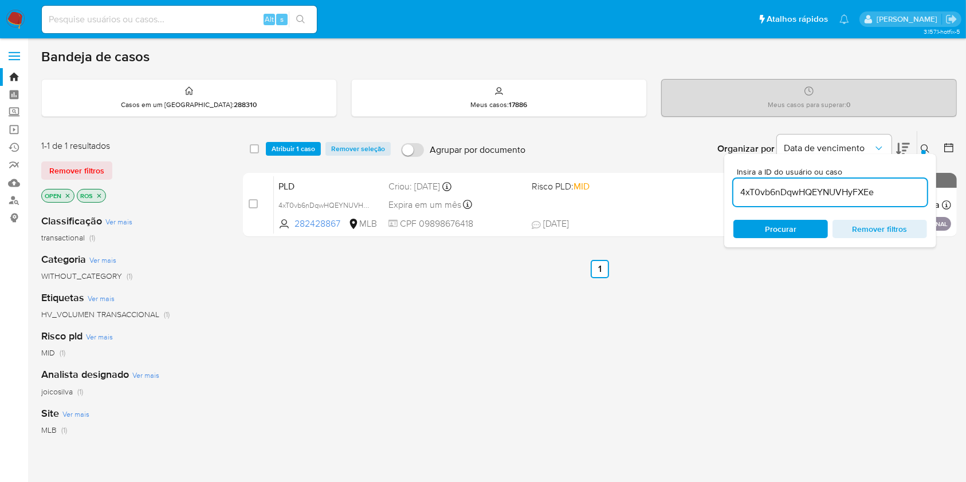
drag, startPoint x: 254, startPoint y: 202, endPoint x: 286, endPoint y: 161, distance: 52.3
click at [254, 202] on input "checkbox" at bounding box center [253, 203] width 9 height 9
checkbox input "true"
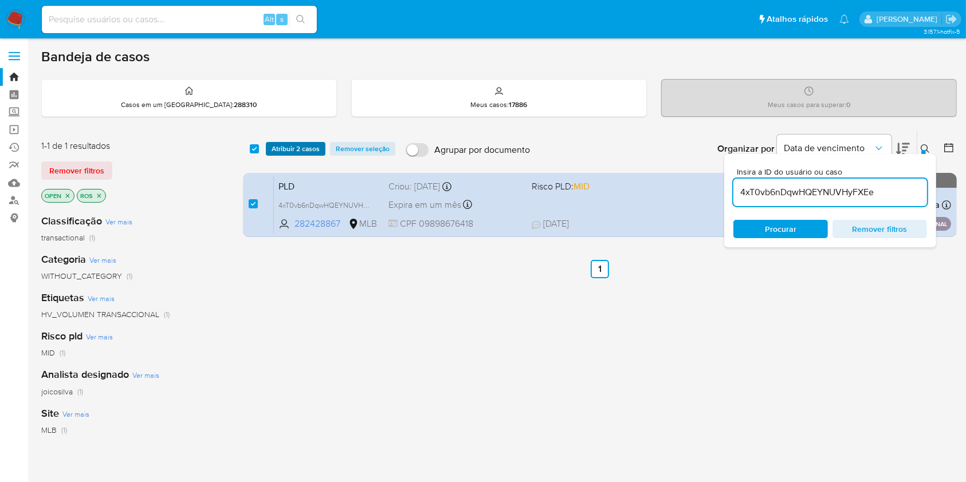
click at [296, 147] on span "Atribuir 2 casos" at bounding box center [296, 148] width 48 height 11
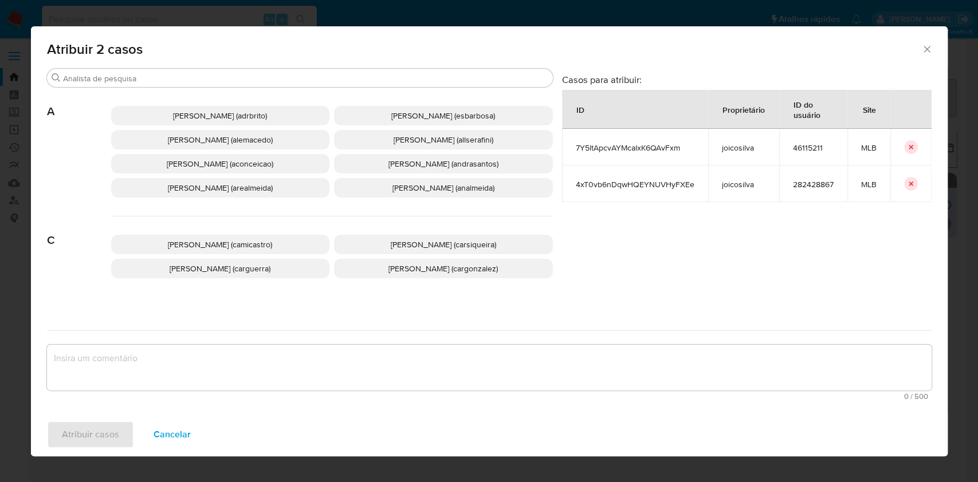
click at [269, 167] on span "[PERSON_NAME] (aconceicao)" at bounding box center [220, 163] width 107 height 11
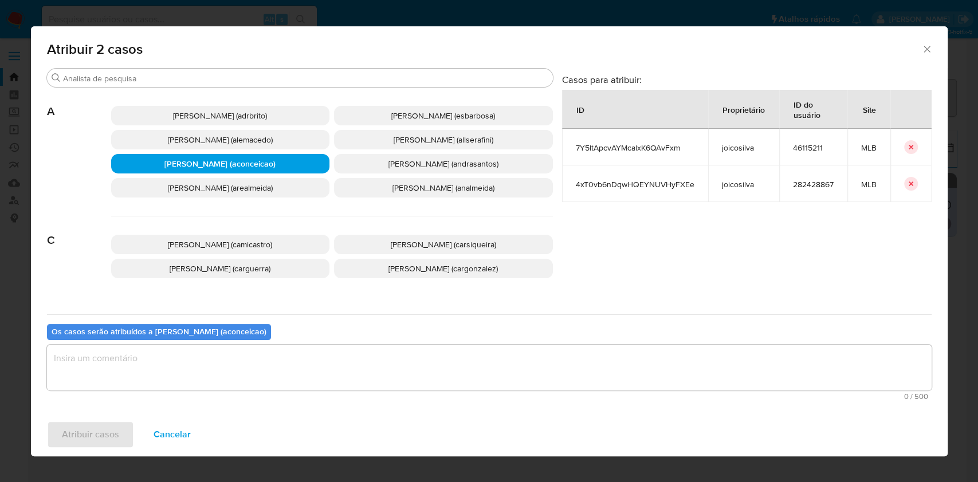
click at [272, 359] on textarea "assign-modal" at bounding box center [489, 368] width 884 height 46
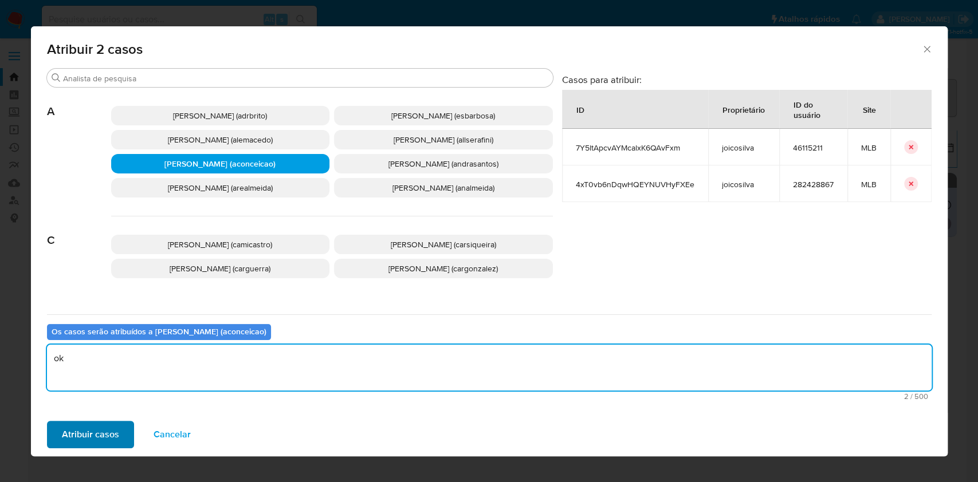
type textarea "ok"
click at [73, 433] on span "Atribuir casos" at bounding box center [90, 434] width 57 height 25
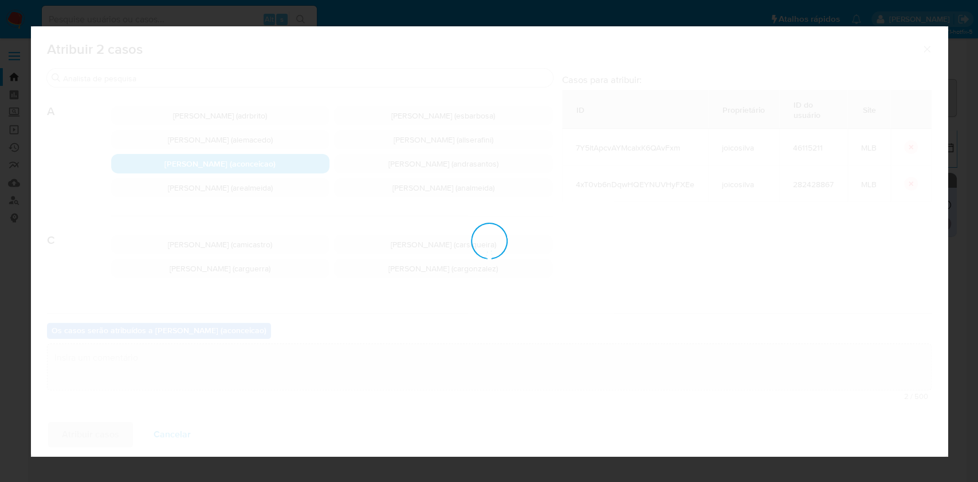
checkbox input "false"
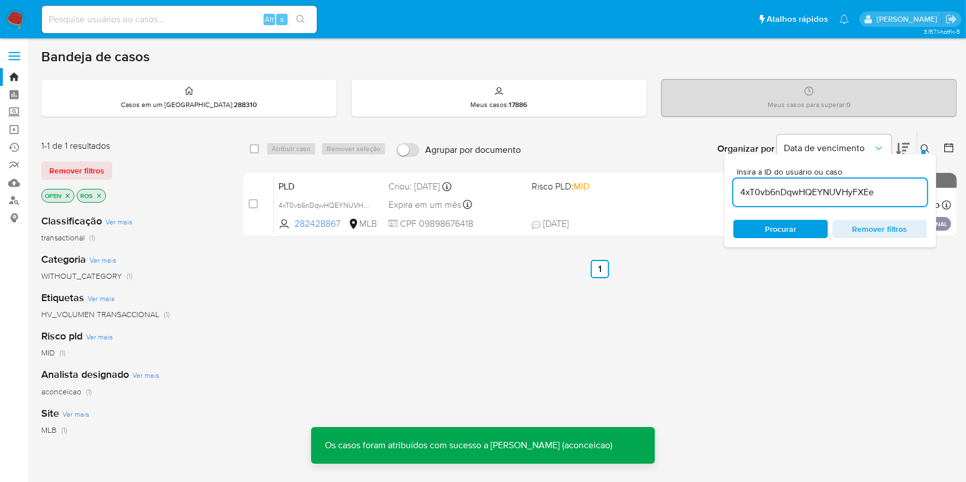
click at [848, 195] on input "4xT0vb6nDqwHQEYNUVHyFXEe" at bounding box center [830, 192] width 194 height 15
paste input "dnmvVwD7Nv9lzKNqR7RKfZtC"
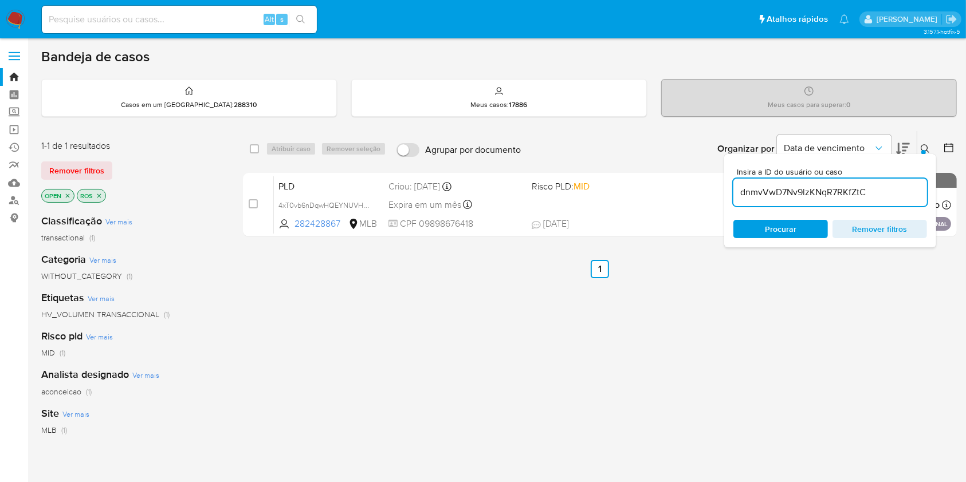
type input "dnmvVwD7Nv9lzKNqR7RKfZtC"
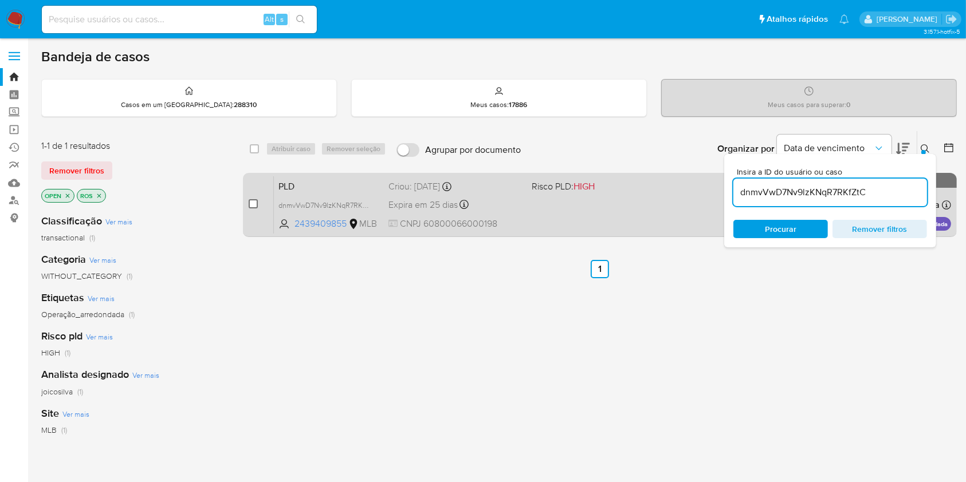
click at [254, 207] on input "checkbox" at bounding box center [253, 203] width 9 height 9
checkbox input "true"
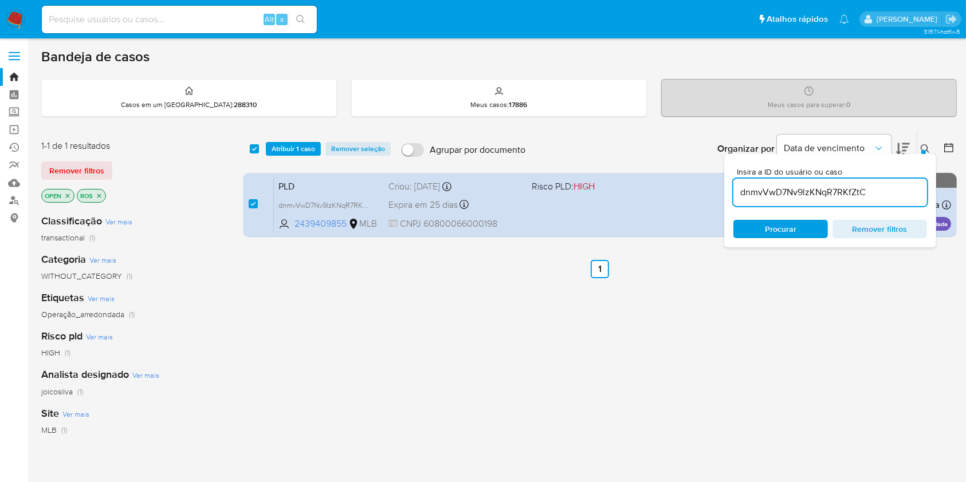
click at [867, 186] on input "dnmvVwD7Nv9lzKNqR7RKfZtC" at bounding box center [830, 192] width 194 height 15
type input "VwxfIBdfFxnXVXdNeP26f0v5"
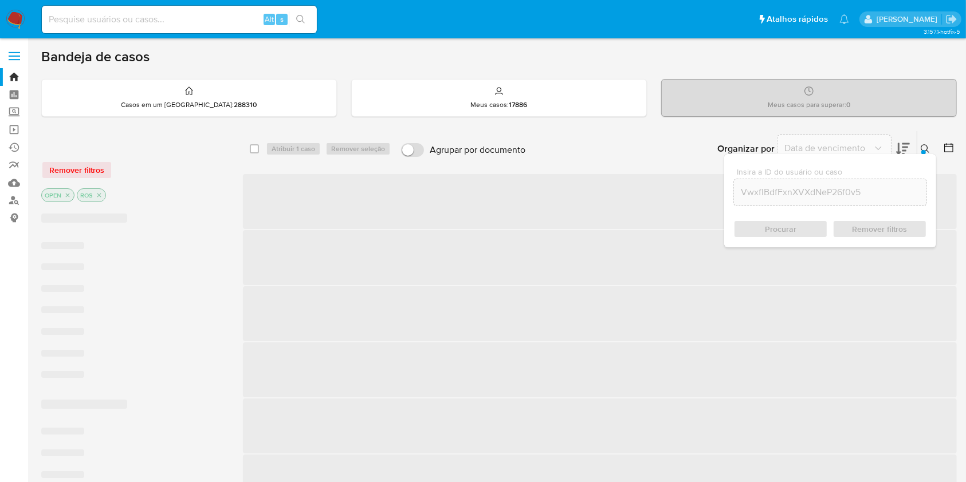
checkbox input "false"
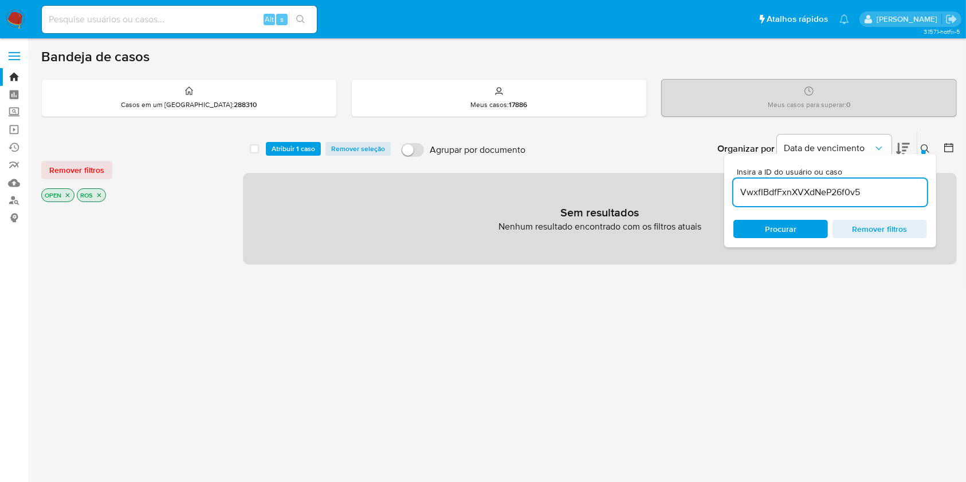
click at [887, 197] on input "VwxfIBdfFxnXVXdNeP26f0v5" at bounding box center [830, 192] width 194 height 15
click at [826, 191] on input "VwxfIBdfFxnXVXdNeP26f0v5" at bounding box center [830, 192] width 194 height 15
paste input "J9hD0Wfq5rWiVFI5PN2xcgy6"
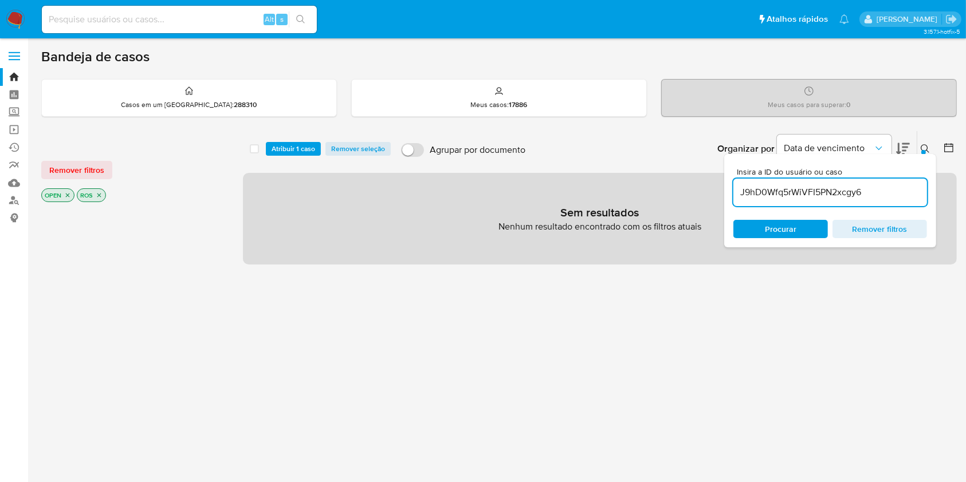
click at [822, 190] on input "J9hD0Wfq5rWiVFI5PN2xcgy6" at bounding box center [830, 192] width 194 height 15
click at [823, 190] on input "J9hD0Wfq5rWiVFI5PN2xcgy6" at bounding box center [830, 192] width 194 height 15
paste input "la4qpLz7N1iEomT09UCxxzNO"
click at [880, 199] on input "la4qpLz7N1iEomT09UCxxzNO" at bounding box center [830, 192] width 194 height 15
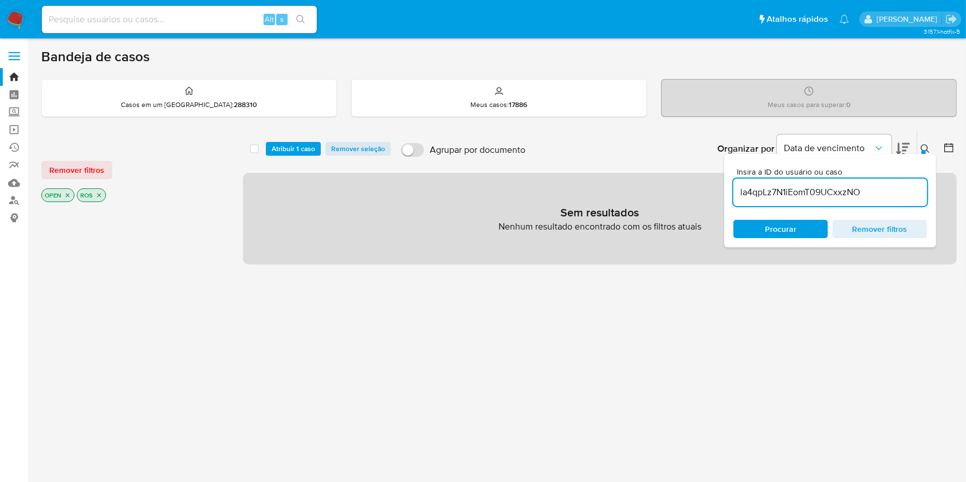
paste input "IdyBTjplfDWVTBsIpHPqn4Tg"
click at [878, 190] on input "la4qpLz7N1iEomT09UCxxzNOIdyBTjplfDWVTBsIpHPqn4Tg" at bounding box center [830, 192] width 194 height 15
paste input
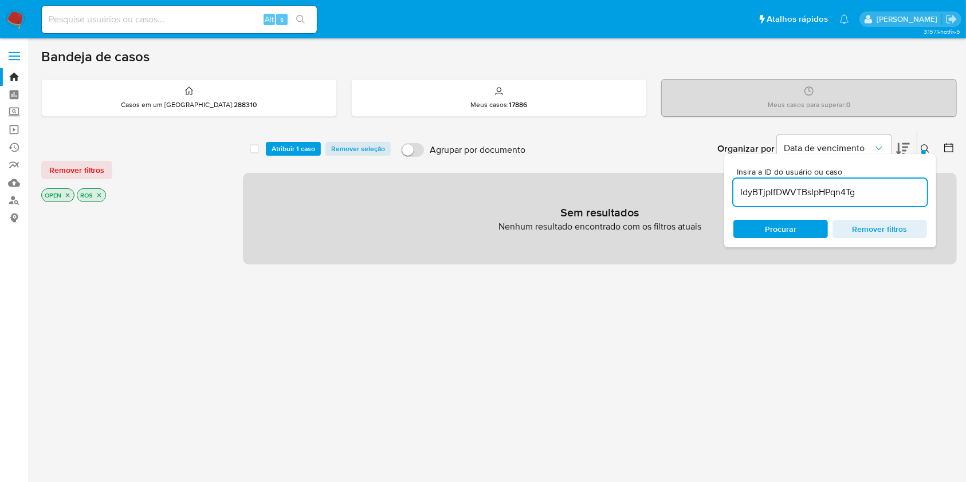
click at [872, 187] on input "IdyBTjplfDWVTBsIpHPqn4Tg" at bounding box center [830, 192] width 194 height 15
paste input "5od3SxnWzRU535vAQd2Qt24Y"
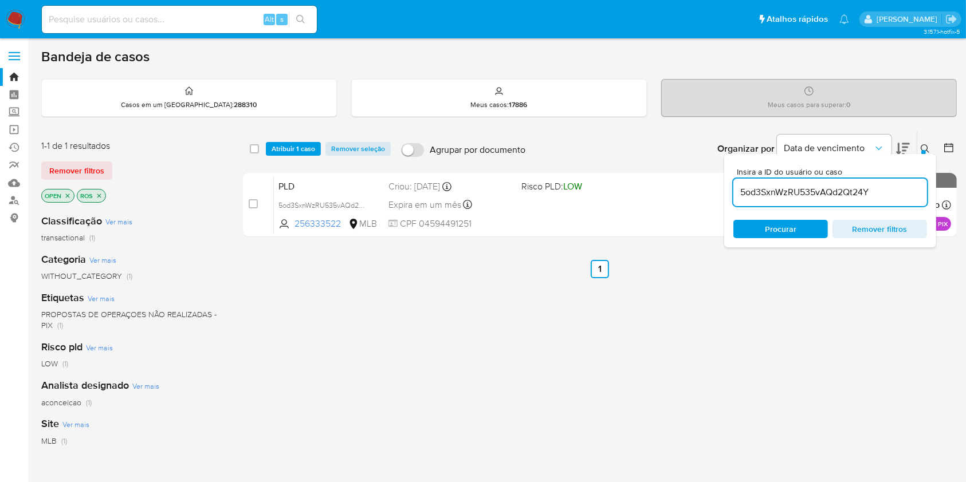
click at [870, 186] on input "5od3SxnWzRU535vAQd2Qt24Y" at bounding box center [830, 192] width 194 height 15
paste input "wxeEvJJ3RYggEtCCk8vPx0Me"
type input "wxeEvJJ3RYggEtCCk8vPx0Me"
click at [281, 149] on span "Atribuir 1 caso" at bounding box center [294, 148] width 44 height 11
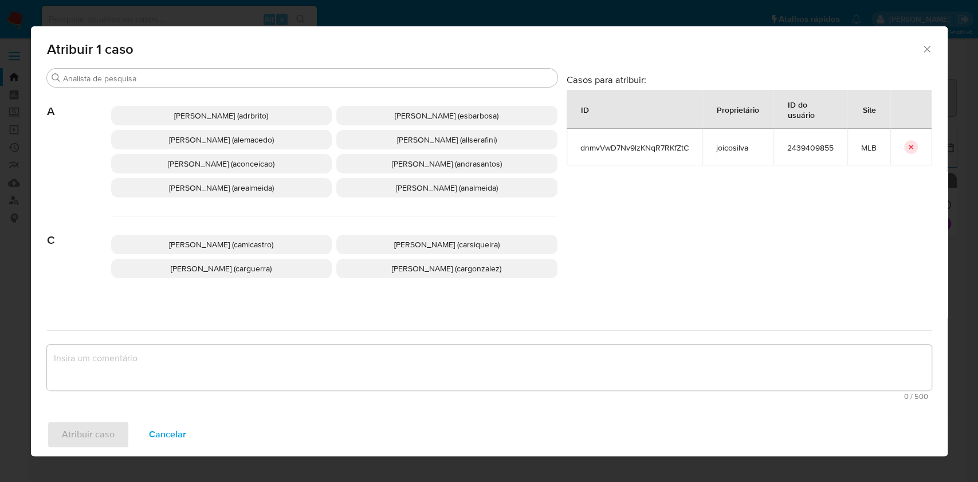
click at [256, 166] on span "Ana Cristina Da Conceicao (aconceicao)" at bounding box center [221, 163] width 107 height 11
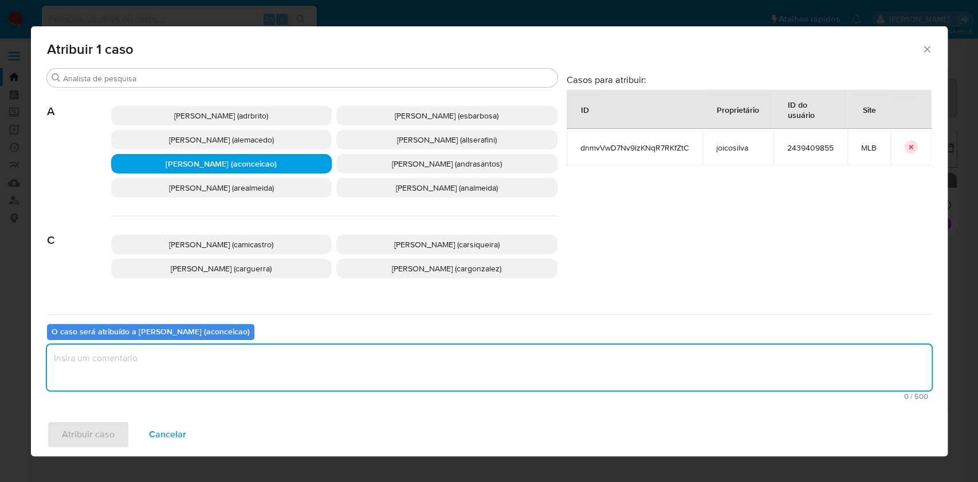
click at [365, 361] on textarea "assign-modal" at bounding box center [489, 368] width 884 height 46
type textarea "ok"
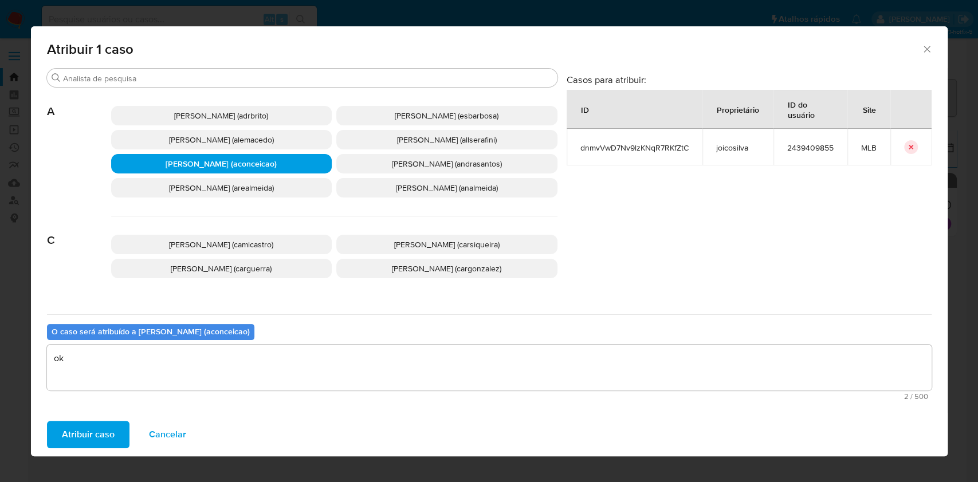
click at [82, 439] on span "Atribuir caso" at bounding box center [88, 434] width 53 height 25
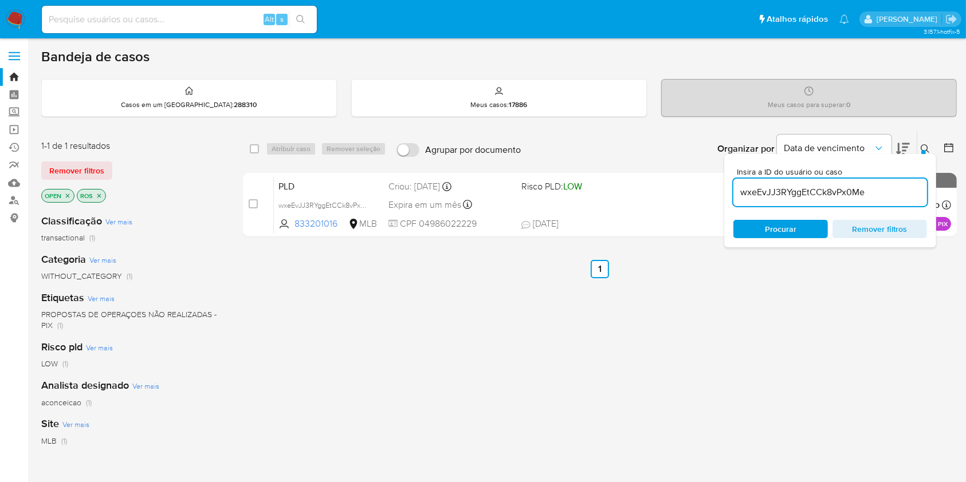
click at [873, 188] on input "wxeEvJJ3RYggEtCCk8vPx0Me" at bounding box center [830, 192] width 194 height 15
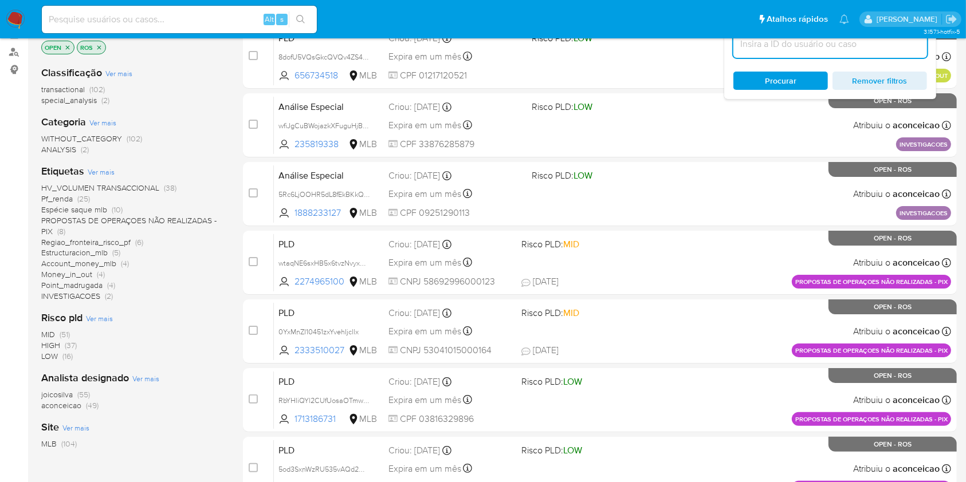
scroll to position [152, 0]
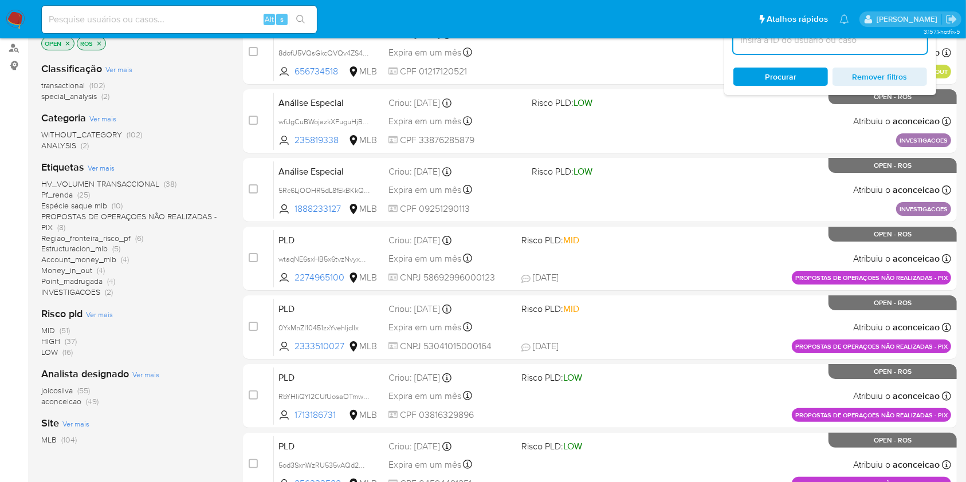
click at [87, 401] on span "(49)" at bounding box center [92, 401] width 13 height 11
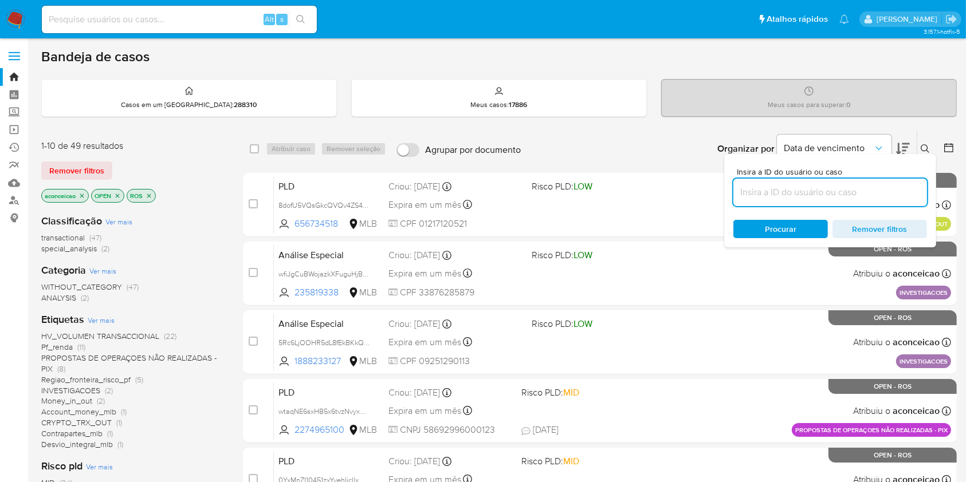
click at [886, 186] on input at bounding box center [830, 192] width 194 height 15
paste input "0cWG1CbFpNFAv30zzDZgEtQv"
type input "0cWG1CbFpNFAv30zzDZgEtQv"
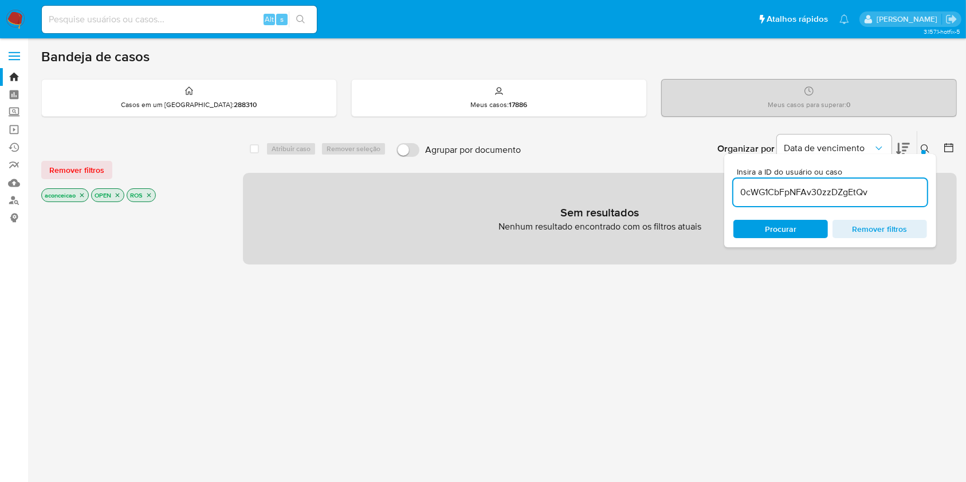
click at [85, 192] on icon "close-filter" at bounding box center [81, 195] width 7 height 7
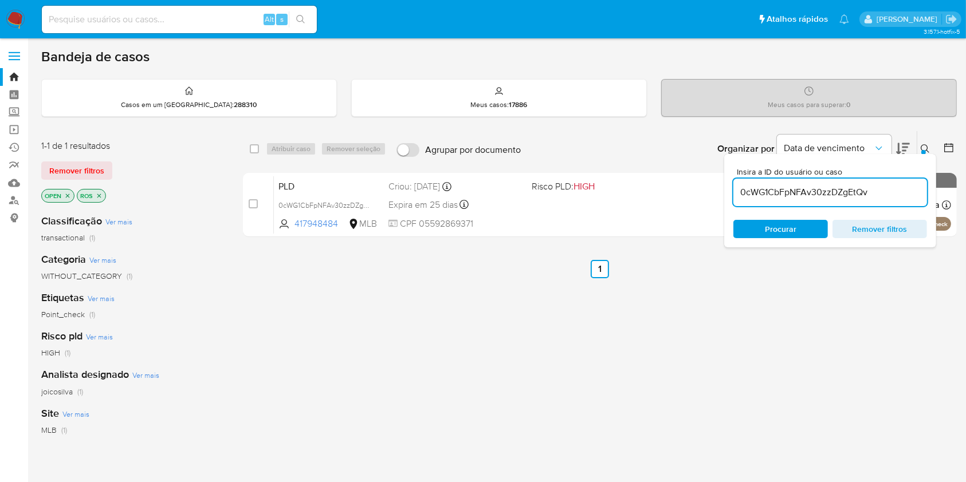
click at [811, 185] on input "0cWG1CbFpNFAv30zzDZgEtQv" at bounding box center [830, 192] width 194 height 15
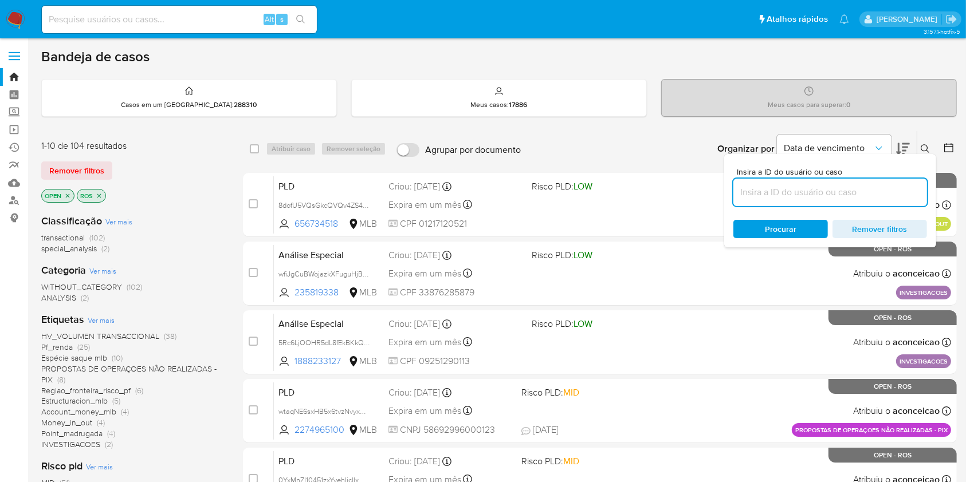
click at [797, 190] on input at bounding box center [830, 192] width 194 height 15
paste input "mJgi8qBUHRx0urvNwWzB5IMJ"
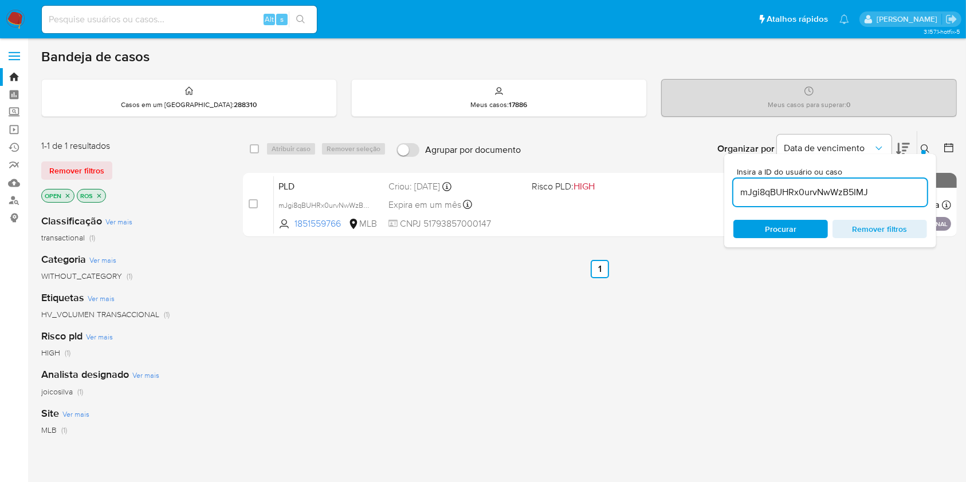
click at [790, 187] on input "mJgi8qBUHRx0urvNwWzB5IMJ" at bounding box center [830, 192] width 194 height 15
paste input "F98teBbDTNZdwSVtKUooDDOt"
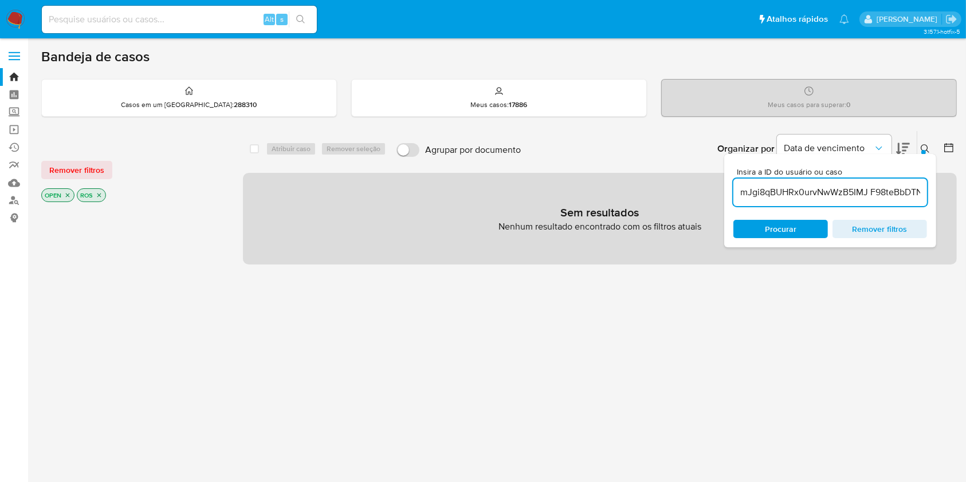
click at [790, 189] on input "mJgi8qBUHRx0urvNwWzB5IMJ F98teBbDTNZdwSVtKUooDDOt" at bounding box center [830, 192] width 194 height 15
paste input "F98teBbDTNZdwSVtKUooDDOt"
type input "mJgi8qBUHRx0urvNwWzB5IMJ F98teBbDTNZdwSVtKUooDDOtF98teBbDTNZdwSVtKUooDDOt"
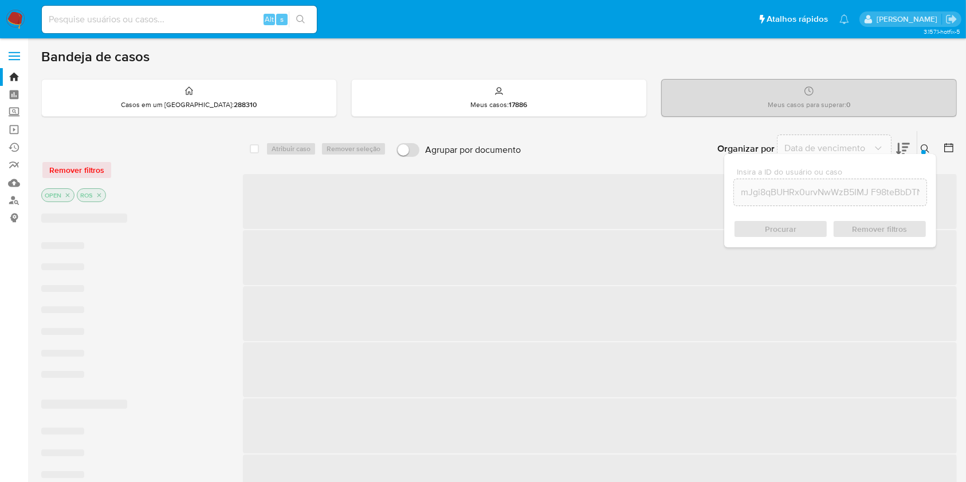
click at [790, 189] on input "mJgi8qBUHRx0urvNwWzB5IMJ F98teBbDTNZdwSVtKUooDDOtF98teBbDTNZdwSVtKUooDDOt" at bounding box center [830, 192] width 192 height 15
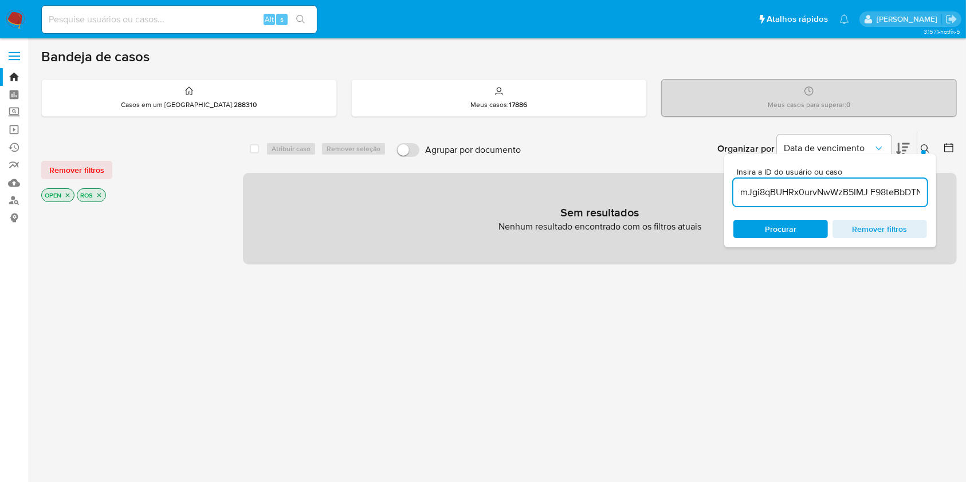
click at [790, 189] on input "mJgi8qBUHRx0urvNwWzB5IMJ F98teBbDTNZdwSVtKUooDDOtF98teBbDTNZdwSVtKUooDDOt" at bounding box center [830, 192] width 194 height 15
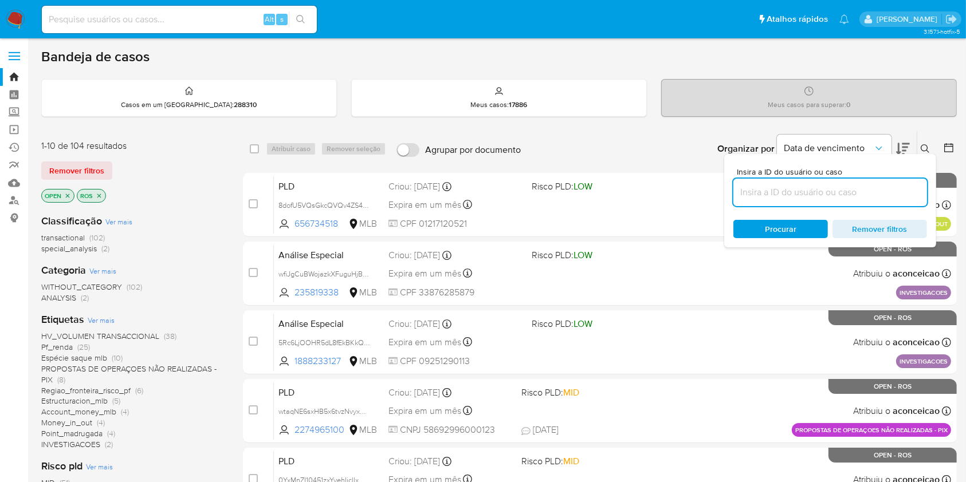
click at [789, 190] on input at bounding box center [830, 192] width 194 height 15
paste input "mJgi8qBUHRx0urvNwWzB5IMJ F98teBbDTNZdwSVtKUooDDOt"
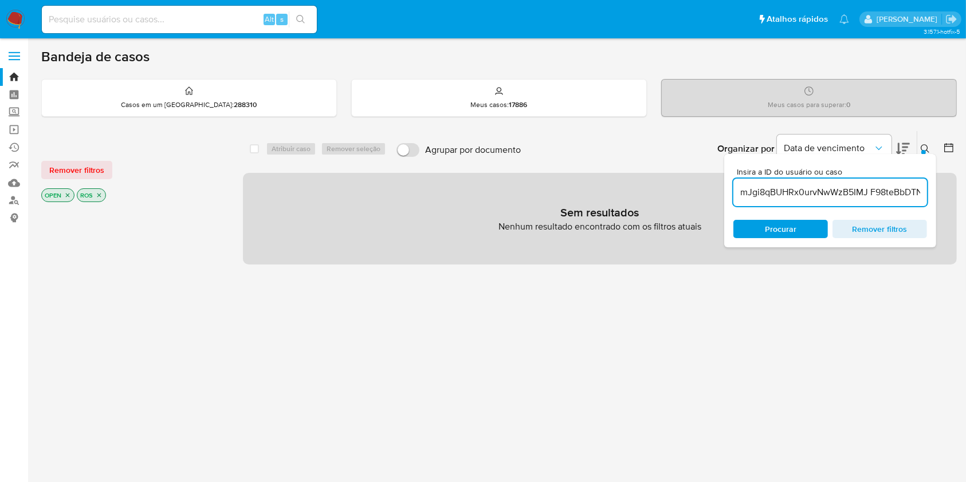
click at [789, 190] on input "mJgi8qBUHRx0urvNwWzB5IMJ F98teBbDTNZdwSVtKUooDDOt" at bounding box center [830, 192] width 194 height 15
click at [834, 189] on input "mJgi8qBUHRx0urvNwWzB5IMJ F98teBbDTNZdwSVtKUooDDOt" at bounding box center [830, 192] width 194 height 15
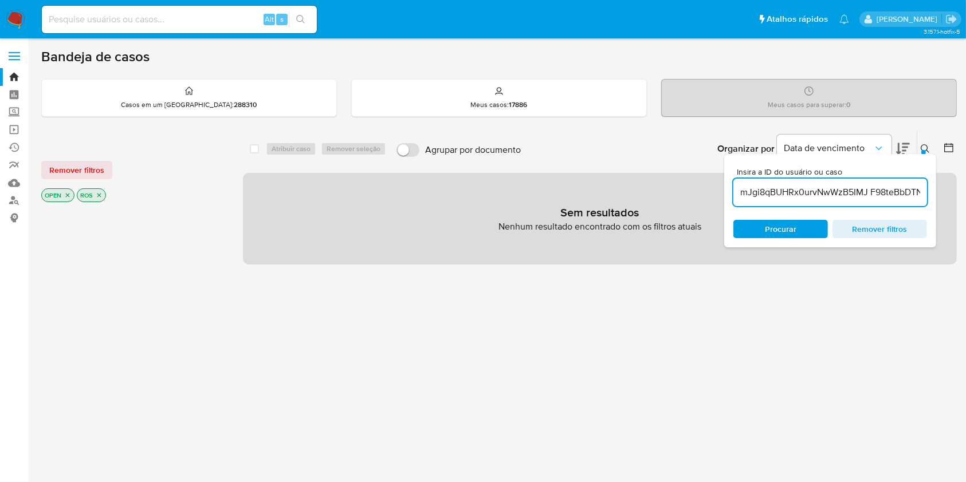
click at [834, 189] on input "mJgi8qBUHRx0urvNwWzB5IMJ F98teBbDTNZdwSVtKUooDDOt" at bounding box center [830, 192] width 194 height 15
paste input "MtGbT60KQfUAMr0GS33pSGik"
type input "MtGbT60KQfUAMr0GS33pSGik"
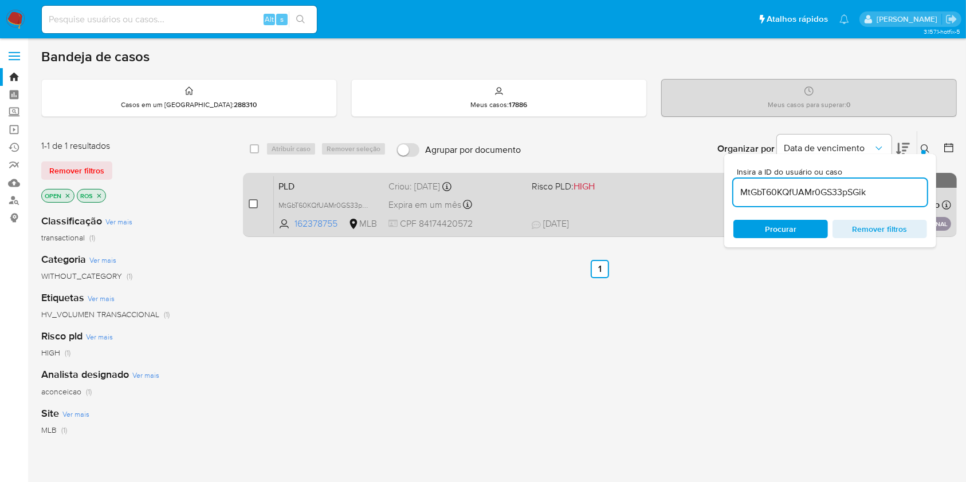
click at [250, 205] on input "checkbox" at bounding box center [253, 203] width 9 height 9
checkbox input "true"
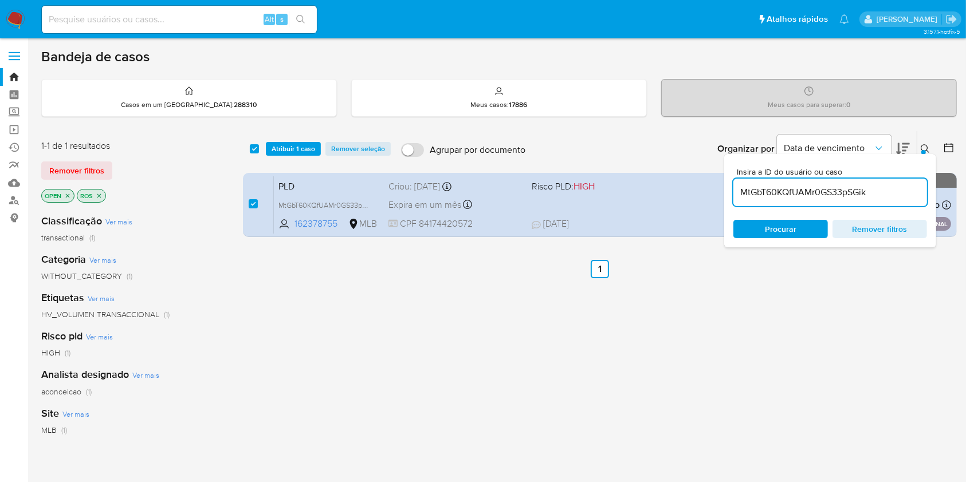
click at [803, 188] on input "MtGbT60KQfUAMr0GS33pSGik" at bounding box center [830, 192] width 194 height 15
type input "vypqZJkbNflyORTUoBaXdbev"
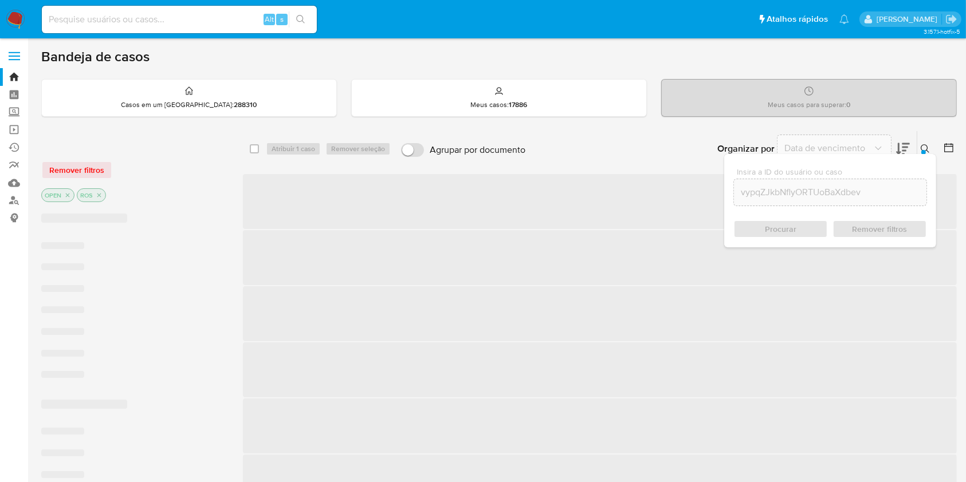
checkbox input "false"
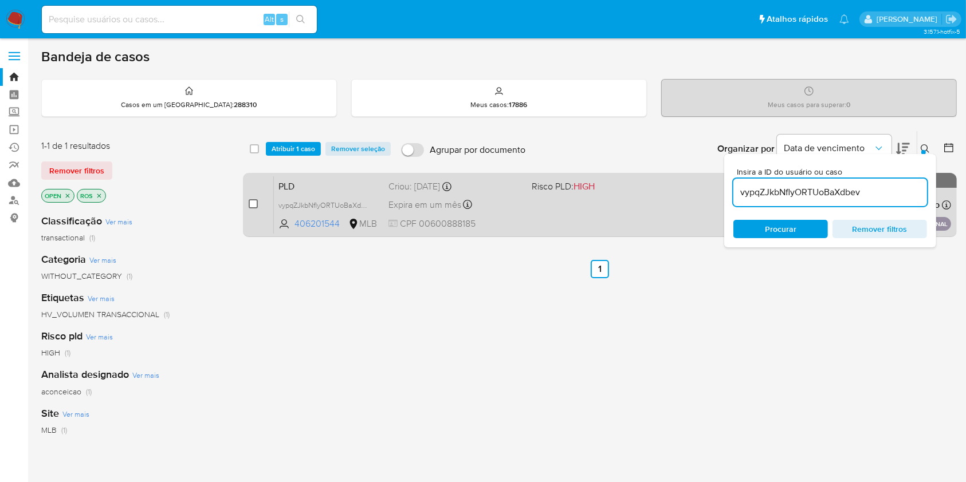
click at [253, 203] on input "checkbox" at bounding box center [253, 203] width 9 height 9
checkbox input "true"
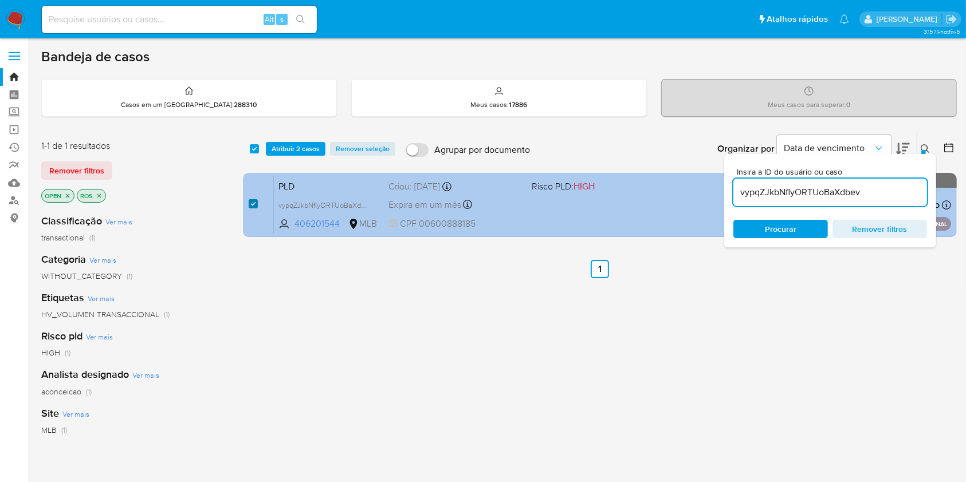
checkbox input "true"
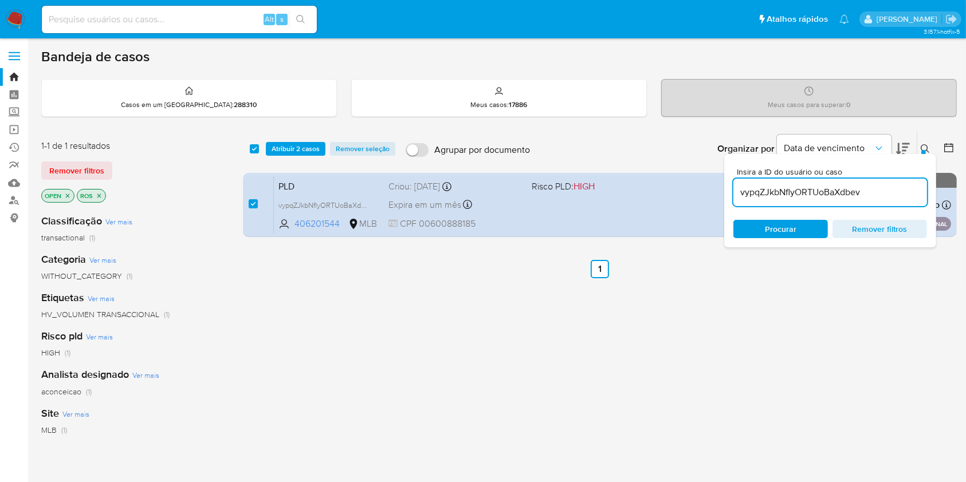
click at [822, 194] on input "vypqZJkbNflyORTUoBaXdbev" at bounding box center [830, 192] width 194 height 15
type input "EK37Ct3nH4XIDuU880pj37yf"
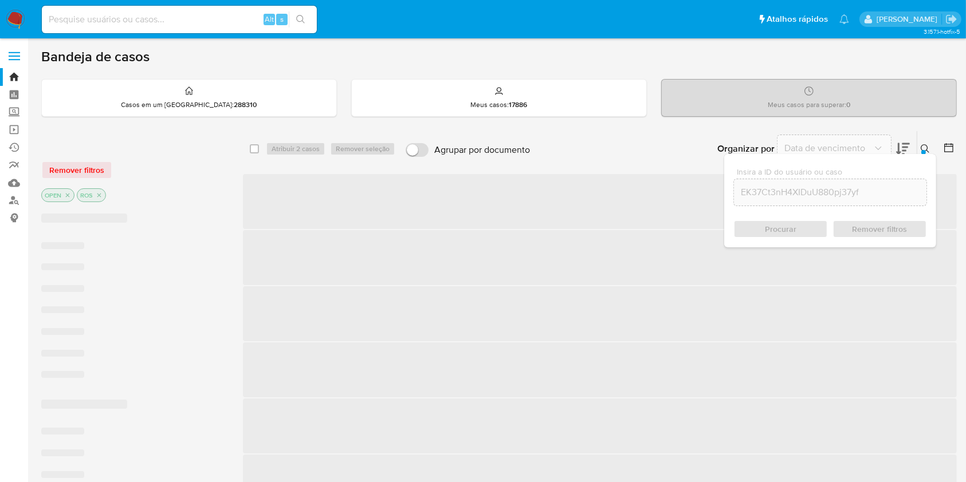
checkbox input "false"
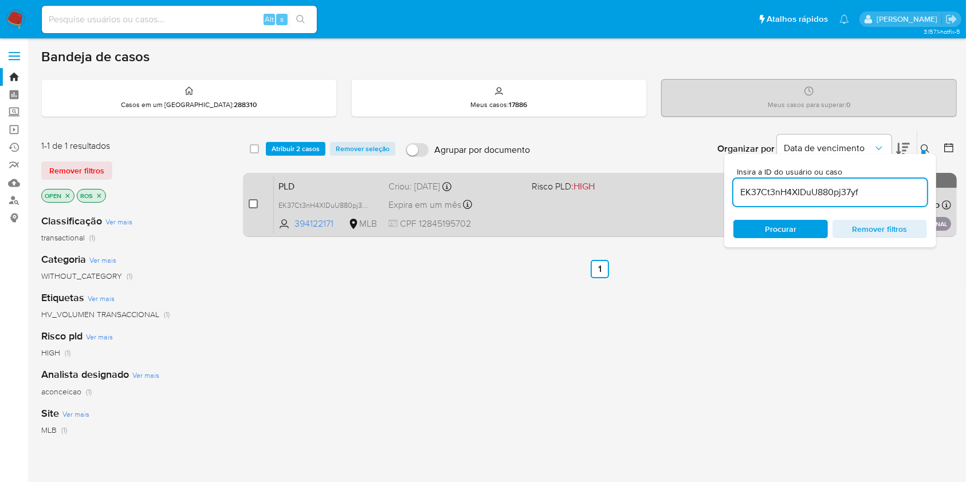
click at [251, 200] on input "checkbox" at bounding box center [253, 203] width 9 height 9
checkbox input "true"
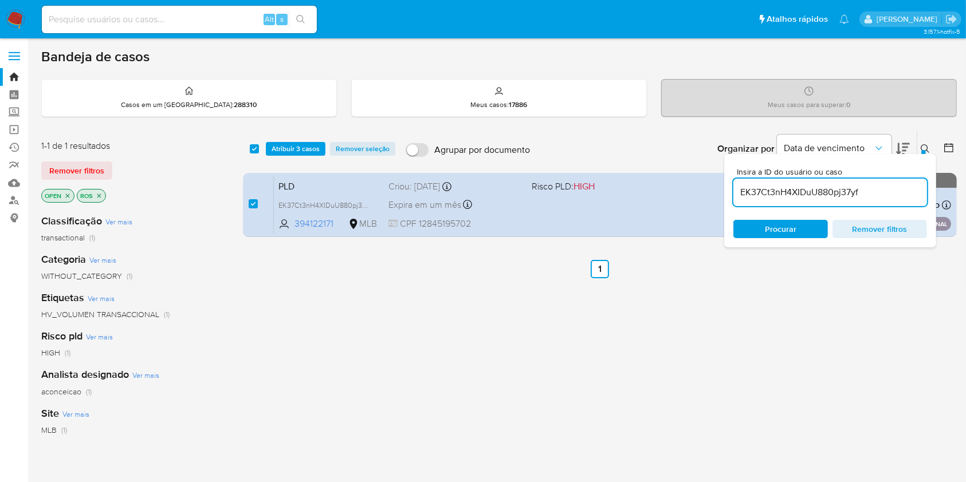
click at [799, 191] on input "EK37Ct3nH4XIDuU880pj37yf" at bounding box center [830, 192] width 194 height 15
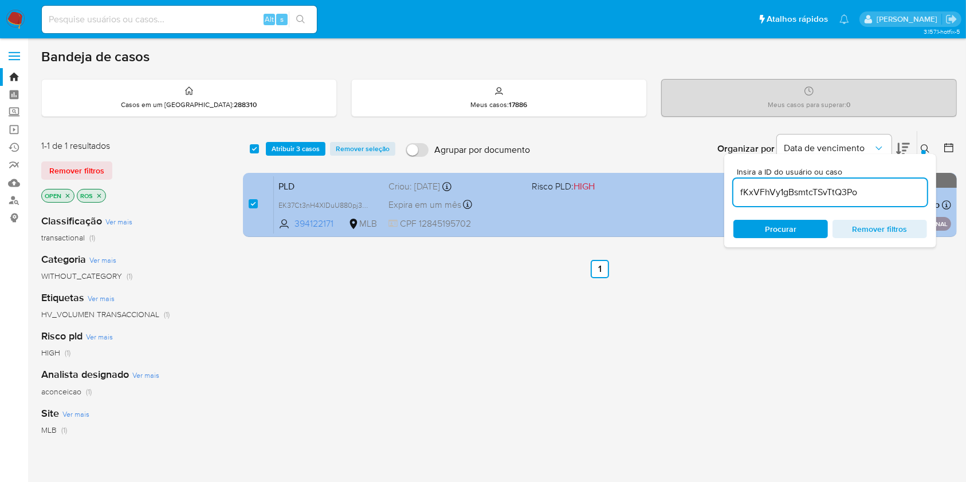
type input "fKxVFhVy1gBsmtcTSvTtQ3Po"
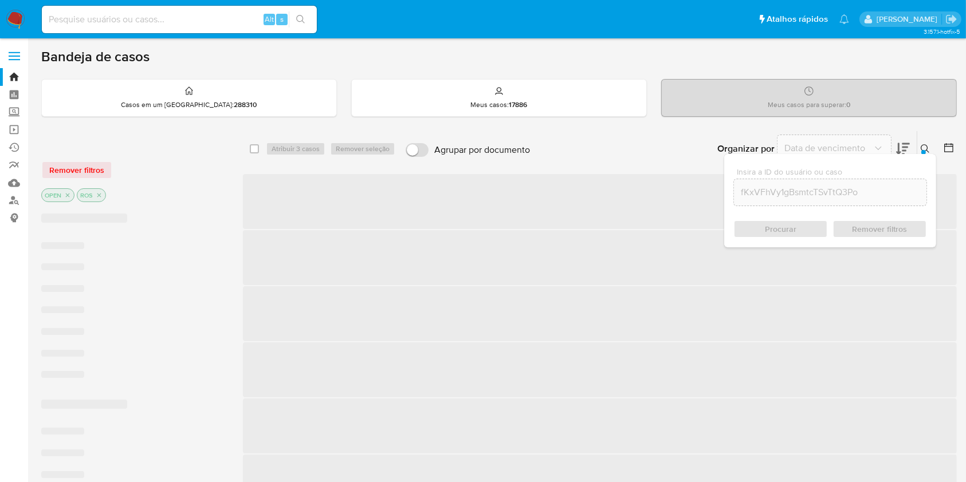
checkbox input "false"
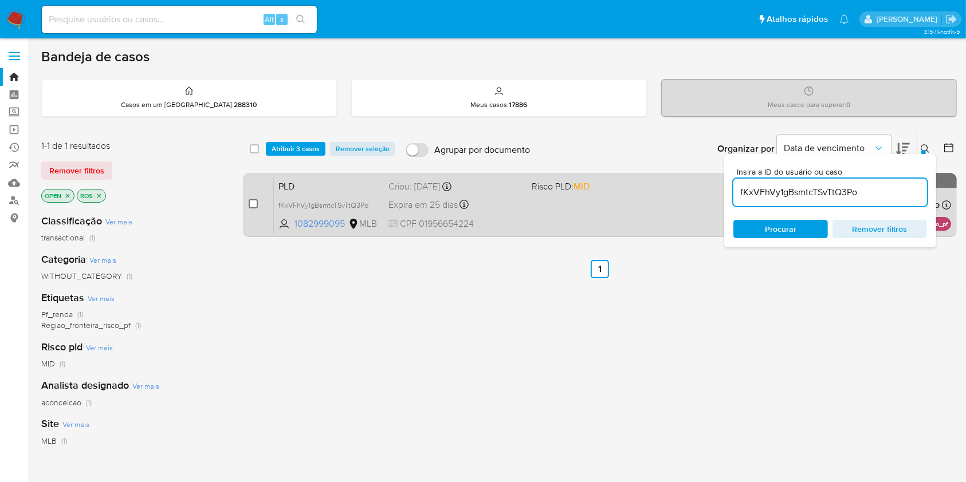
click at [256, 200] on input "checkbox" at bounding box center [253, 203] width 9 height 9
checkbox input "true"
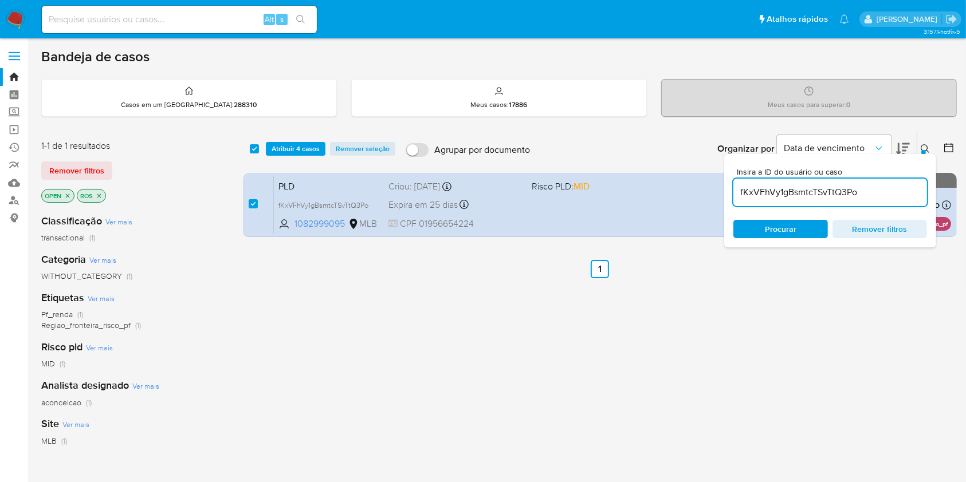
click at [799, 184] on div "fKxVFhVy1gBsmtcTSvTtQ3Po" at bounding box center [830, 192] width 194 height 27
click at [801, 190] on input "fKxVFhVy1gBsmtcTSvTtQ3Po" at bounding box center [830, 192] width 194 height 15
paste input "rxlv586zlGOBKE0IiACLar11"
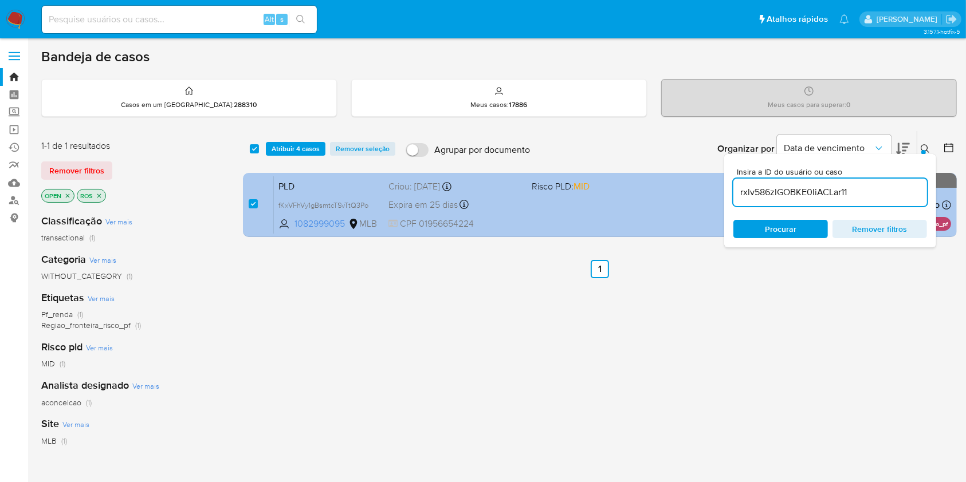
type input "rxlv586zlGOBKE0IiACLar11"
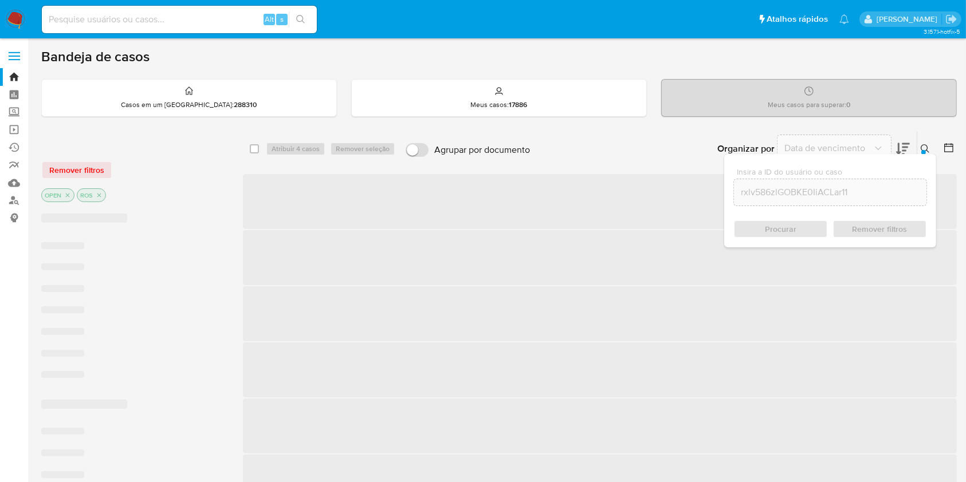
checkbox input "false"
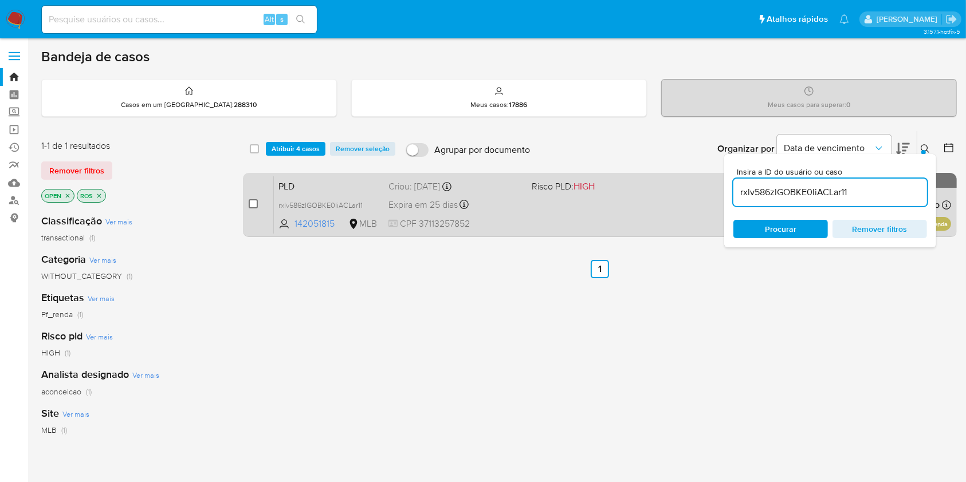
click at [250, 206] on input "checkbox" at bounding box center [253, 203] width 9 height 9
checkbox input "true"
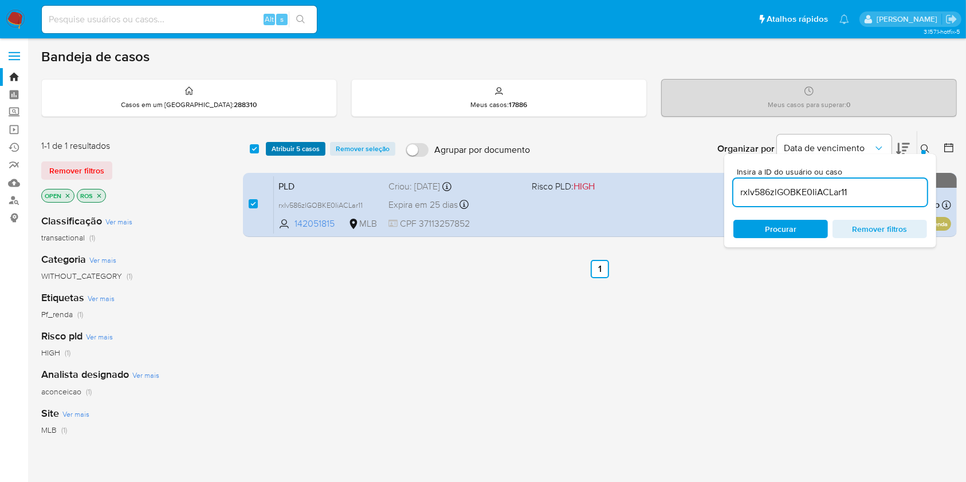
click at [308, 147] on span "Atribuir 5 casos" at bounding box center [296, 148] width 48 height 11
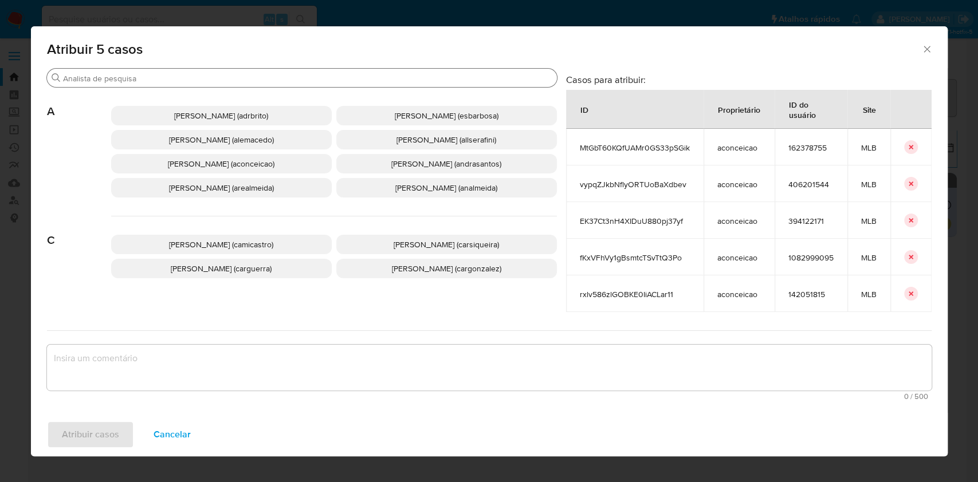
click at [301, 81] on input "Procurar" at bounding box center [307, 78] width 489 height 10
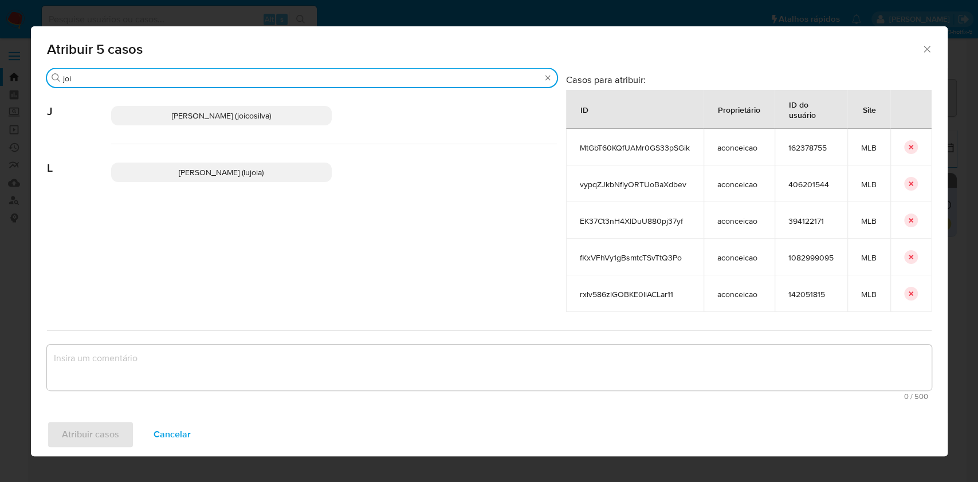
type input "joi"
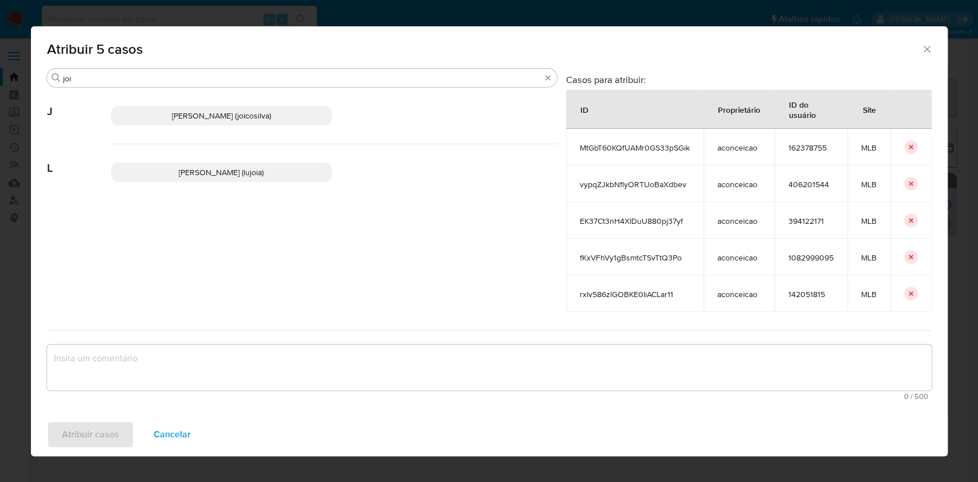
click at [241, 120] on span "Joice Oliveira Da Silva De Almeida (joicosilva)" at bounding box center [221, 115] width 99 height 11
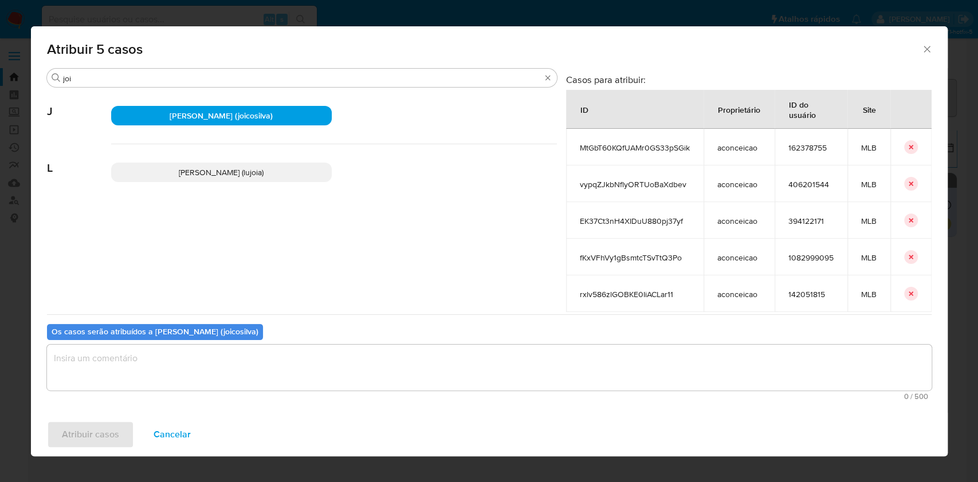
click at [330, 357] on textarea "assign-modal" at bounding box center [489, 368] width 884 height 46
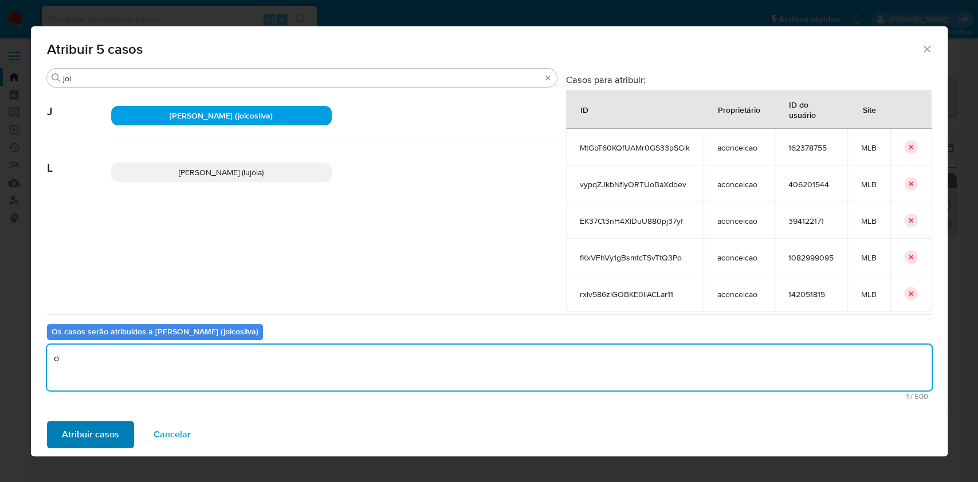
type textarea "o"
click at [112, 441] on span "Atribuir casos" at bounding box center [90, 434] width 57 height 25
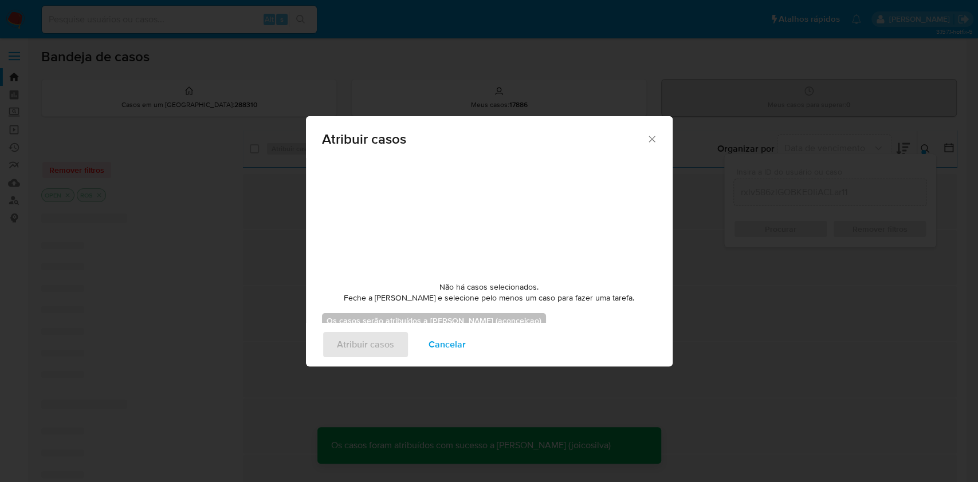
checkbox input "false"
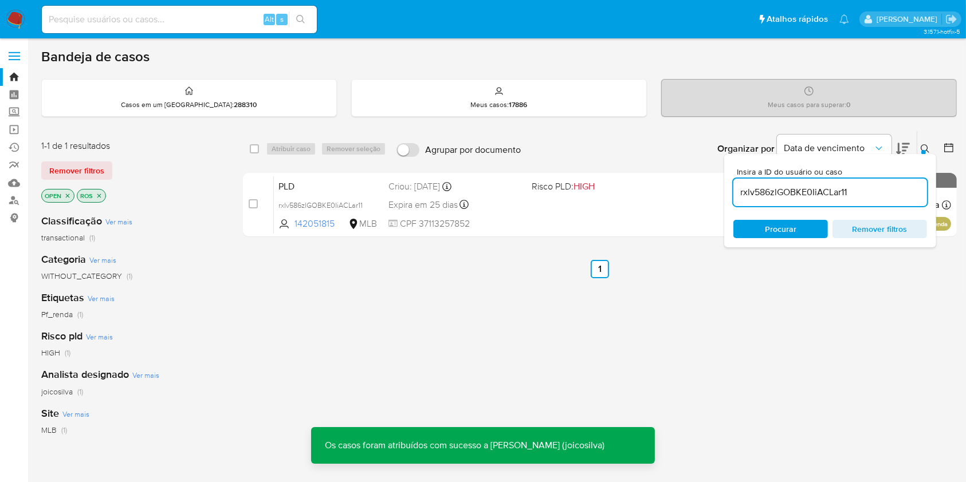
click at [847, 187] on input "rxlv586zlGOBKE0IiACLar11" at bounding box center [830, 192] width 194 height 15
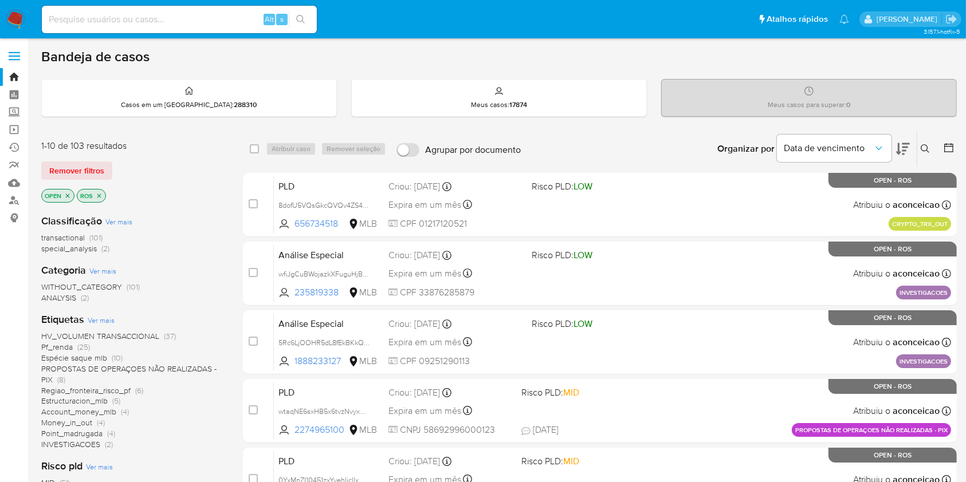
click at [921, 140] on div "Insira a ID do usuário ou caso Procurar Remover filtros" at bounding box center [926, 149] width 19 height 36
click at [922, 143] on button at bounding box center [926, 149] width 19 height 14
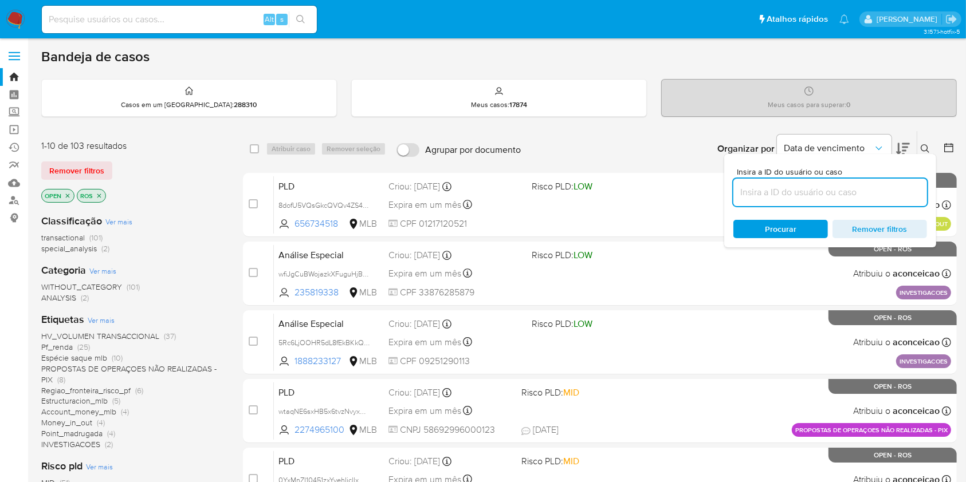
click at [891, 197] on input at bounding box center [830, 192] width 194 height 15
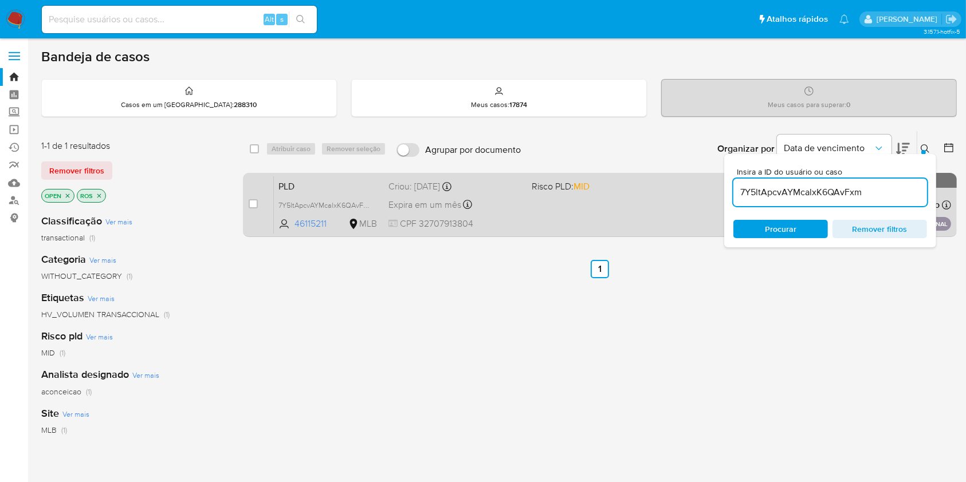
click at [654, 190] on span "Risco PLD: MID" at bounding box center [598, 185] width 133 height 15
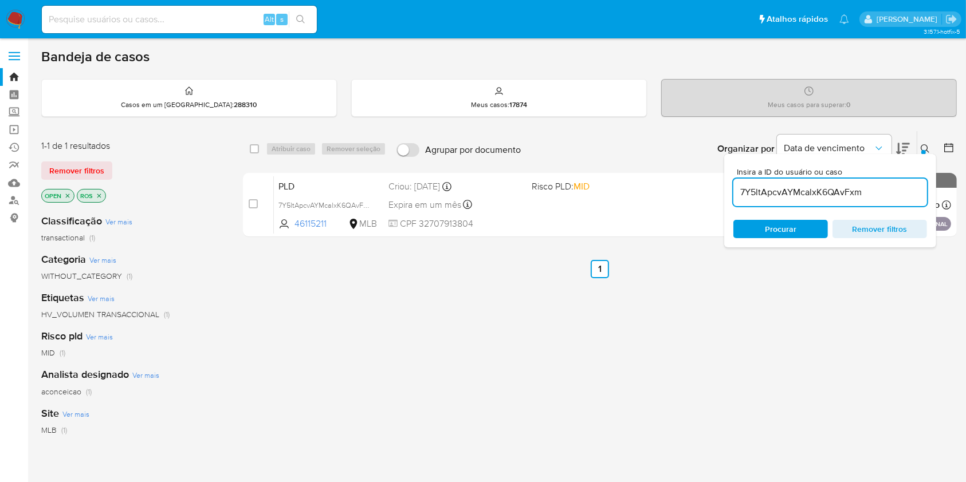
click at [882, 191] on input "7Y5ltApcvAYMcalxK6QAvFxm" at bounding box center [830, 192] width 194 height 15
paste input "8dofU5VQsGkcQVQv4ZS4CRiS"
type input "8dofU5VQsGkcQVQv4ZS4CRiS"
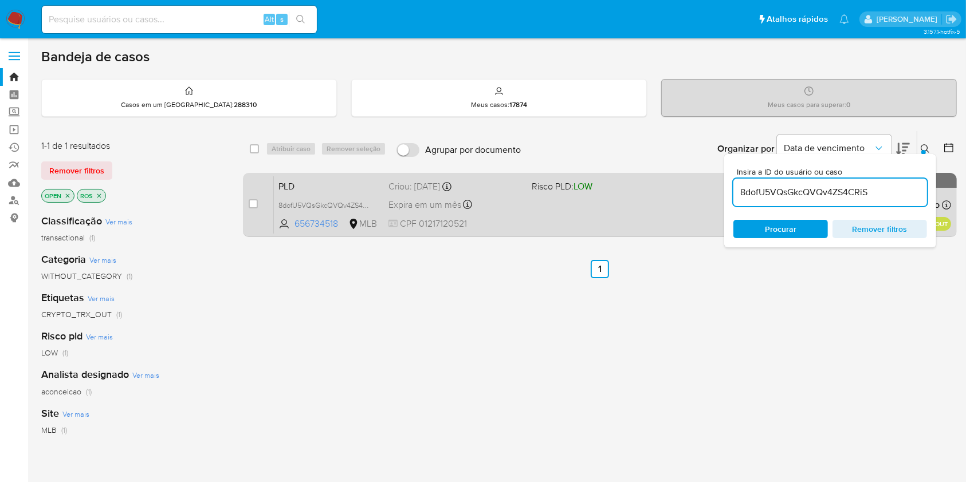
click at [635, 204] on div "PLD 8dofU5VQsGkcQVQv4ZS4CRiS 656734518 MLB Risco PLD: LOW Criou: 19/08/2025 Cri…" at bounding box center [612, 205] width 677 height 58
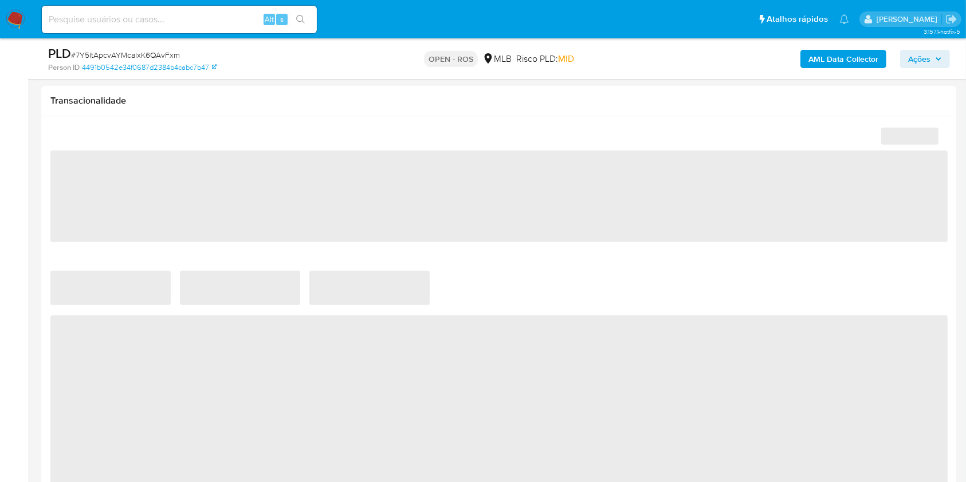
scroll to position [229, 0]
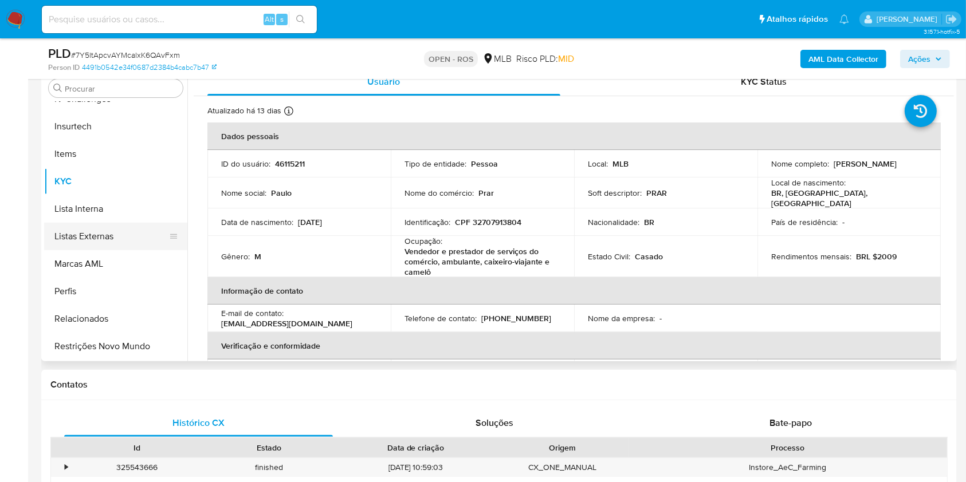
select select "10"
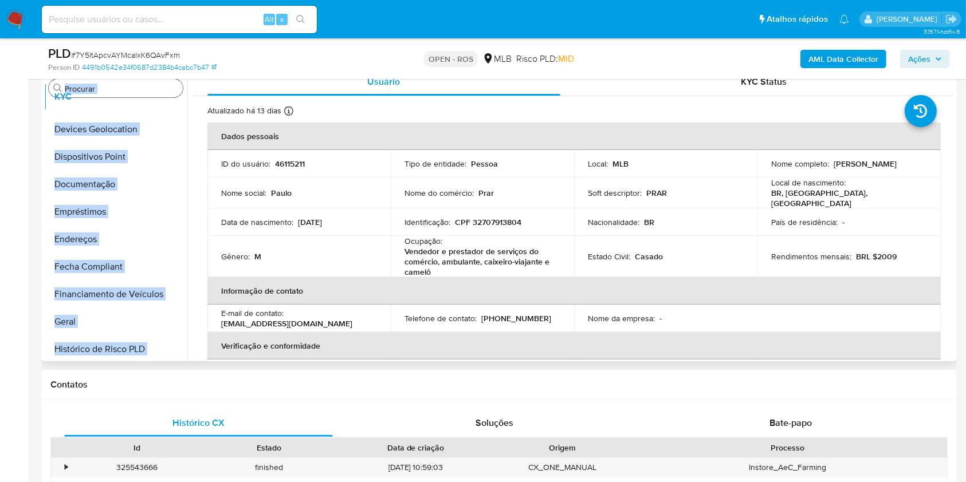
scroll to position [0, 0]
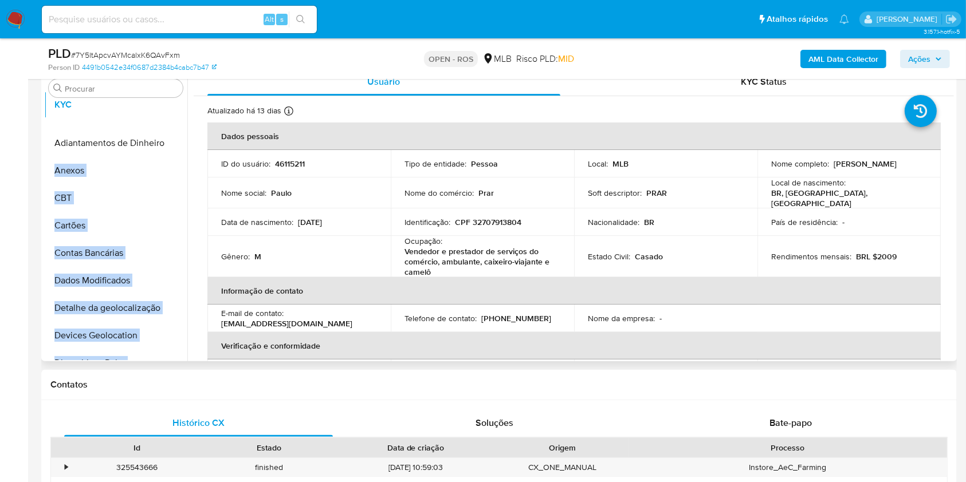
drag, startPoint x: 168, startPoint y: 181, endPoint x: 160, endPoint y: 127, distance: 54.4
click at [167, 105] on ul "Adiantamentos de Dinheiro Anexos CBT Cartões Contas Bancárias Dados Modificados…" at bounding box center [115, 231] width 143 height 258
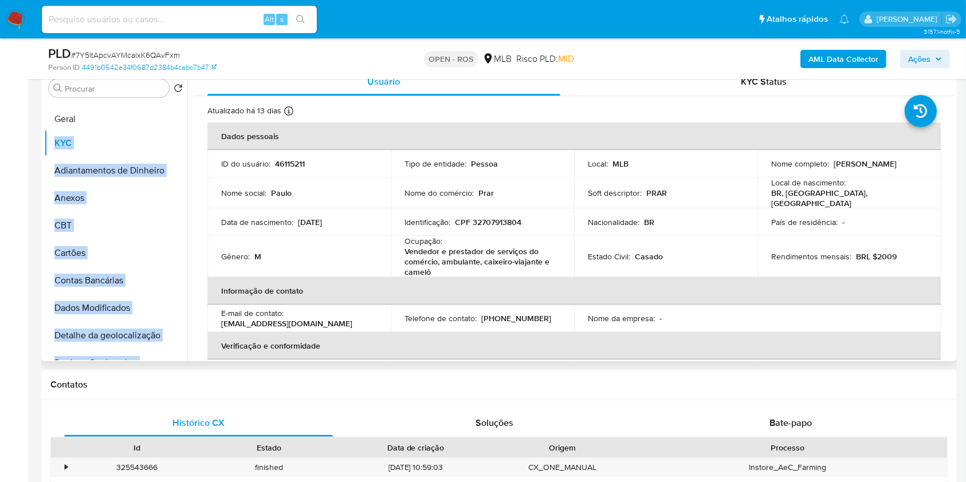
click at [124, 117] on ul "KYC Adiantamentos de Dinheiro Anexos CBT Cartões Contas Bancárias Dados Modific…" at bounding box center [115, 231] width 143 height 258
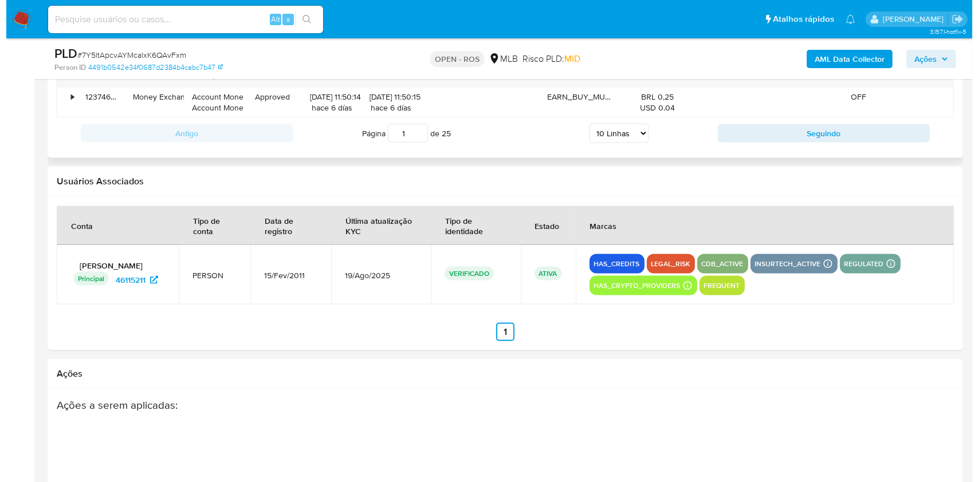
scroll to position [1816, 0]
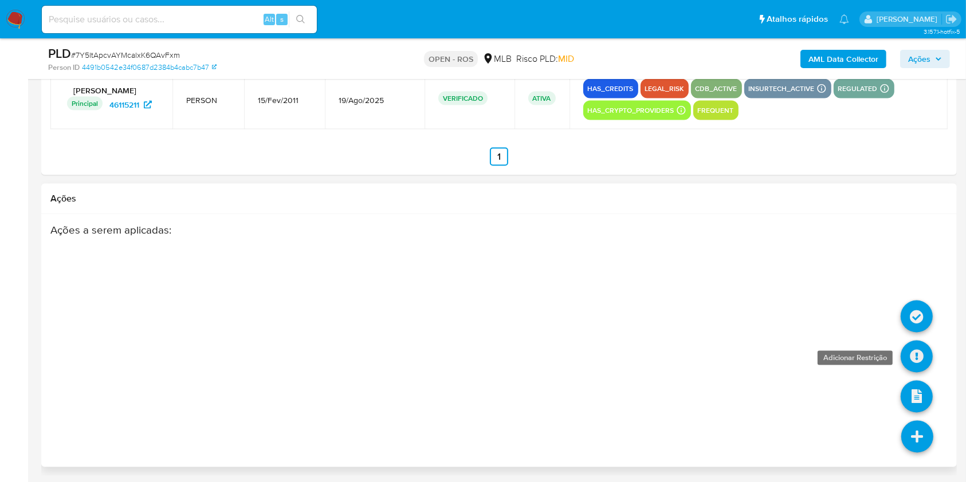
click at [921, 353] on icon at bounding box center [917, 357] width 32 height 32
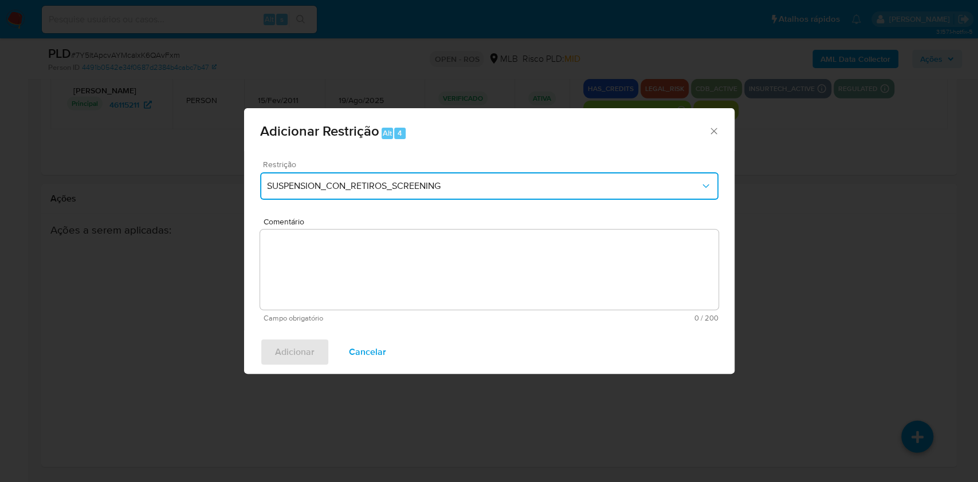
click at [408, 176] on button "SUSPENSION_CON_RETIROS_SCREENING" at bounding box center [489, 185] width 458 height 27
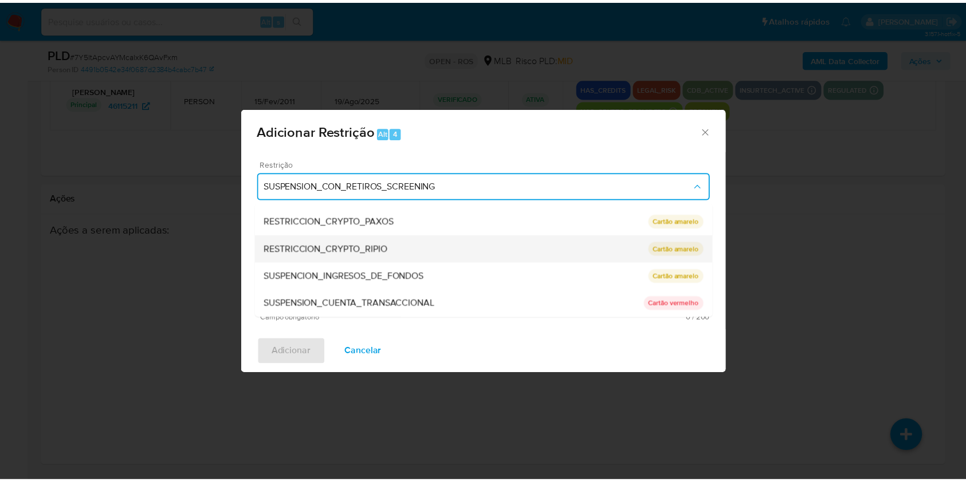
scroll to position [0, 0]
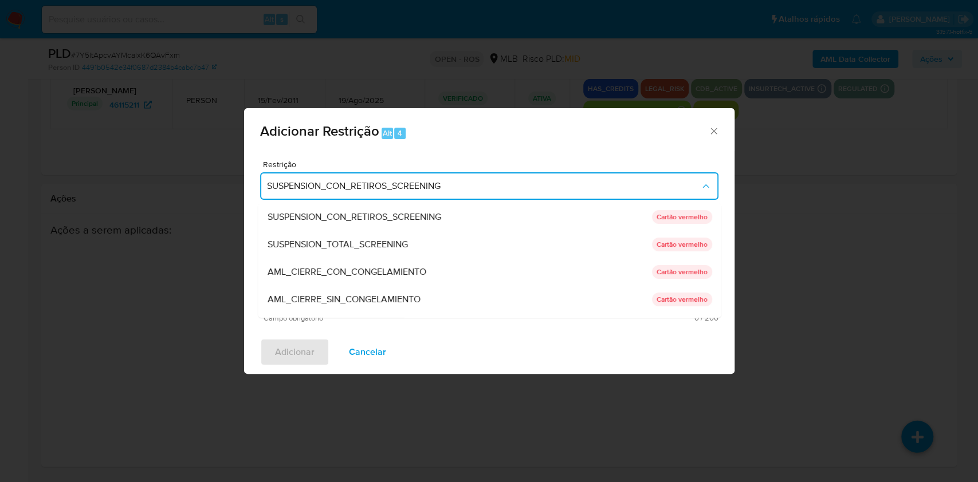
drag, startPoint x: 386, startPoint y: 296, endPoint x: 407, endPoint y: 298, distance: 20.8
click at [386, 295] on span "AML_CIERRE_SIN_CONGELAMIENTO" at bounding box center [343, 299] width 153 height 11
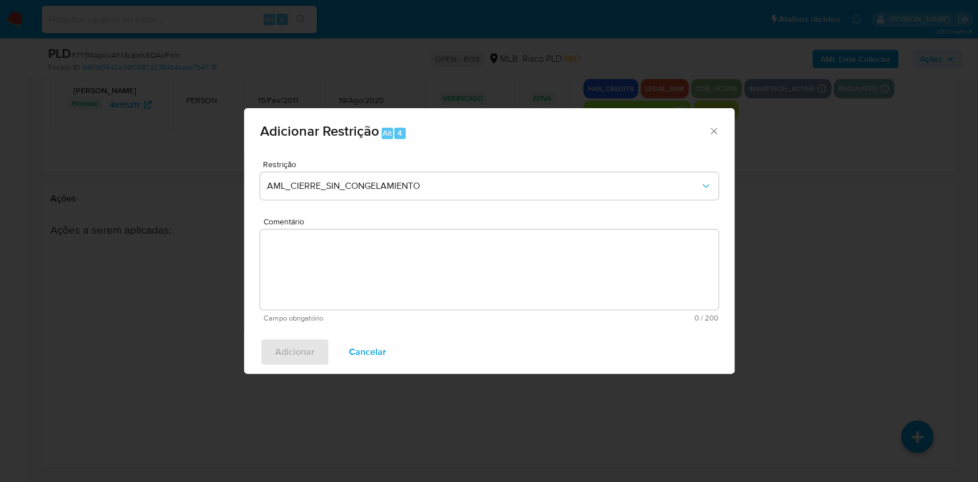
click at [520, 226] on span "Comentário" at bounding box center [493, 222] width 458 height 9
click at [520, 230] on textarea "Comentário" at bounding box center [489, 270] width 458 height 80
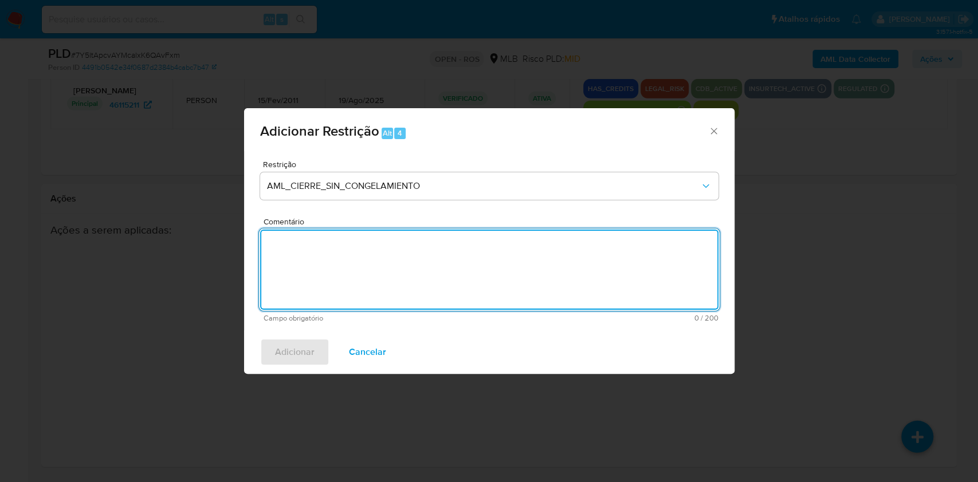
paste textarea "Deliberação para encerrar o relacionamento. NÃO INFORMAR AO USUÁRIO QUE SE TRAT…"
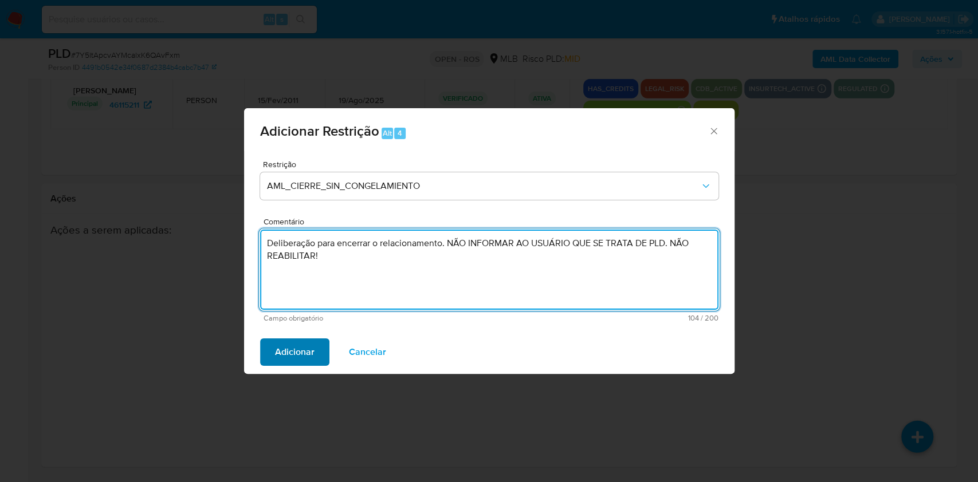
type textarea "Deliberação para encerrar o relacionamento. NÃO INFORMAR AO USUÁRIO QUE SE TRAT…"
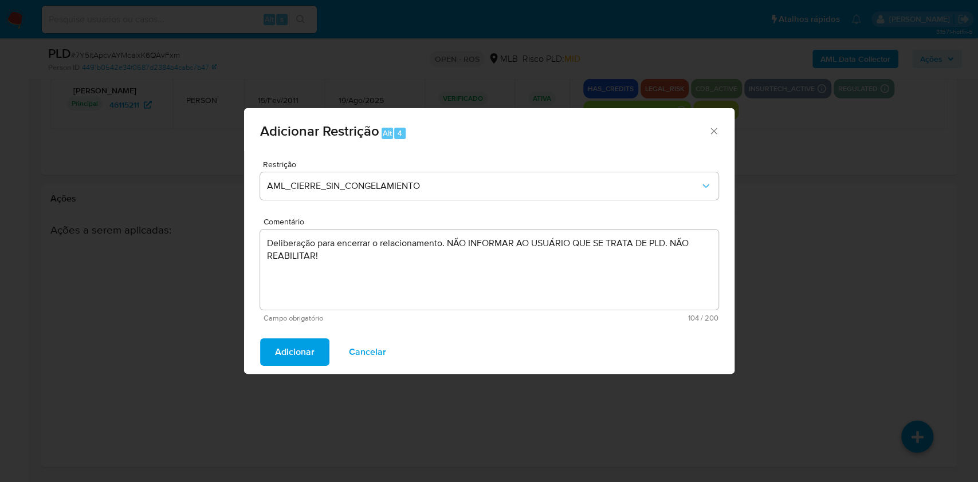
click at [288, 358] on span "Adicionar" at bounding box center [295, 352] width 40 height 25
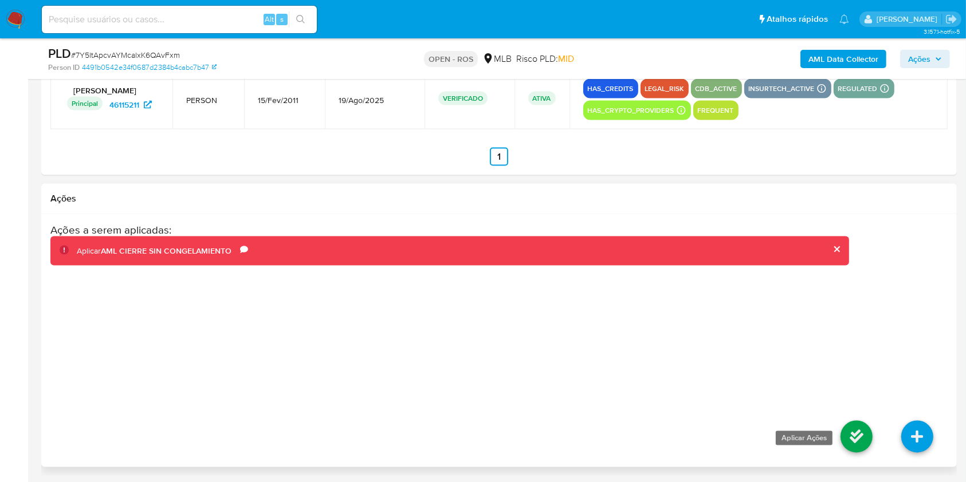
click at [866, 437] on icon at bounding box center [856, 437] width 32 height 32
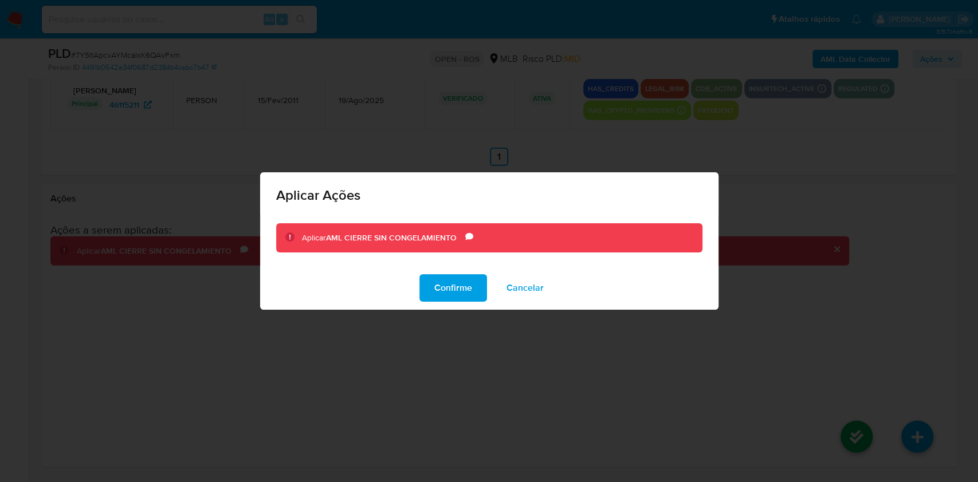
drag, startPoint x: 474, startPoint y: 289, endPoint x: 570, endPoint y: 299, distance: 96.7
click at [474, 290] on button "Confirme" at bounding box center [453, 287] width 68 height 27
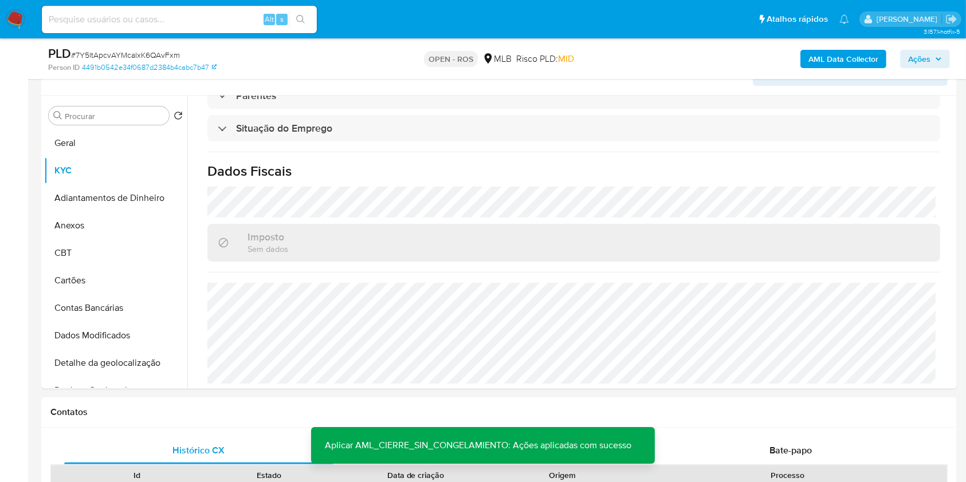
scroll to position [119, 0]
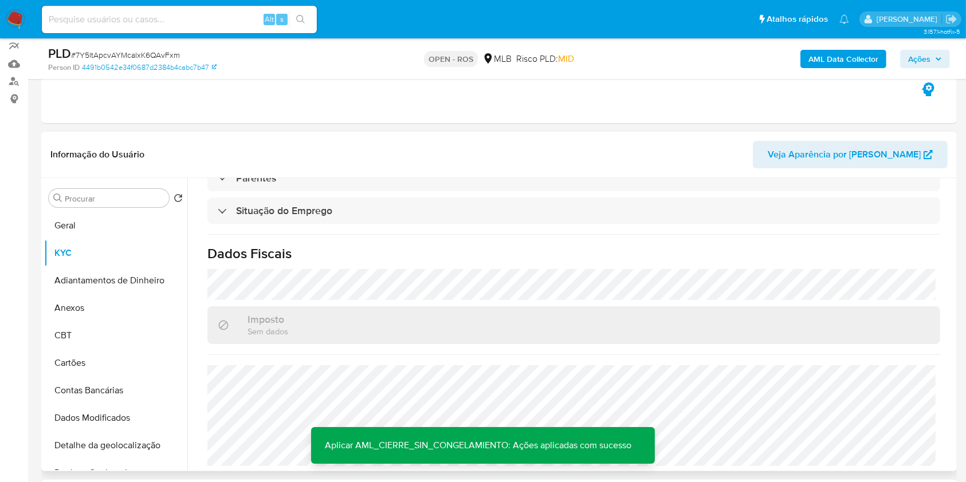
drag, startPoint x: 104, startPoint y: 305, endPoint x: 268, endPoint y: 286, distance: 164.9
click at [105, 304] on button "Anexos" at bounding box center [115, 307] width 143 height 27
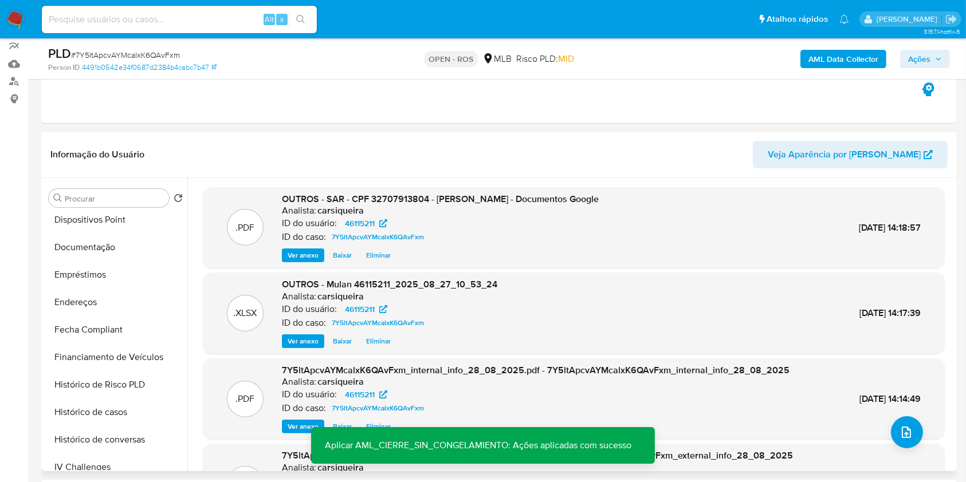
scroll to position [512, 0]
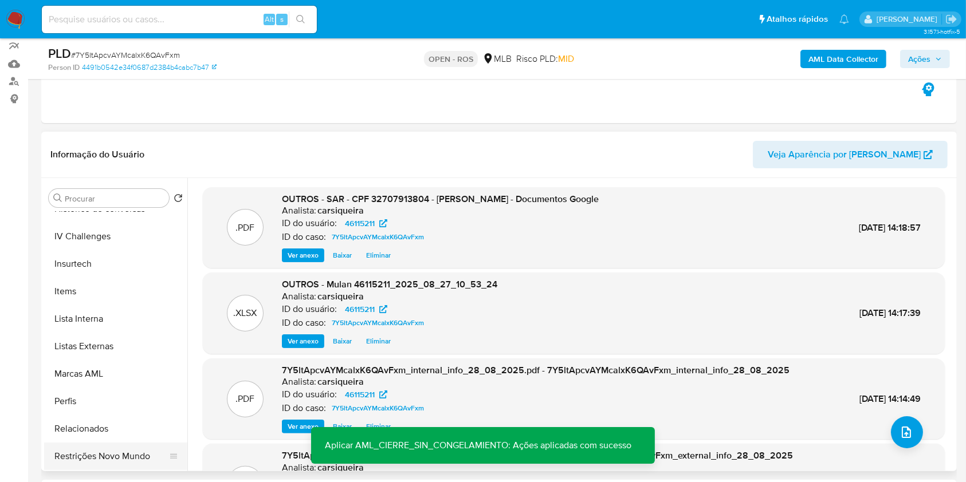
click at [129, 451] on button "Restrições Novo Mundo" at bounding box center [111, 456] width 134 height 27
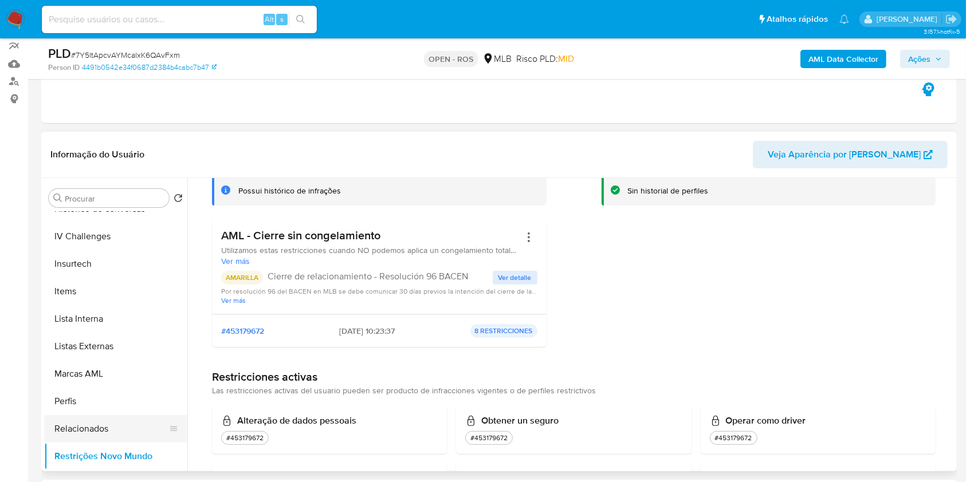
drag, startPoint x: 167, startPoint y: 450, endPoint x: 170, endPoint y: 439, distance: 11.3
click at [170, 439] on ul "Geral KYC Adiantamentos de Dinheiro Anexos CBT Cartões Contas Bancárias Dados M…" at bounding box center [115, 341] width 143 height 258
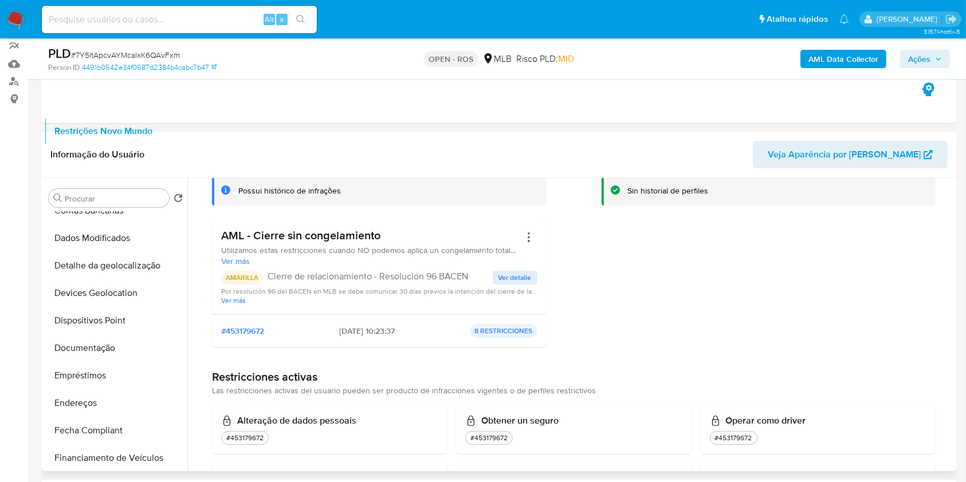
scroll to position [12, 0]
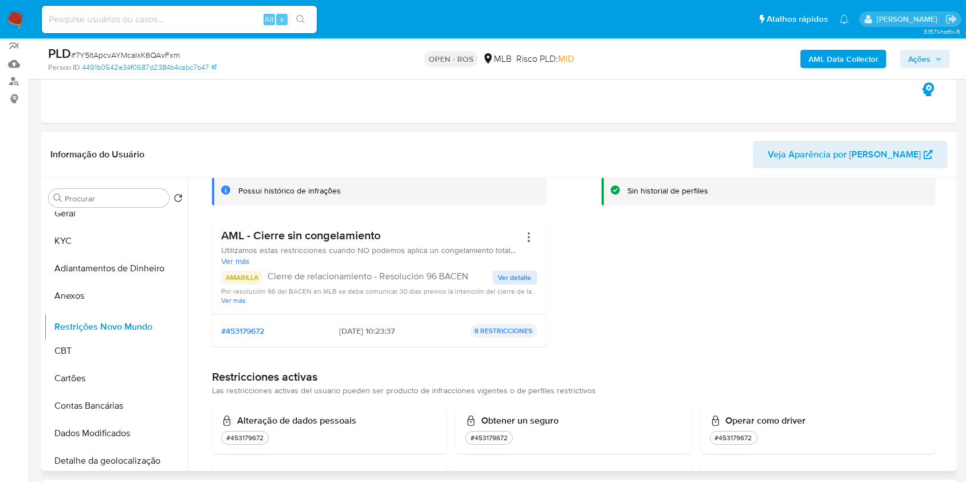
click at [113, 323] on ul "Geral KYC Adiantamentos de Dinheiro Anexos CBT Cartões Contas Bancárias Dados M…" at bounding box center [115, 341] width 143 height 258
drag, startPoint x: 166, startPoint y: 265, endPoint x: 155, endPoint y: 321, distance: 57.3
click at [101, 264] on button "Anexos" at bounding box center [111, 268] width 134 height 27
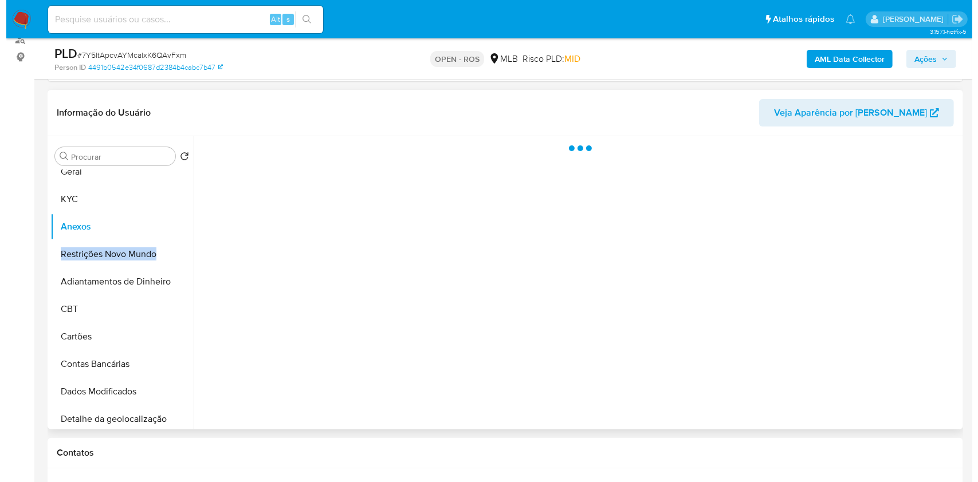
scroll to position [196, 0]
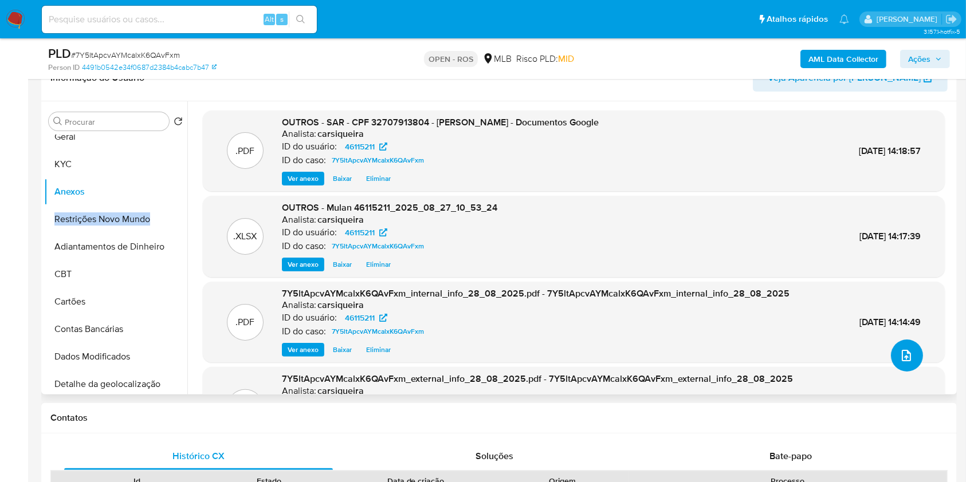
click at [898, 343] on button "upload-file" at bounding box center [907, 356] width 32 height 32
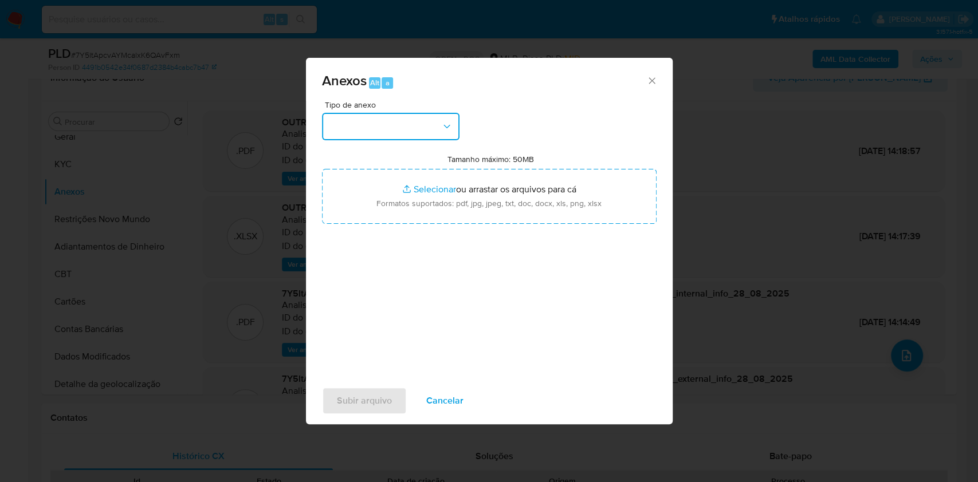
click at [451, 121] on button "button" at bounding box center [390, 126] width 137 height 27
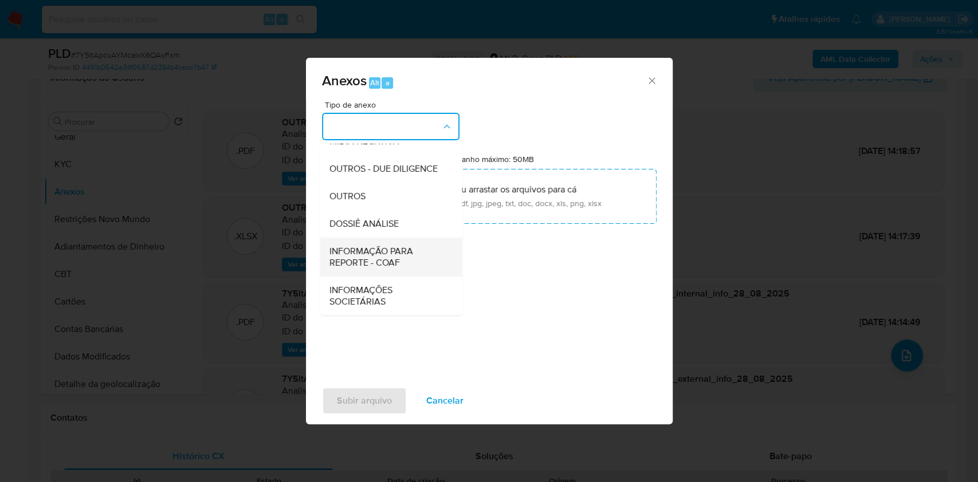
scroll to position [176, 0]
click at [392, 255] on span "INFORMAÇÃO PARA REPORTE - COAF" at bounding box center [387, 257] width 117 height 23
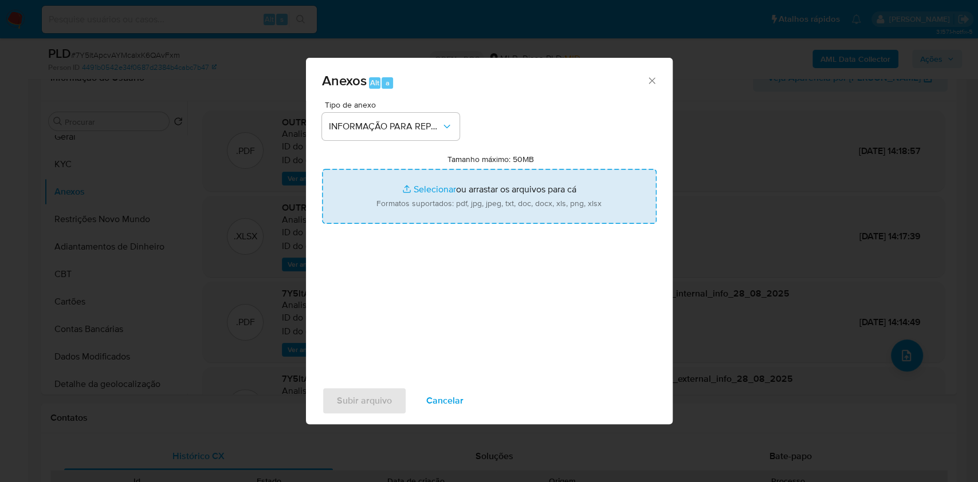
type input "C:\fakepath\SAR 7Y5ltApcvAYMcalxK6QAvFxm - CPF 32707913804 - PAULO RENATO CIQUE…"
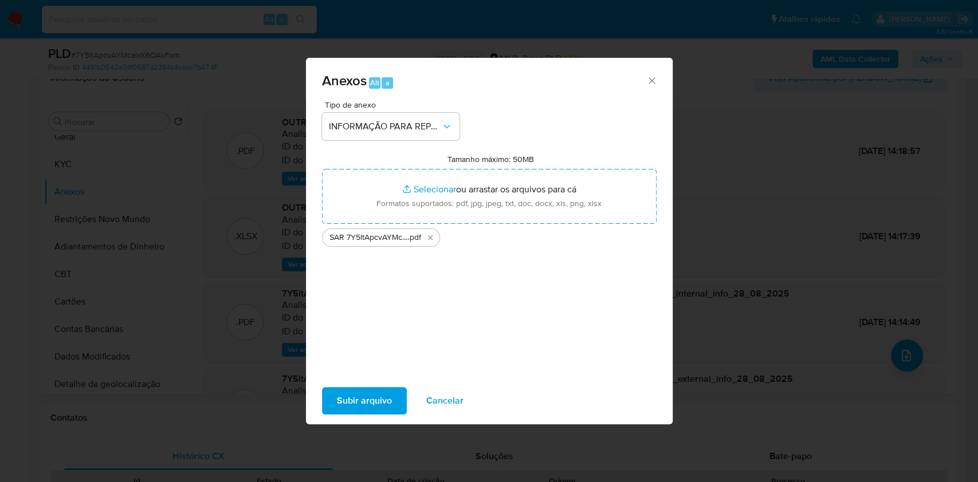
click at [376, 405] on span "Subir arquivo" at bounding box center [364, 400] width 55 height 25
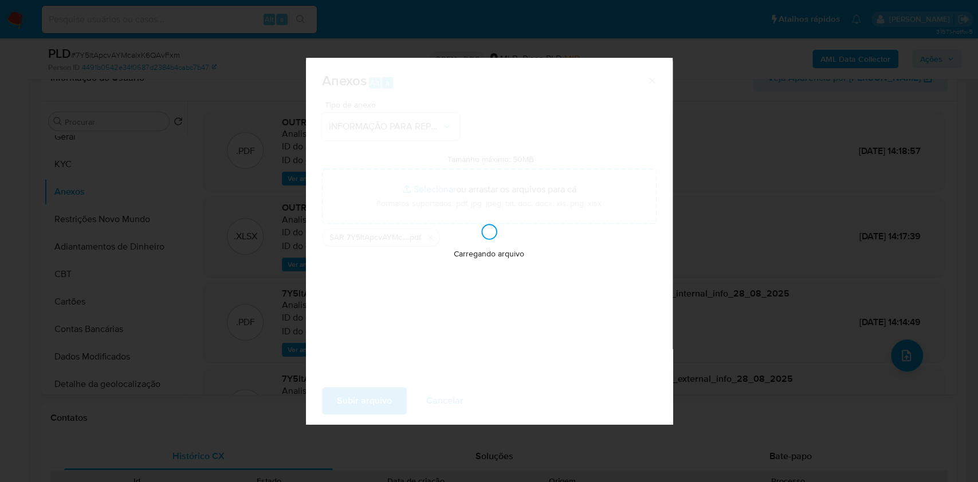
click at [795, 175] on div "Anexos Alt a Tipo de anexo INFORMAÇÃO PARA REPORTE - COAF Tamanho máximo: 50MB …" at bounding box center [489, 241] width 978 height 482
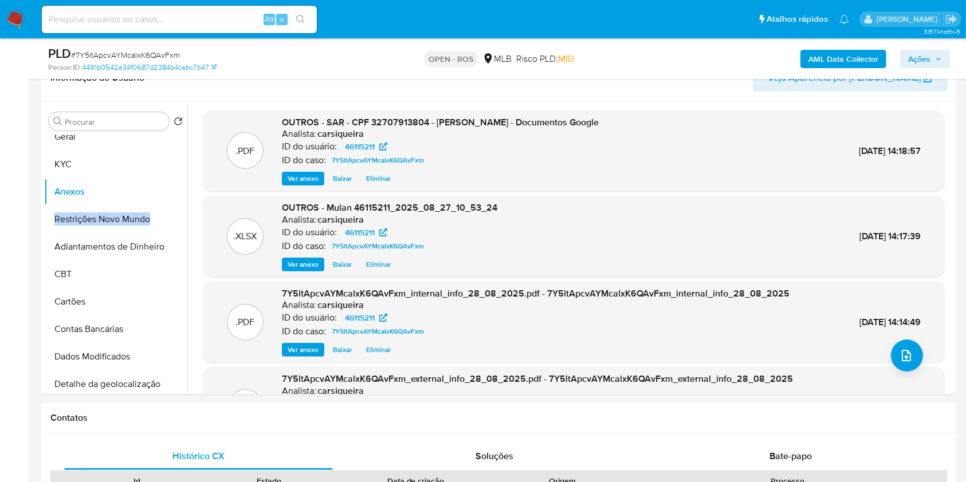
click at [944, 56] on button "Ações" at bounding box center [925, 59] width 50 height 18
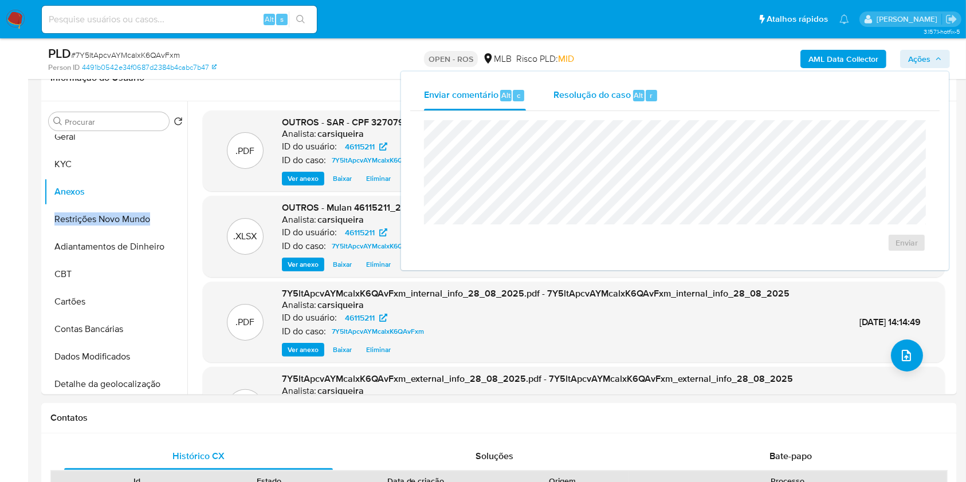
click at [611, 90] on span "Resolução do caso" at bounding box center [591, 94] width 77 height 13
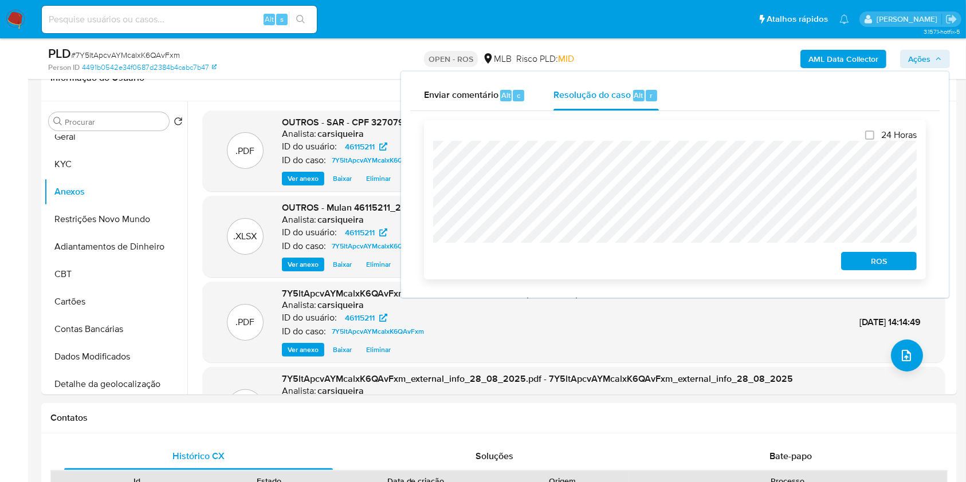
click at [883, 254] on span "ROS" at bounding box center [879, 261] width 60 height 16
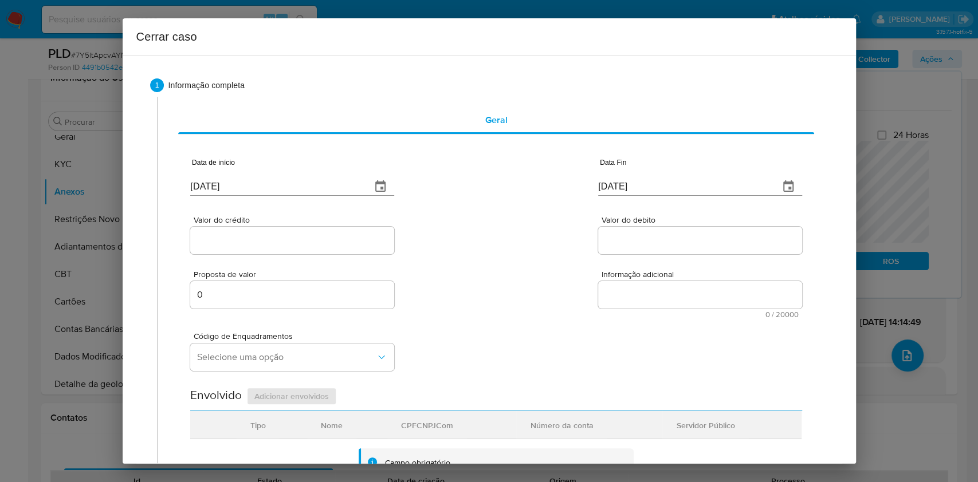
click at [266, 197] on div "Data de início 01/09/2025" at bounding box center [292, 179] width 204 height 46
click at [265, 190] on input "[DATE]" at bounding box center [276, 187] width 172 height 18
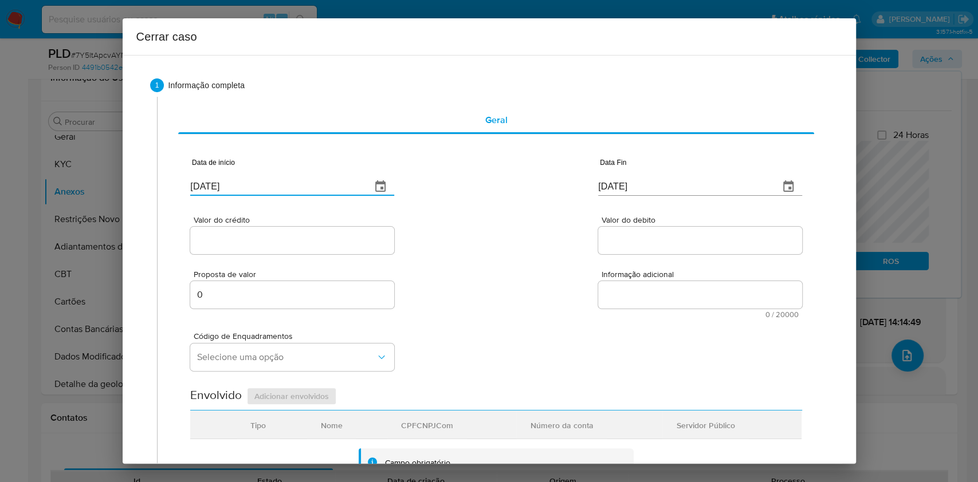
paste input "7"
click at [265, 190] on input "[DATE]" at bounding box center [276, 187] width 172 height 18
type input "01/07/2025"
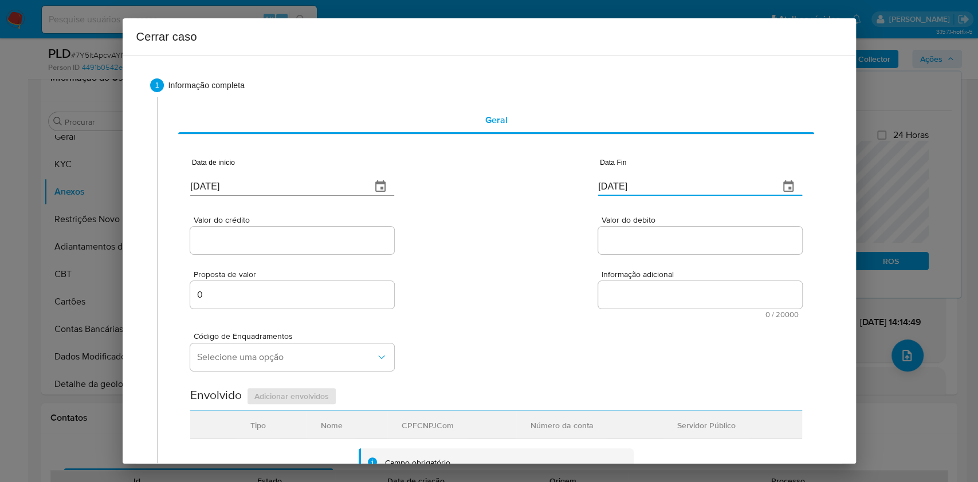
click at [623, 186] on input "[DATE]" at bounding box center [684, 187] width 172 height 18
paste input "25/08"
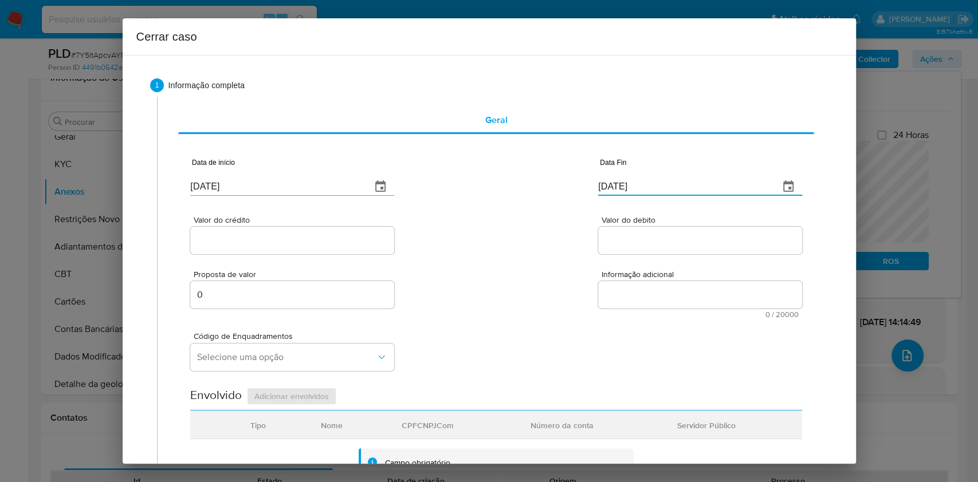
type input "25/08/2025"
click at [353, 245] on input "Valor do crédito" at bounding box center [292, 240] width 204 height 15
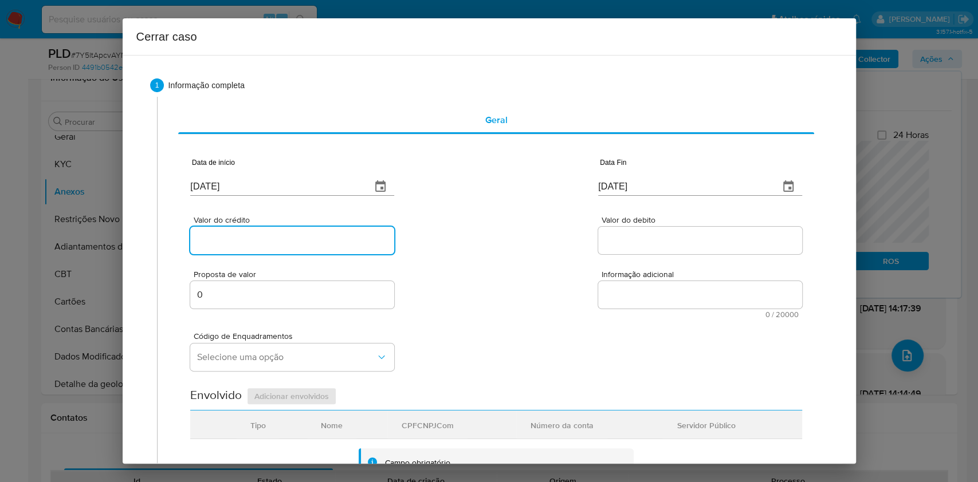
paste input "R$1.352.918"
type input "R$1.352.918"
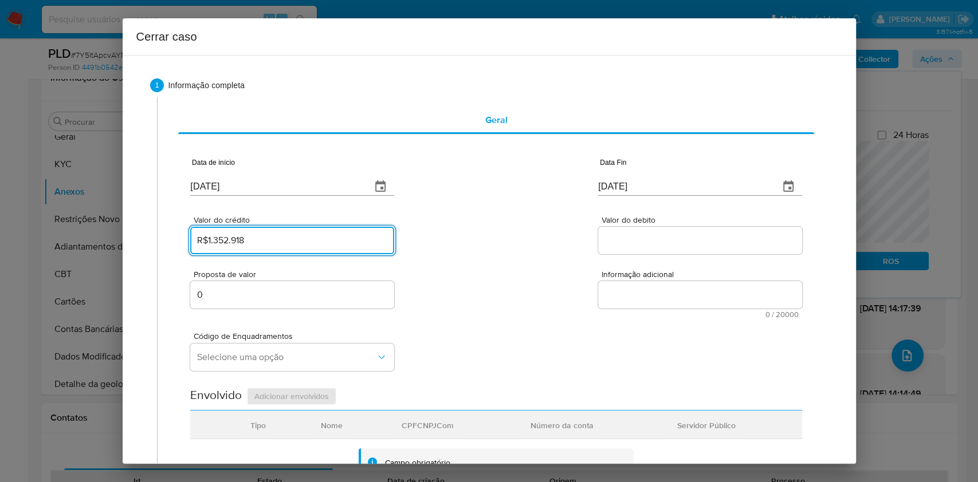
click at [628, 241] on input "Valor do debito" at bounding box center [700, 240] width 204 height 15
paste input "R$1.363.984"
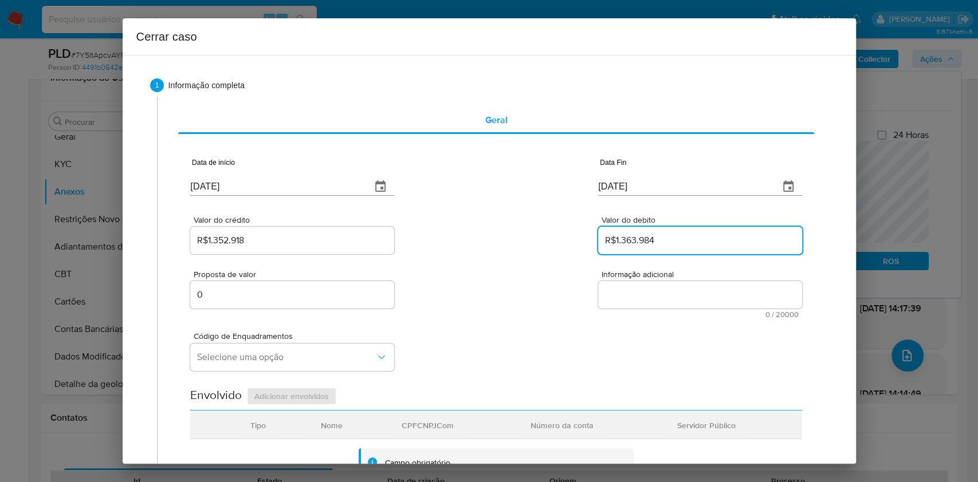
type input "R$1.363.984"
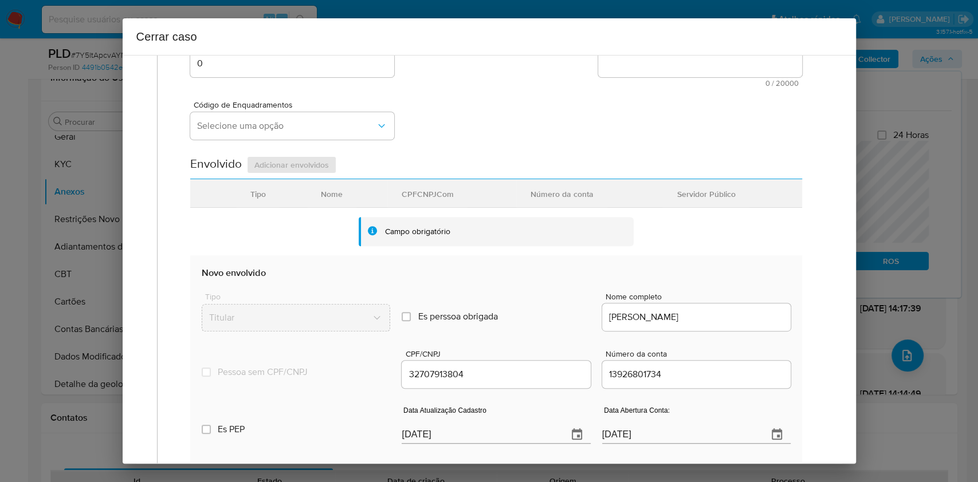
scroll to position [451, 0]
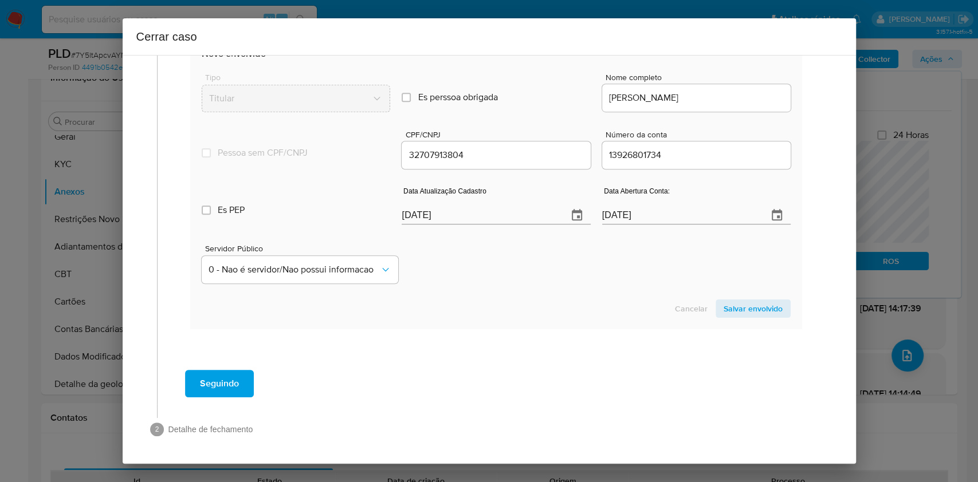
click at [496, 229] on div "Data Atualização Cadastro 01/09/2025" at bounding box center [496, 208] width 188 height 46
click at [496, 222] on input "[DATE]" at bounding box center [480, 215] width 156 height 18
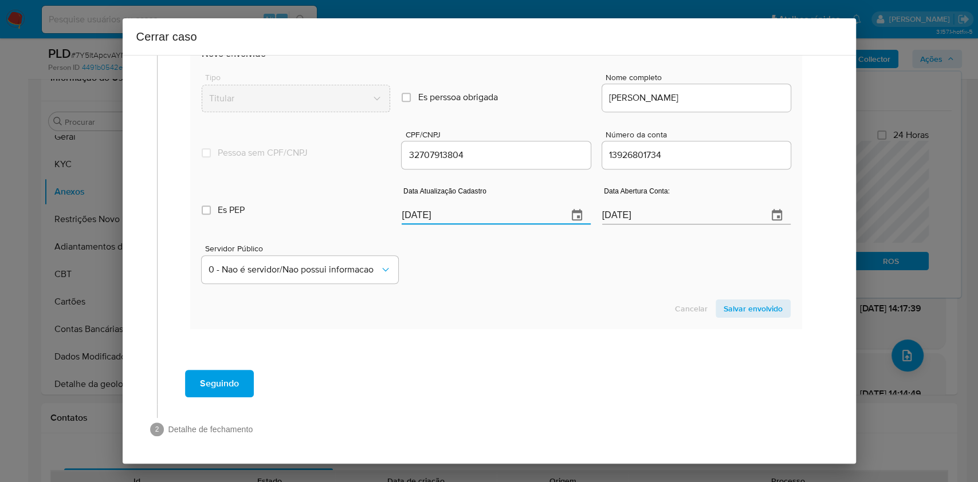
click at [496, 222] on input "[DATE]" at bounding box center [480, 215] width 156 height 18
paste input "19/08"
type input "19/08/2025"
drag, startPoint x: 723, startPoint y: 304, endPoint x: 737, endPoint y: 291, distance: 19.1
click at [723, 304] on span "Salvar envolvido" at bounding box center [752, 309] width 59 height 16
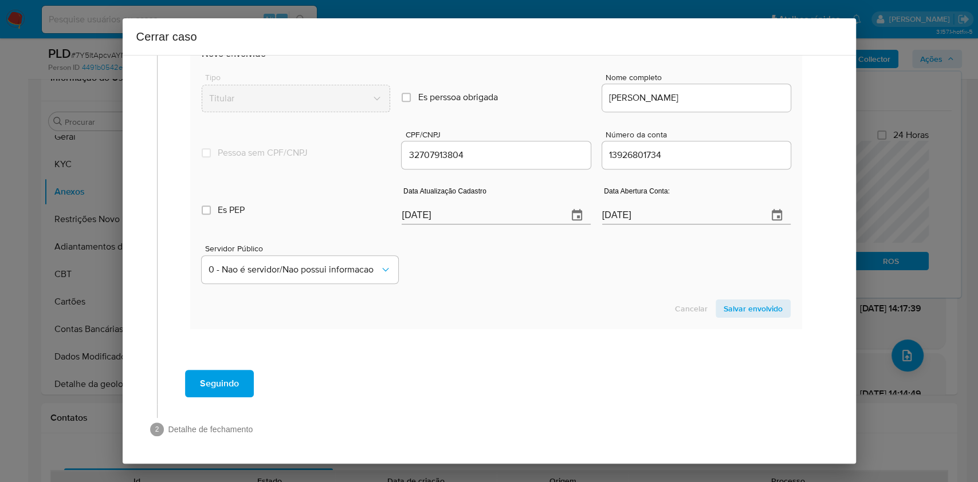
scroll to position [147, 0]
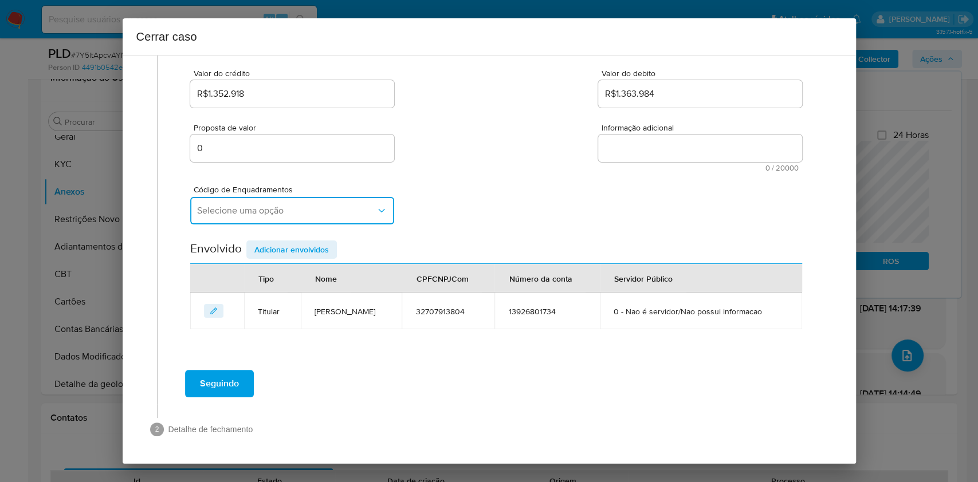
click at [296, 214] on span "Selecione uma opção" at bounding box center [286, 210] width 179 height 11
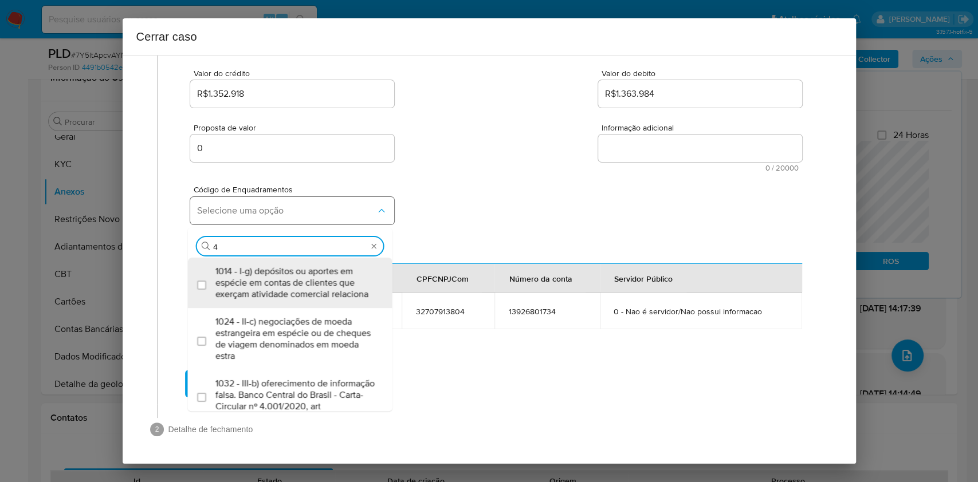
type input "45"
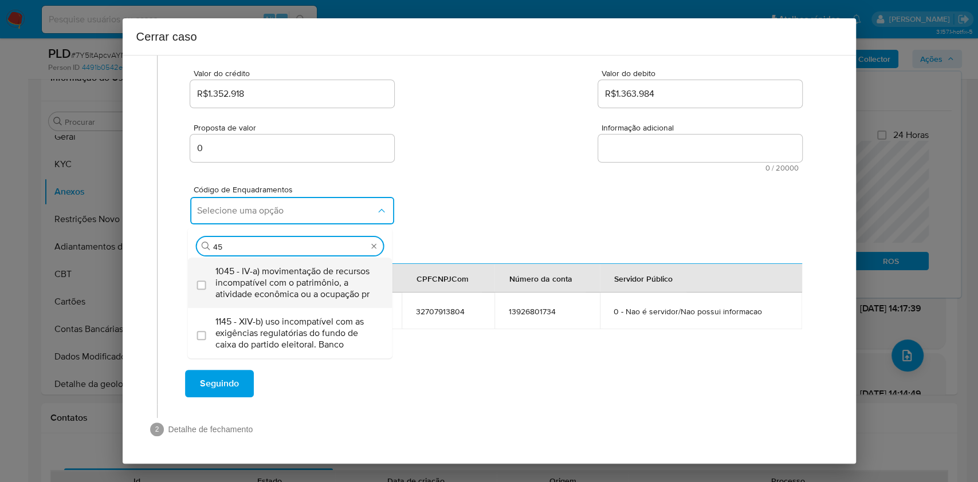
click at [270, 273] on span "1045 - IV-a) movimentação de recursos incompatível com o patrimônio, a atividad…" at bounding box center [295, 283] width 161 height 34
checkbox input "true"
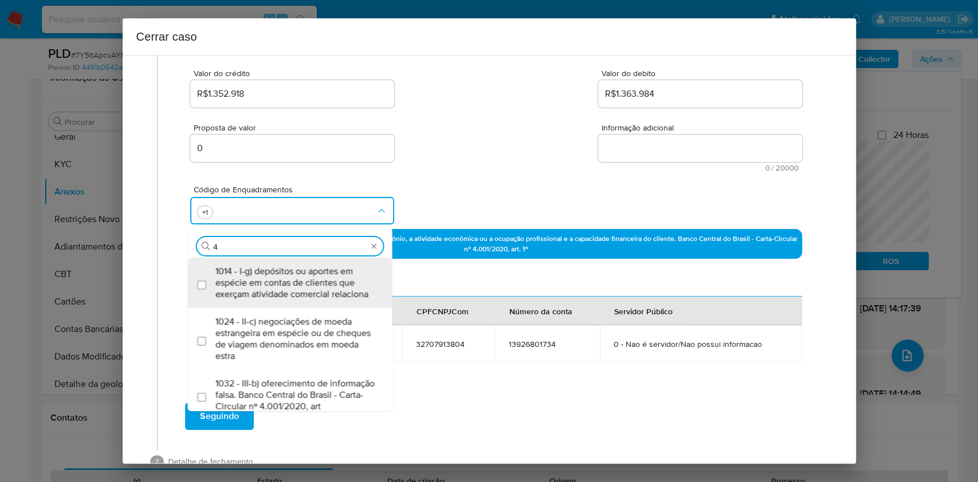
scroll to position [0, 0]
type input "47"
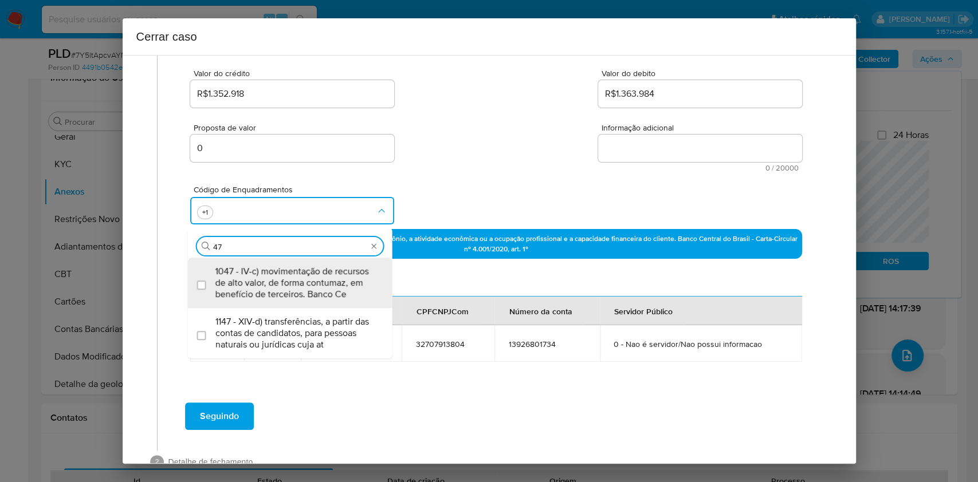
click at [270, 273] on span "1047 - IV-c) movimentação de recursos de alto valor, de forma contumaz, em bene…" at bounding box center [295, 283] width 161 height 34
checkbox input "true"
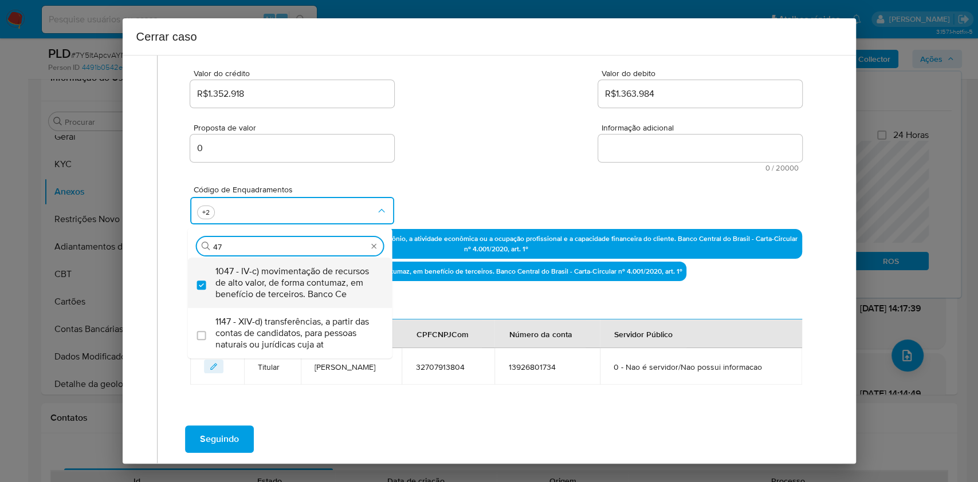
type input "47"
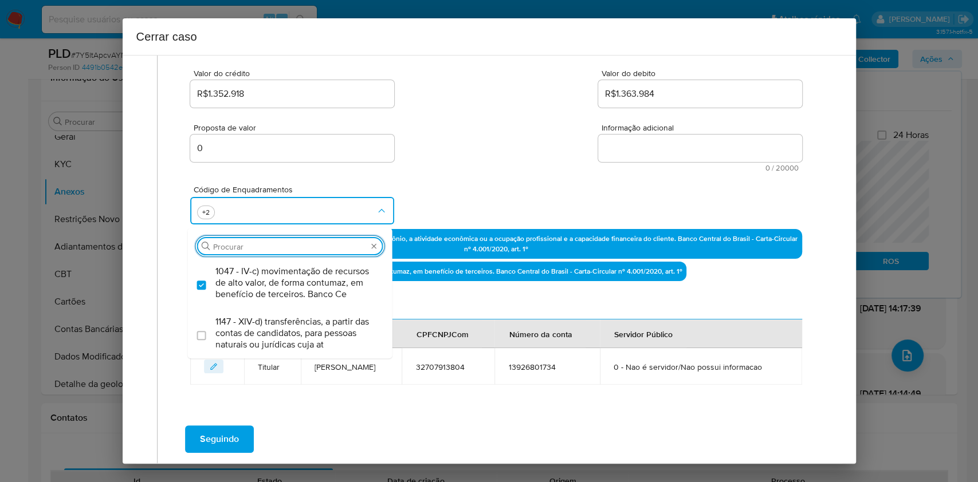
click at [622, 159] on textarea "Informação adicional" at bounding box center [700, 148] width 204 height 27
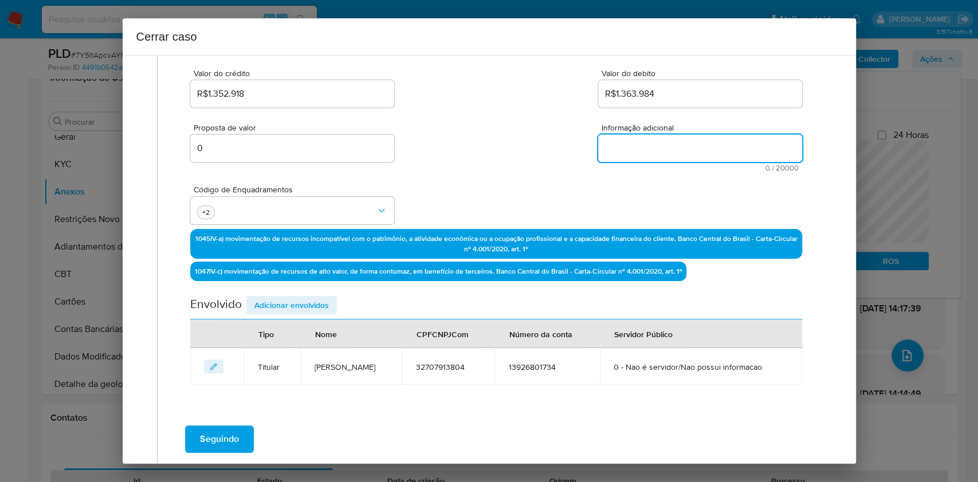
click at [622, 159] on textarea "Informação adicional" at bounding box center [700, 148] width 204 height 27
paste textarea "Paulo Renato Ciqueira Padilha, CPF 32707913804, 40 anos, residente no município…"
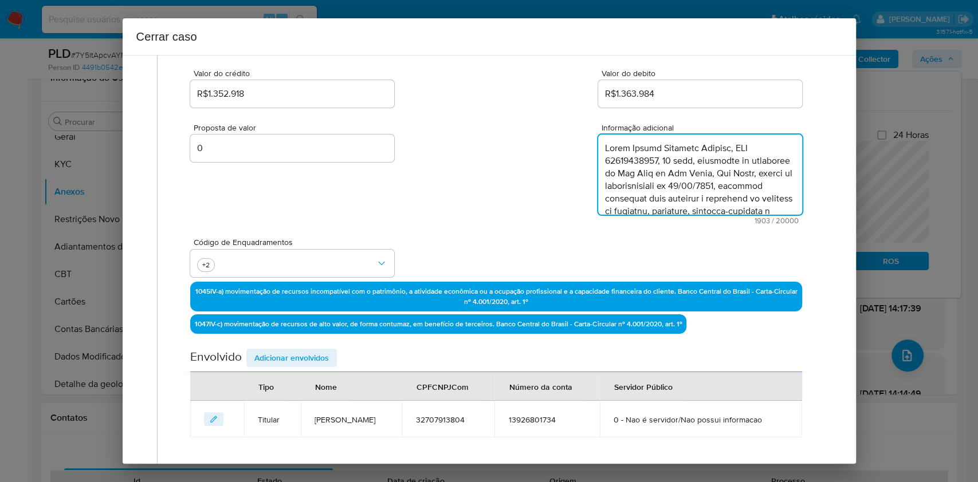
scroll to position [809, 0]
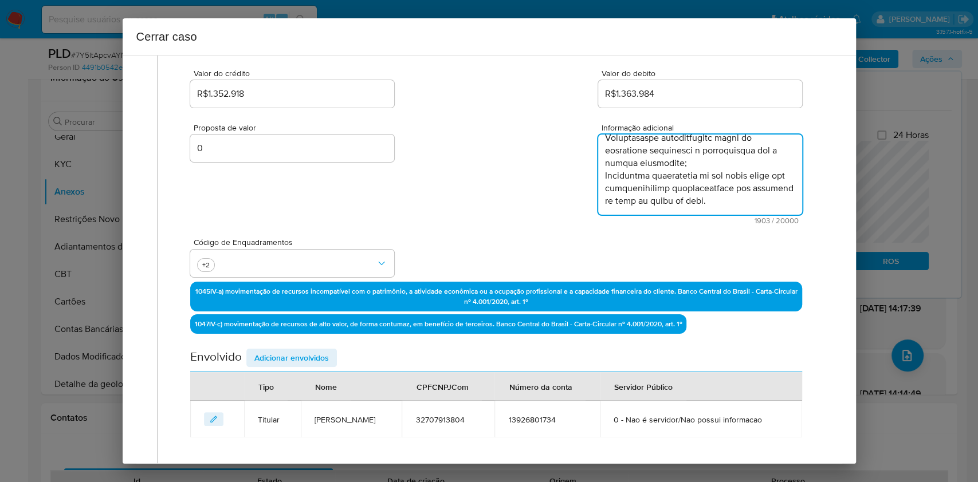
type textarea "Paulo Renato Ciqueira Padilha, CPF 32707913804, 40 anos, residente no município…"
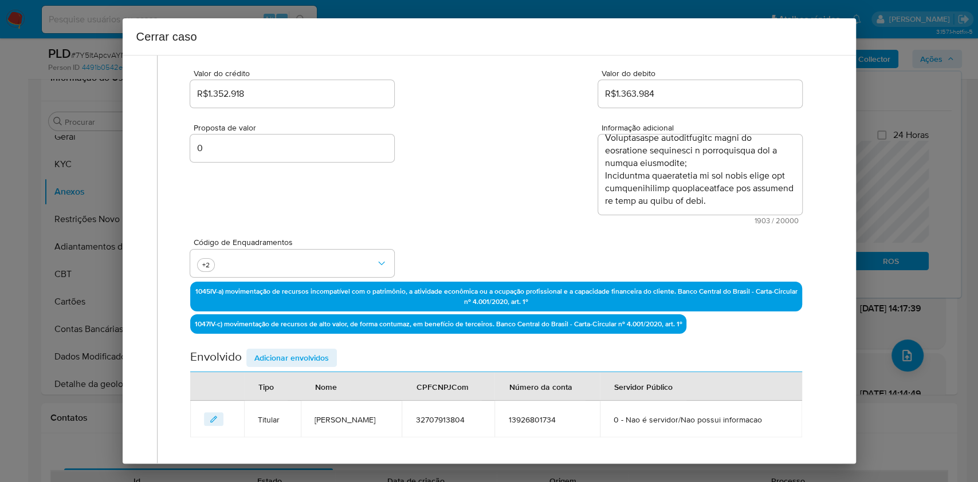
click at [313, 356] on span "Adicionar envolvidos" at bounding box center [291, 358] width 74 height 16
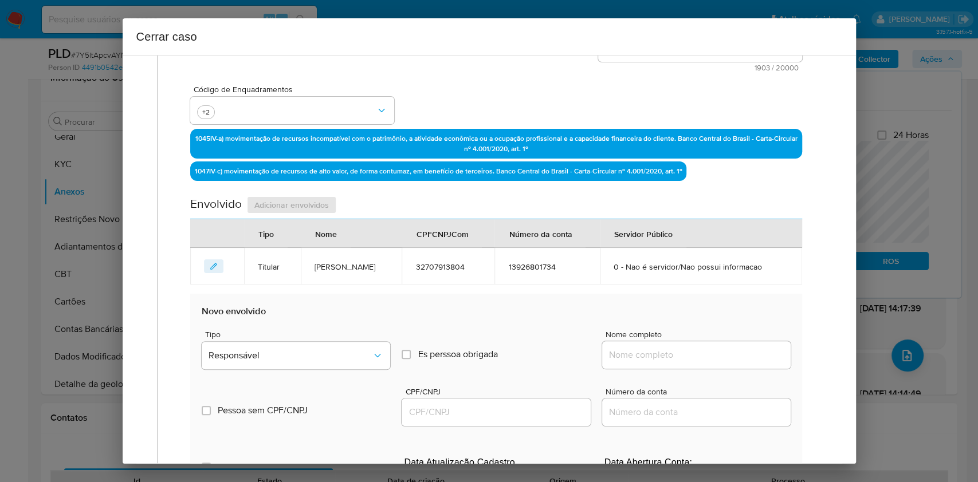
drag, startPoint x: 687, startPoint y: 355, endPoint x: 711, endPoint y: 348, distance: 24.5
click at [687, 355] on input "Nome completo" at bounding box center [696, 355] width 188 height 15
paste input "Sprbt Interactive Brasil Ltda, 54071596000140"
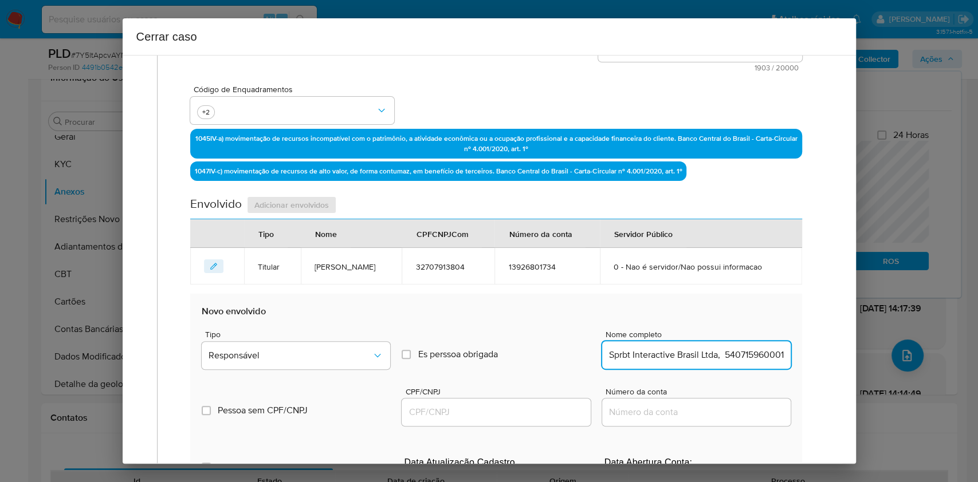
scroll to position [0, 16]
click at [715, 348] on input "Sprbt Interactive Brasil Ltda, 54071596000140" at bounding box center [696, 355] width 188 height 15
type input "Sprbt Interactive Brasil Ltda,"
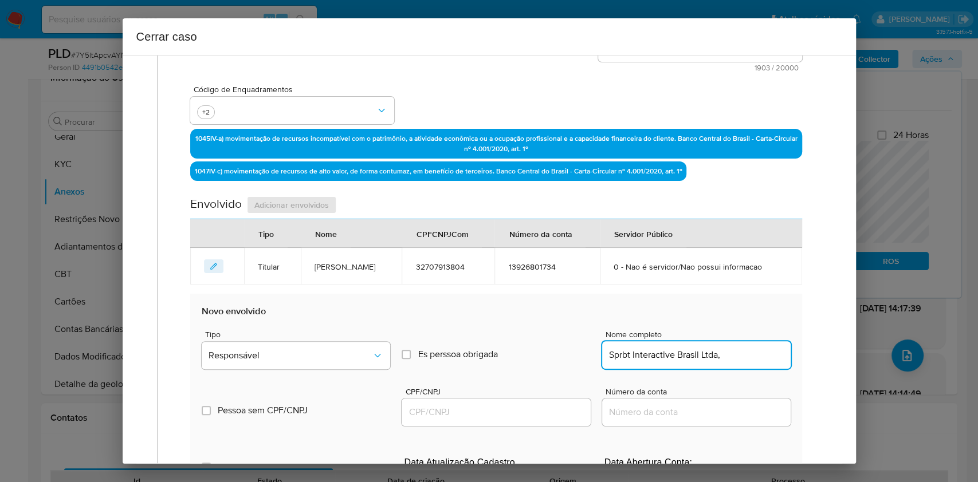
click at [556, 411] on input "CPF/CNPJ" at bounding box center [496, 412] width 188 height 15
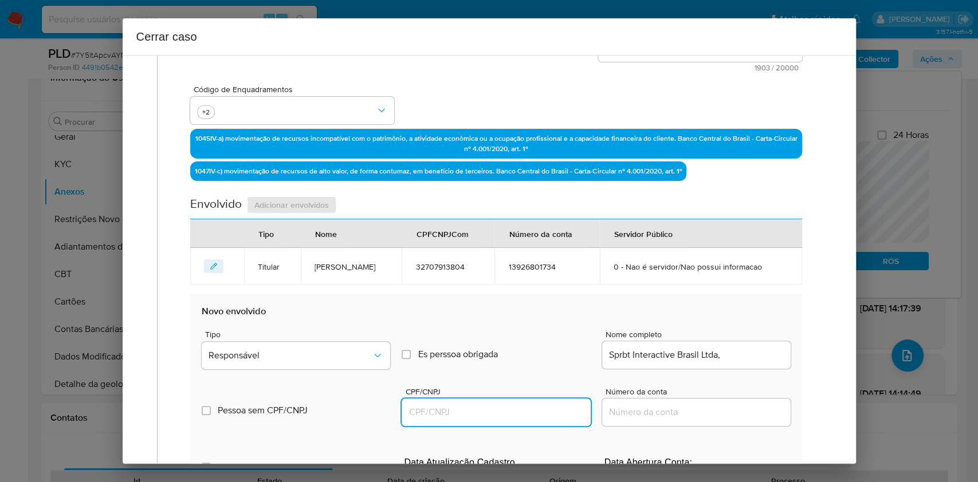
paste input "54071596000140"
type input "54071596000140"
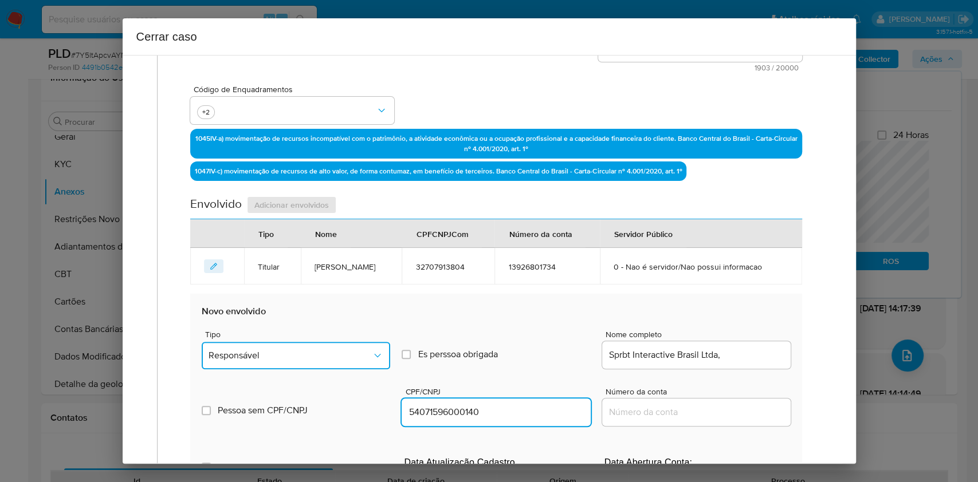
click at [339, 367] on button "Responsável" at bounding box center [296, 355] width 188 height 27
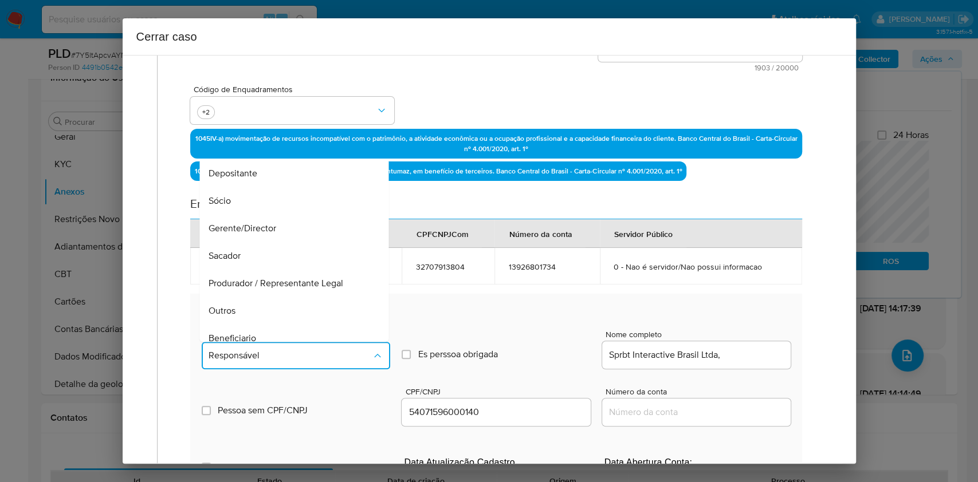
scroll to position [147, 0]
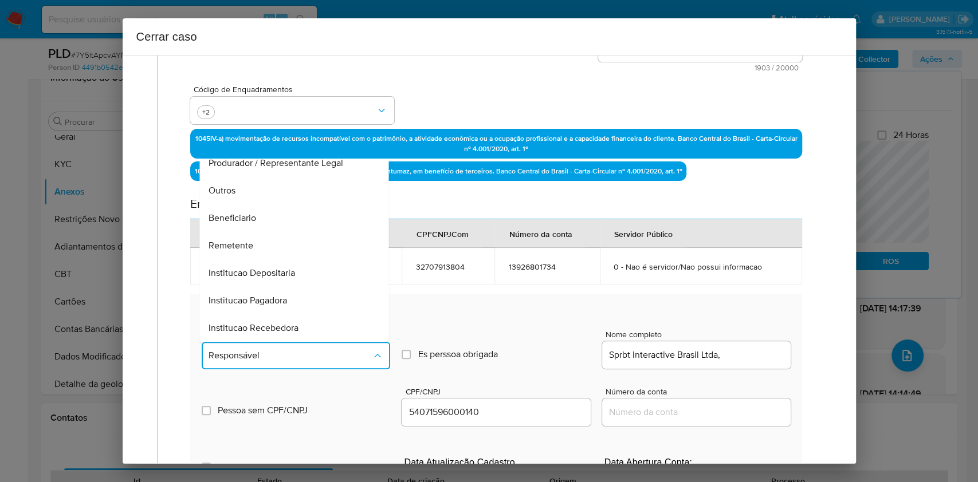
drag, startPoint x: 262, startPoint y: 245, endPoint x: 348, endPoint y: 240, distance: 86.6
click at [261, 245] on div "Remetente" at bounding box center [291, 245] width 164 height 27
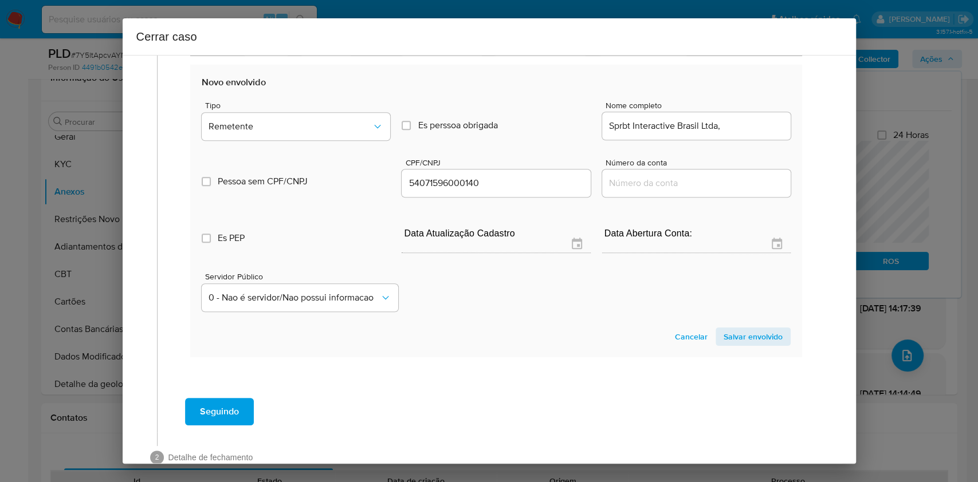
click at [754, 334] on span "Salvar envolvido" at bounding box center [752, 337] width 59 height 16
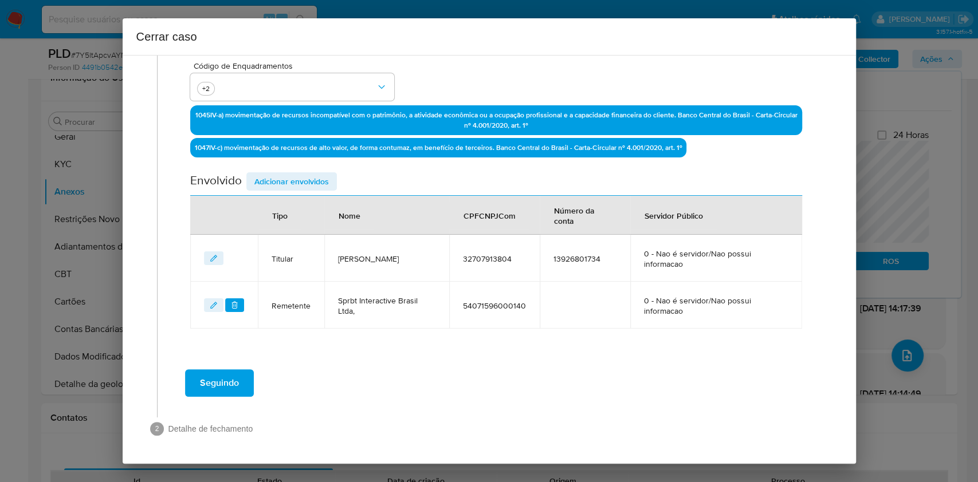
scroll to position [322, 0]
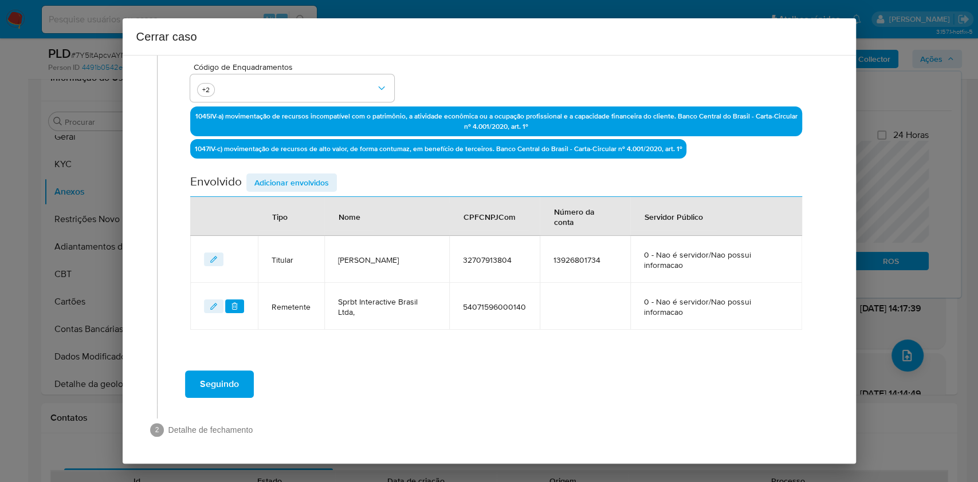
click at [282, 182] on span "Adicionar envolvidos" at bounding box center [291, 183] width 74 height 16
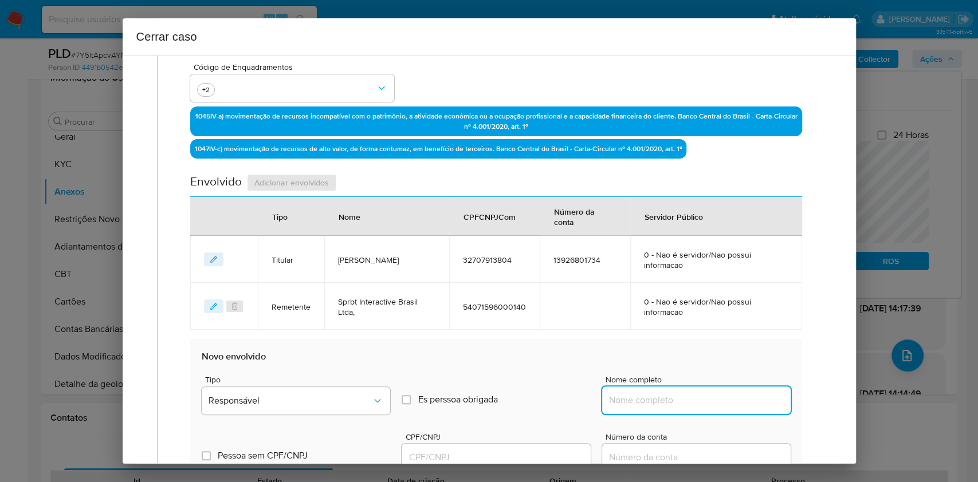
drag, startPoint x: 673, startPoint y: 406, endPoint x: 714, endPoint y: 401, distance: 42.1
click at [673, 406] on input "Nome completo" at bounding box center [696, 400] width 188 height 15
paste input "SORTENABET GAMING BRASIL S.A, 54989030000100"
click at [715, 401] on input "SORTENABET GAMING BRASIL S.A, 54989030000100" at bounding box center [696, 400] width 188 height 15
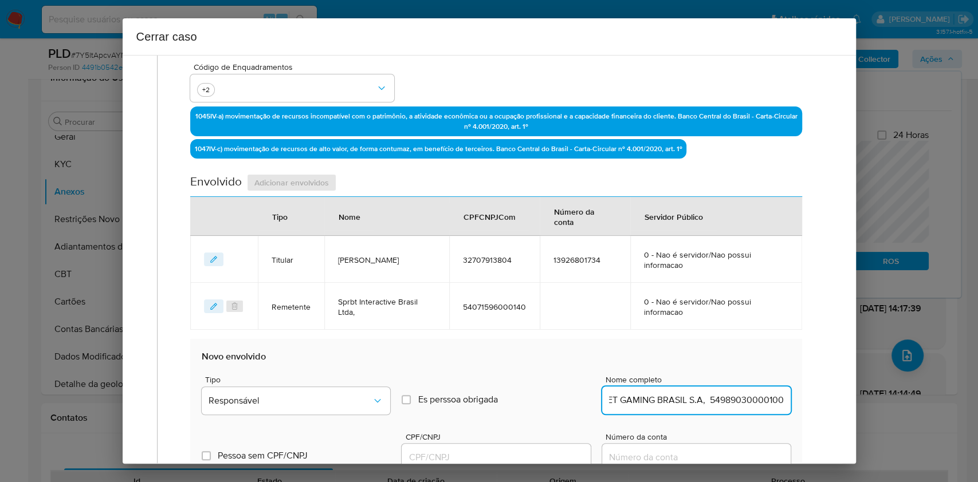
click at [715, 401] on input "SORTENABET GAMING BRASIL S.A, 54989030000100" at bounding box center [696, 400] width 188 height 15
type input "SORTENABET GAMING BRASIL S.A,"
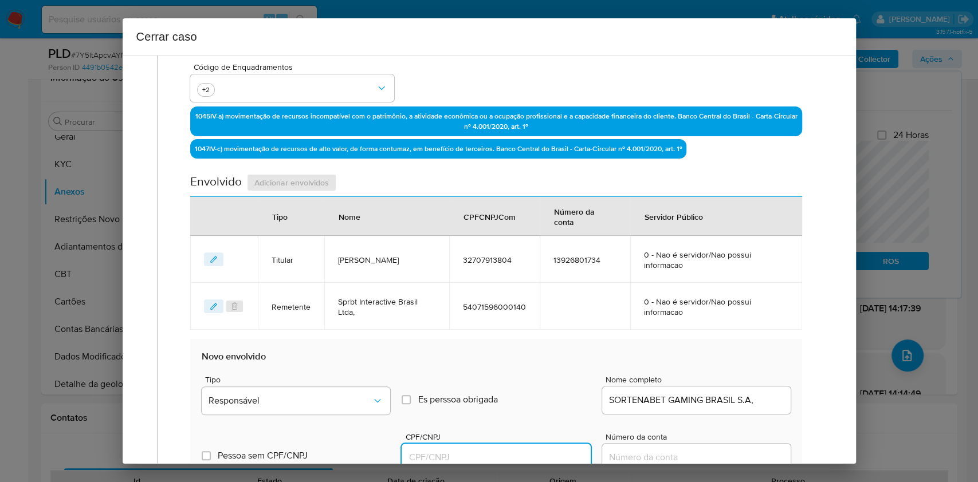
click at [530, 457] on input "CPF/CNPJ" at bounding box center [496, 457] width 188 height 15
paste input "54989030000100"
type input "54989030000100"
click at [368, 391] on button "Responsável" at bounding box center [296, 400] width 188 height 27
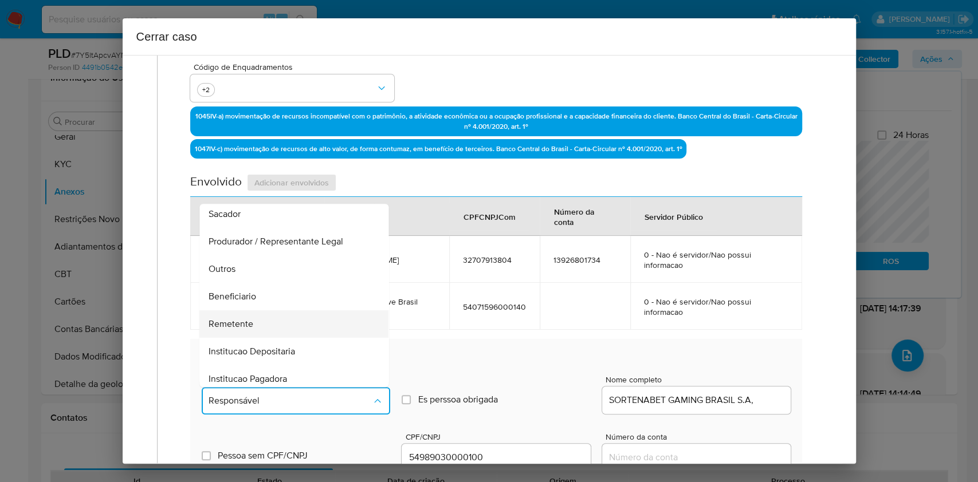
scroll to position [147, 0]
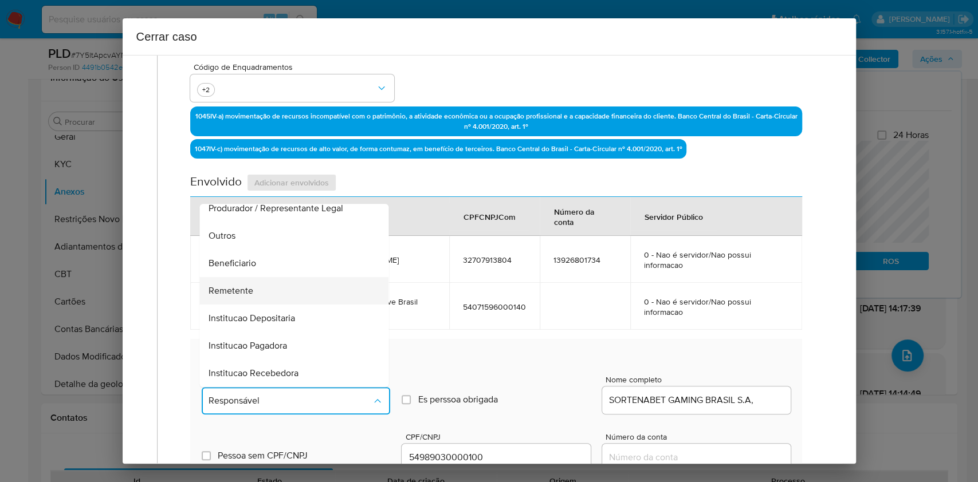
click at [257, 294] on div "Remetente" at bounding box center [291, 290] width 164 height 27
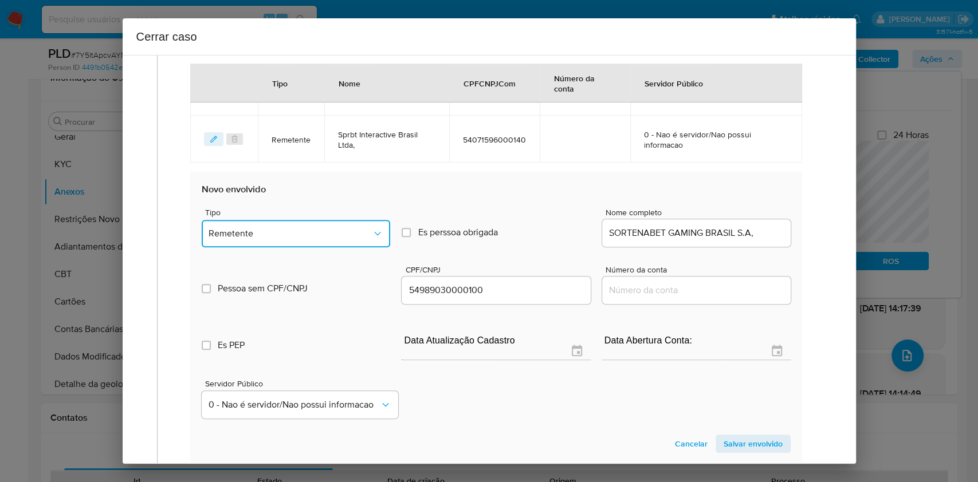
scroll to position [551, 0]
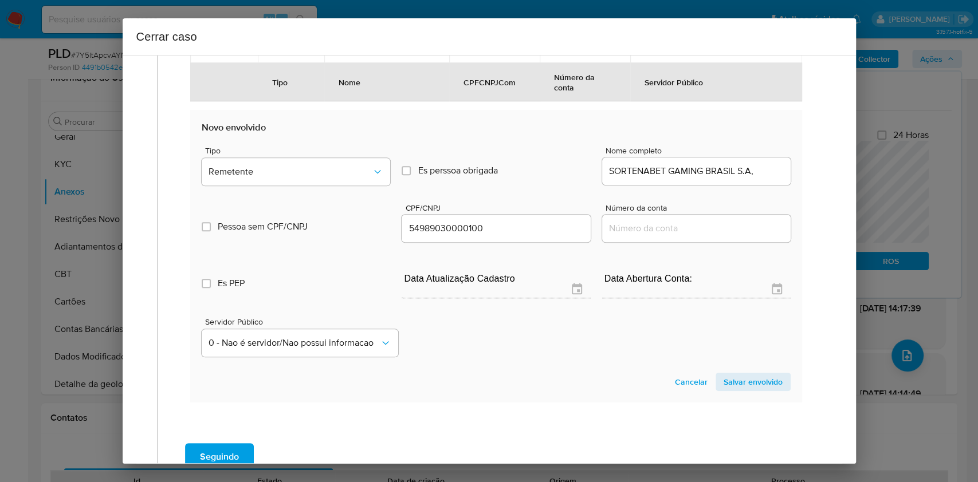
drag, startPoint x: 737, startPoint y: 386, endPoint x: 709, endPoint y: 376, distance: 30.3
click at [737, 386] on span "Salvar envolvido" at bounding box center [752, 382] width 59 height 16
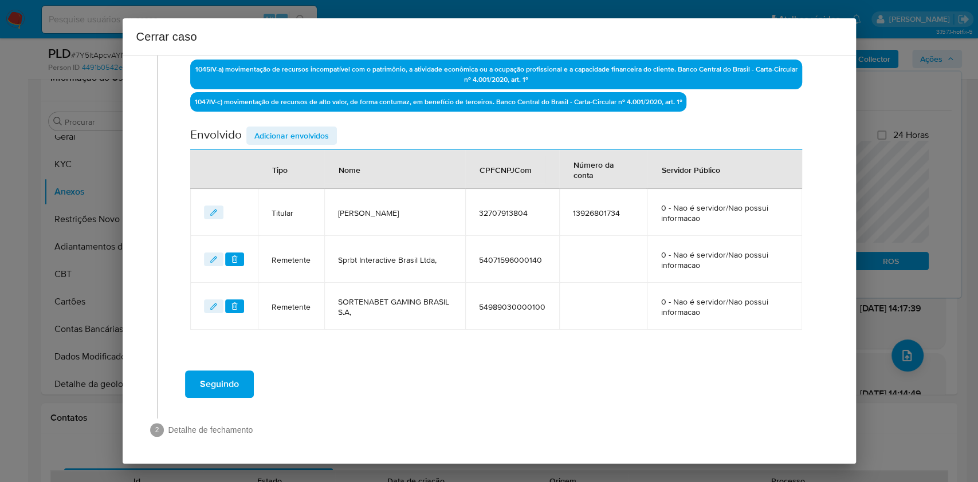
click at [229, 385] on span "Seguindo" at bounding box center [219, 384] width 39 height 25
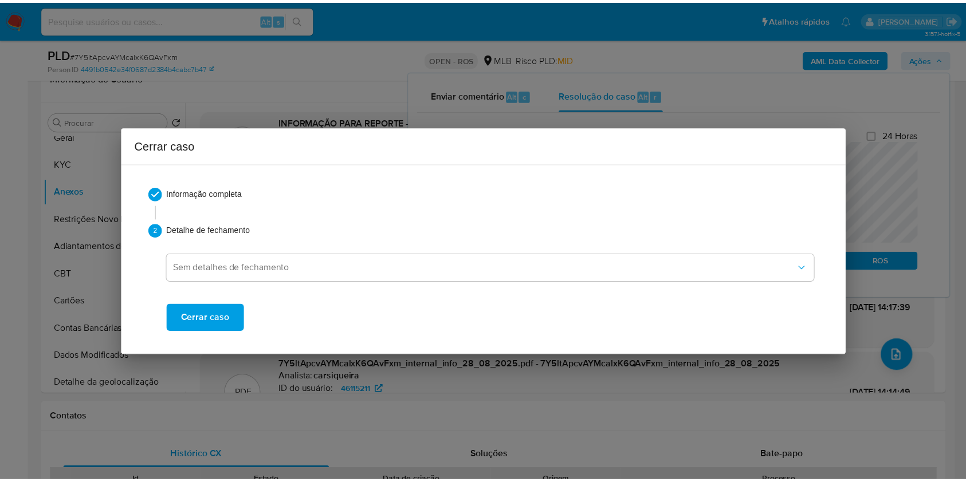
scroll to position [0, 0]
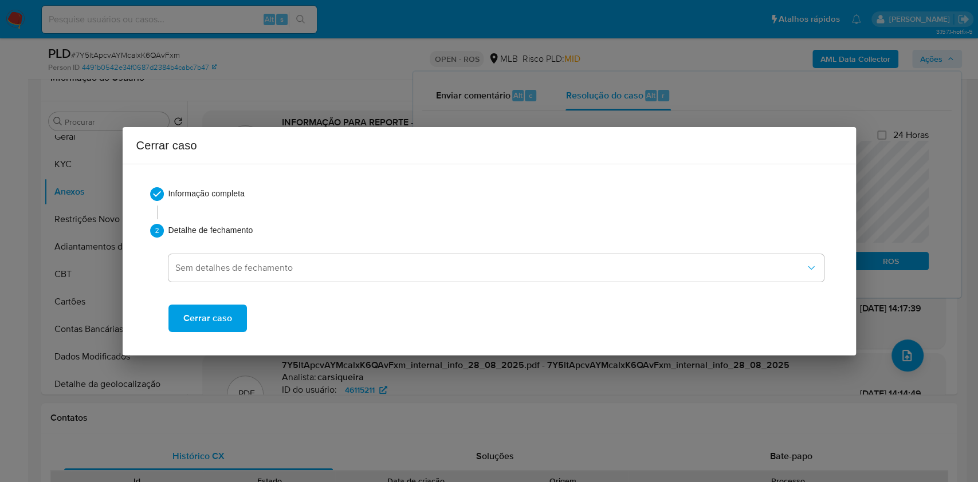
click at [221, 316] on span "Cerrar caso" at bounding box center [207, 318] width 49 height 25
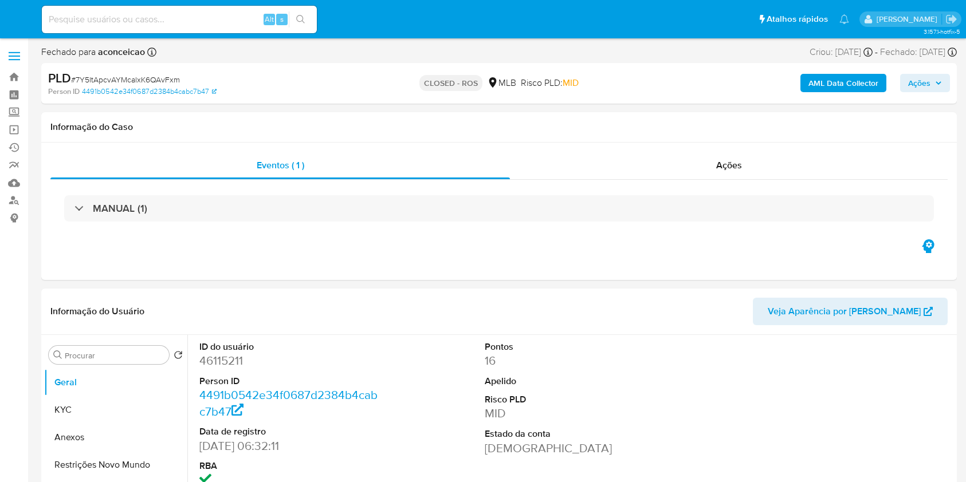
select select "10"
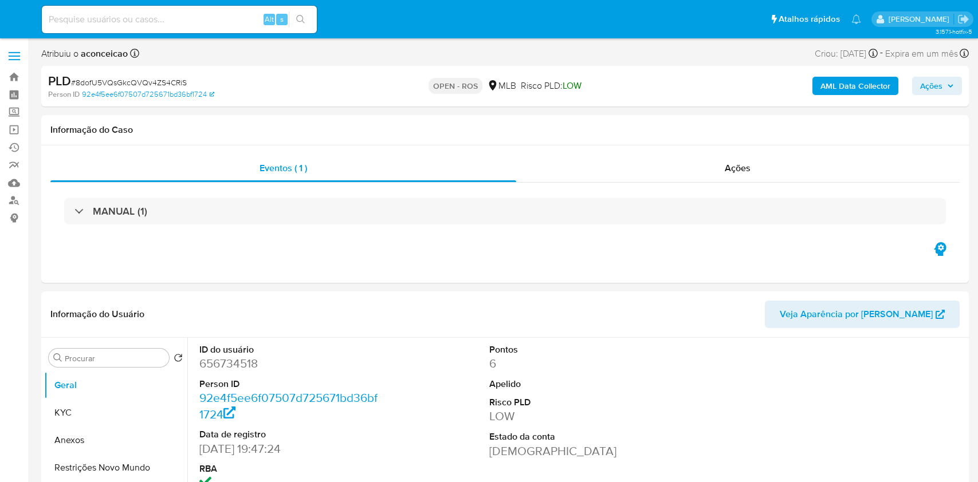
select select "10"
